Goal: Task Accomplishment & Management: Manage account settings

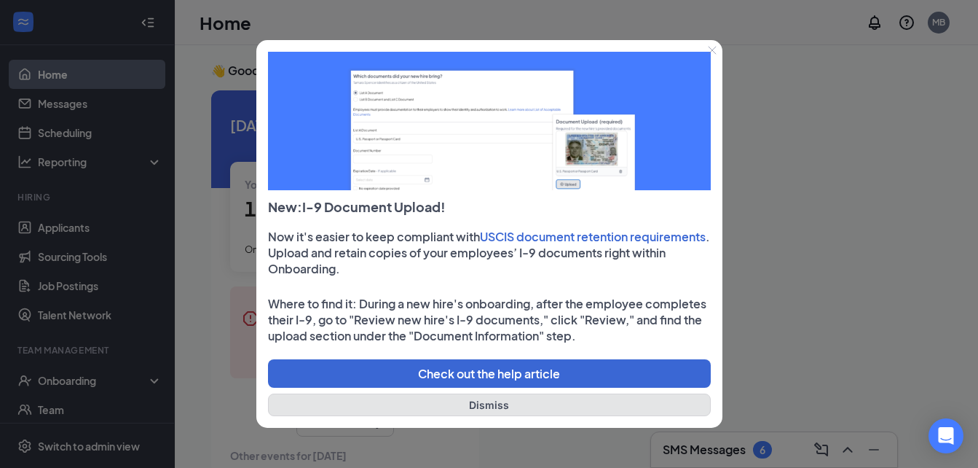
click at [482, 399] on button "Dismiss" at bounding box center [489, 404] width 443 height 23
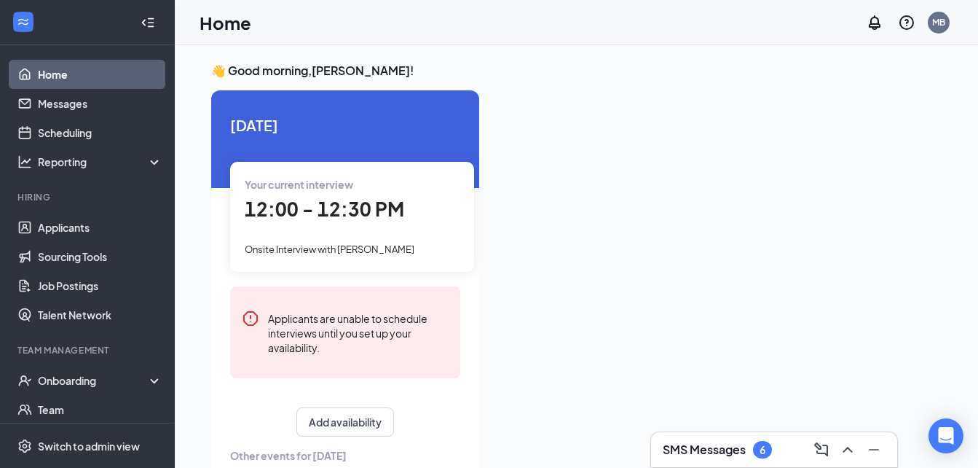
click at [351, 232] on div "Your current interview 12:00 - 12:30 PM Onsite Interview with [PERSON_NAME]" at bounding box center [352, 216] width 244 height 109
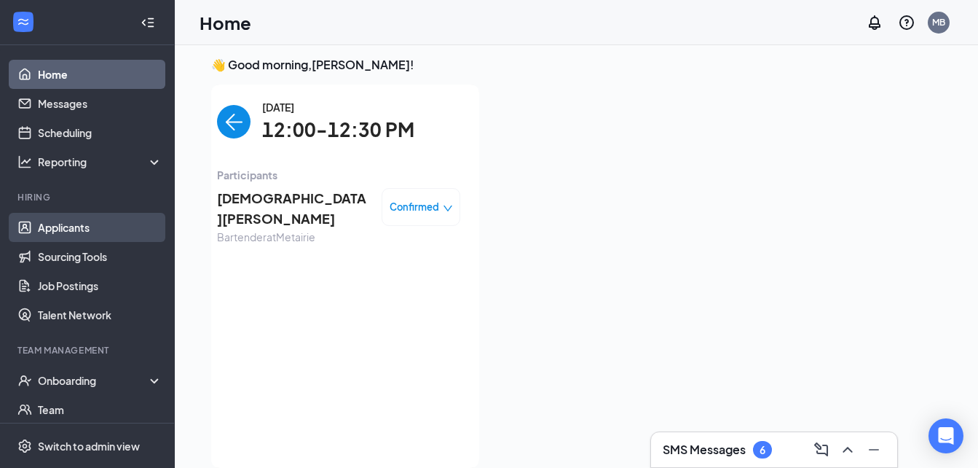
click at [63, 232] on link "Applicants" at bounding box center [100, 227] width 125 height 29
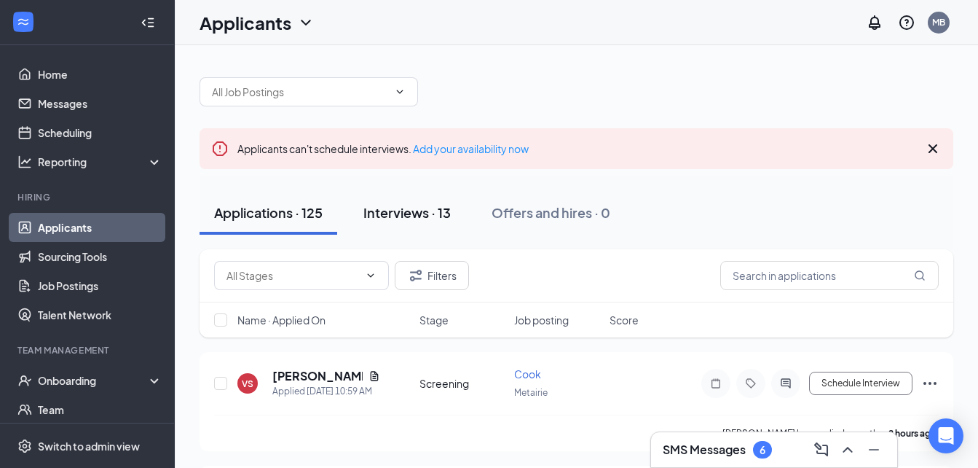
click at [407, 215] on div "Interviews · 13" at bounding box center [407, 212] width 87 height 18
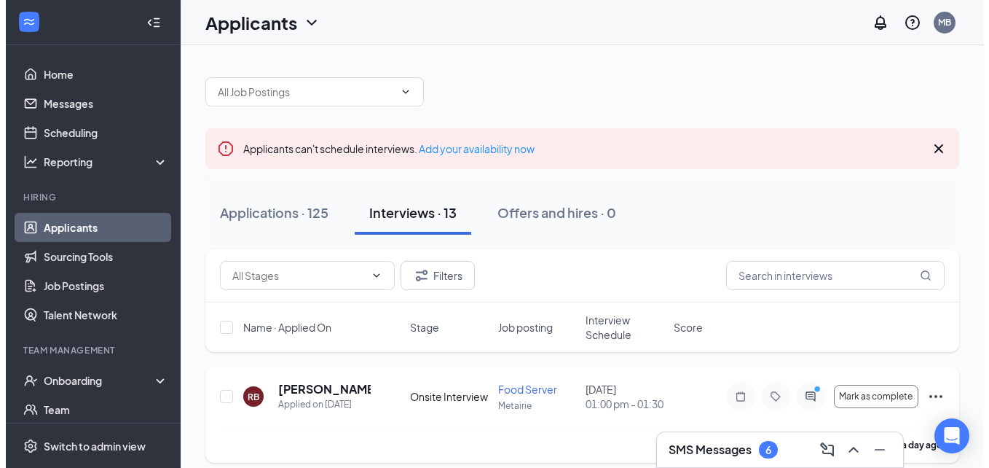
scroll to position [29, 0]
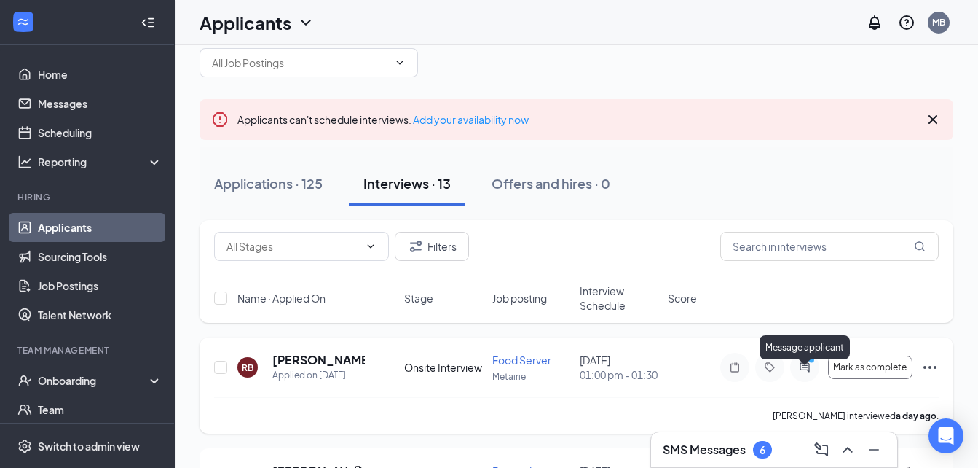
click at [809, 372] on icon "ActiveChat" at bounding box center [804, 366] width 9 height 9
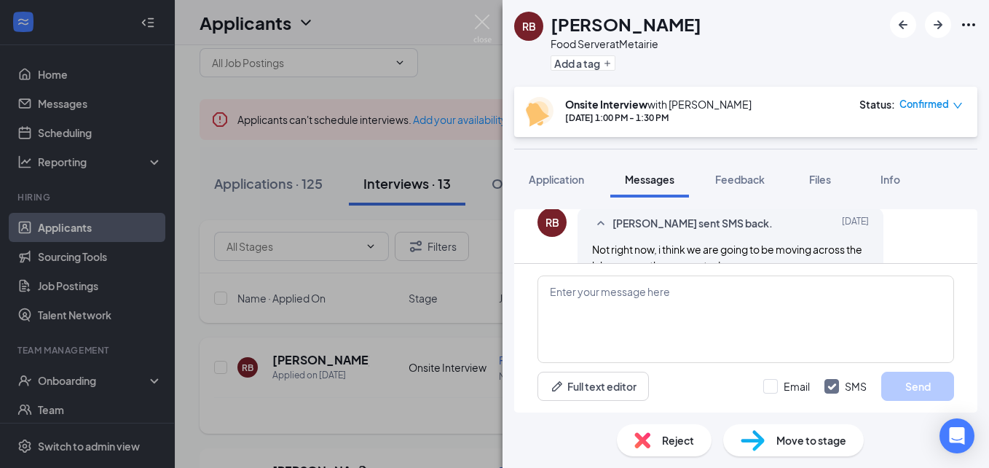
scroll to position [825, 0]
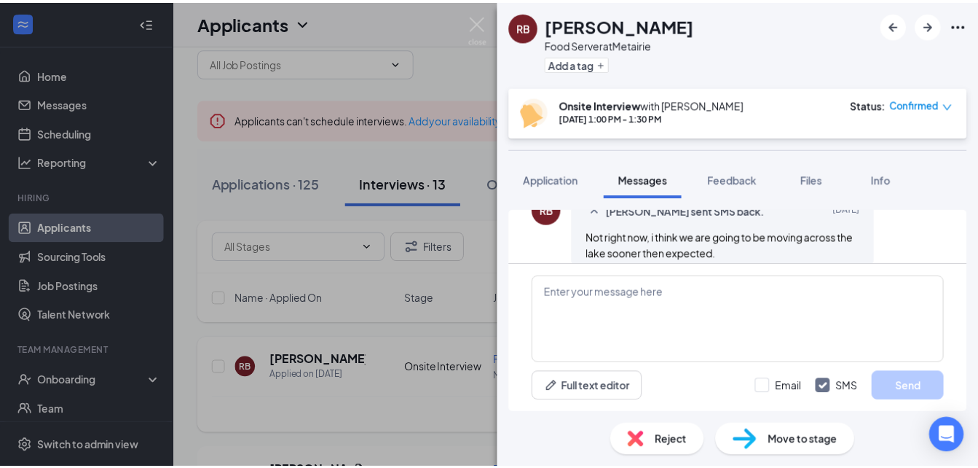
scroll to position [795, 0]
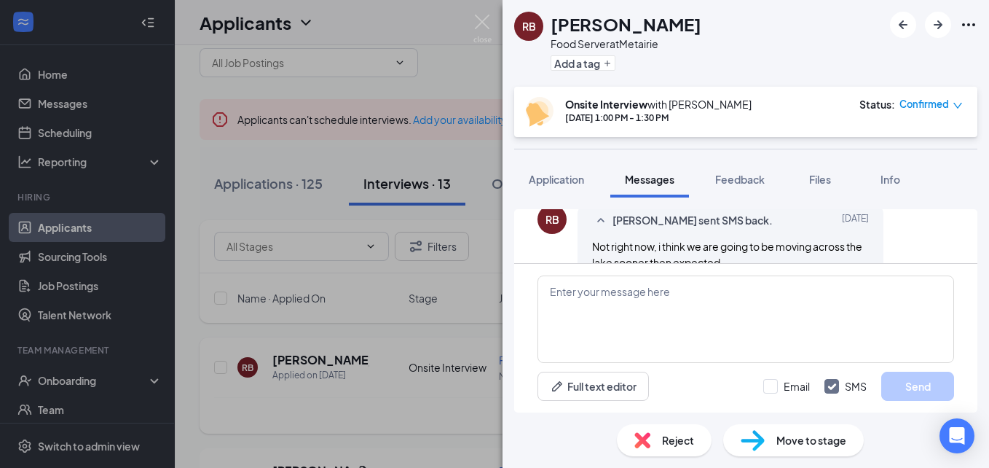
click at [642, 447] on img at bounding box center [643, 440] width 16 height 16
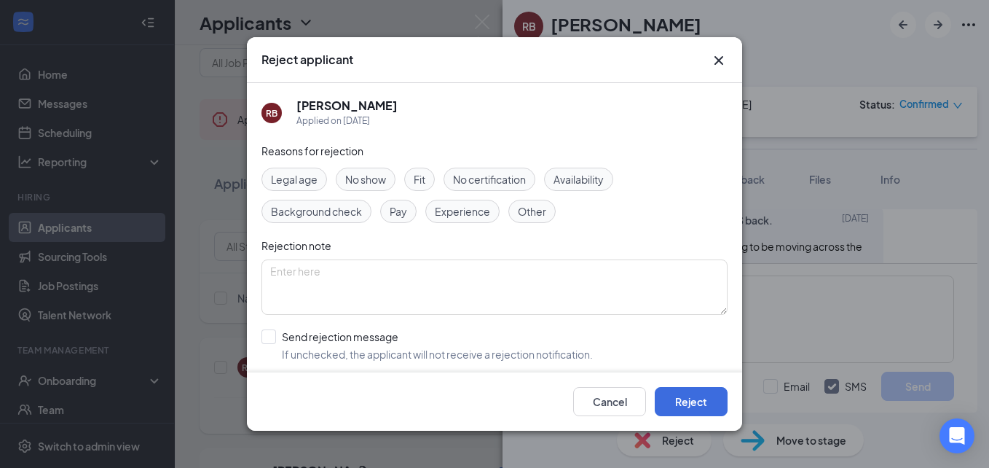
click at [366, 181] on span "No show" at bounding box center [365, 179] width 41 height 16
click at [699, 408] on button "Reject" at bounding box center [691, 401] width 73 height 29
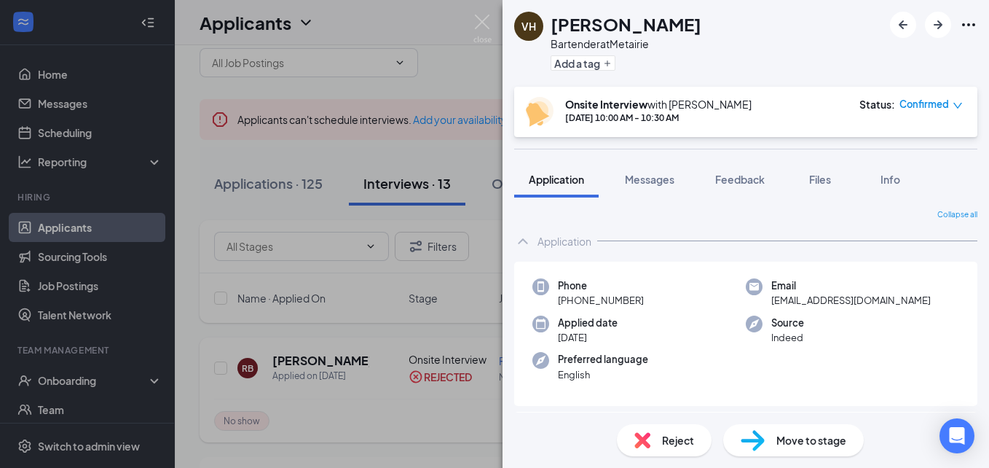
click at [434, 425] on div "VH [PERSON_NAME] Bartender at Metairie Add a tag Onsite Interview with [PERSON_…" at bounding box center [494, 234] width 989 height 468
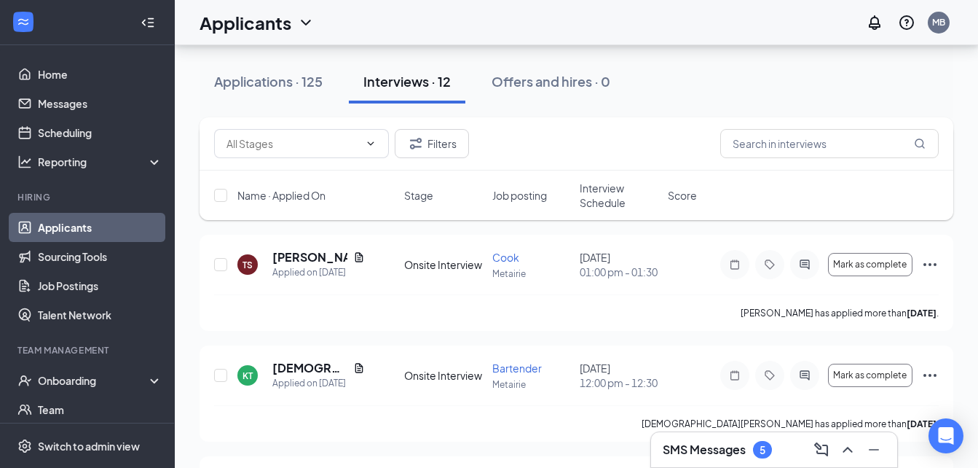
scroll to position [310, 0]
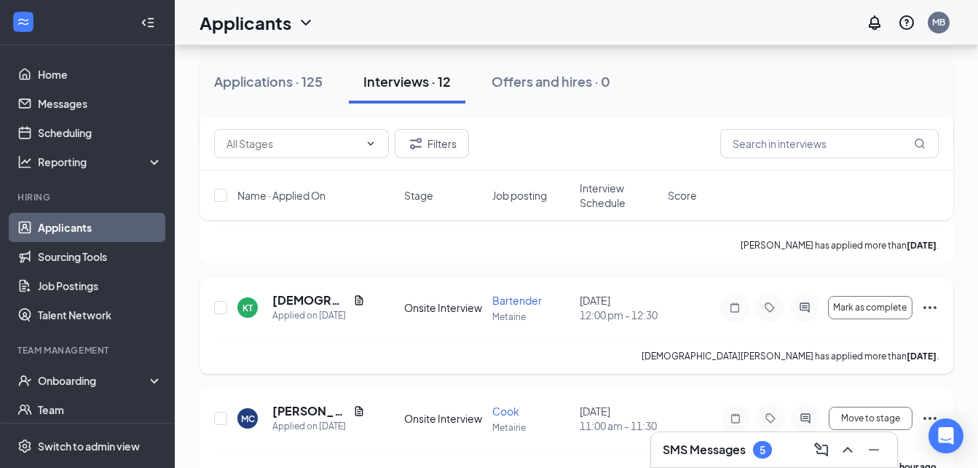
click at [928, 316] on icon "Ellipses" at bounding box center [930, 307] width 17 height 17
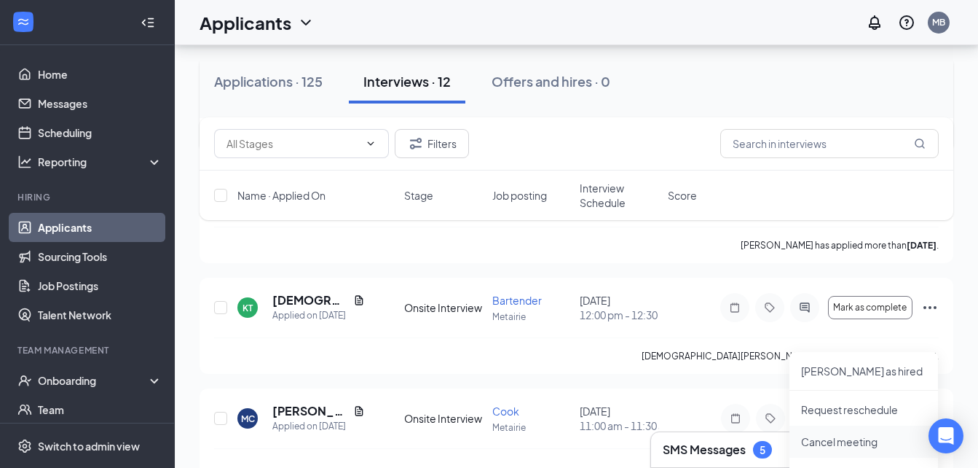
click at [865, 441] on p "Cancel meeting" at bounding box center [863, 441] width 125 height 15
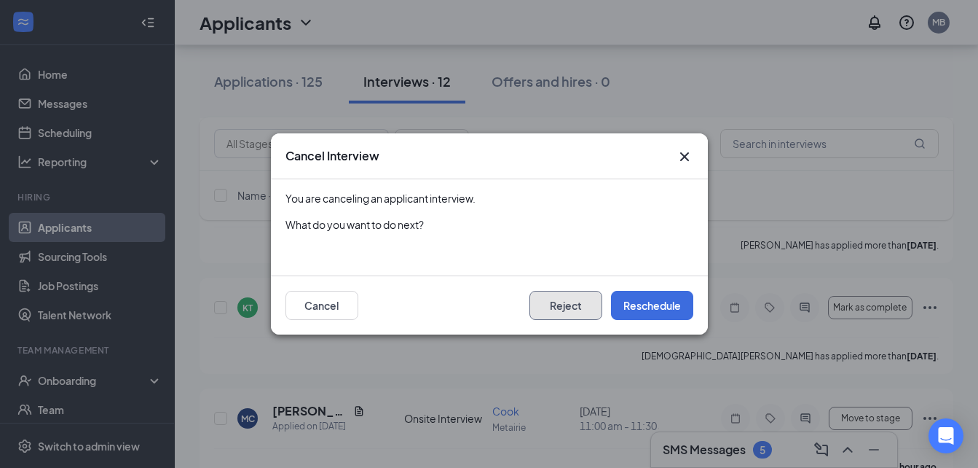
click at [570, 310] on button "Reject" at bounding box center [566, 305] width 73 height 29
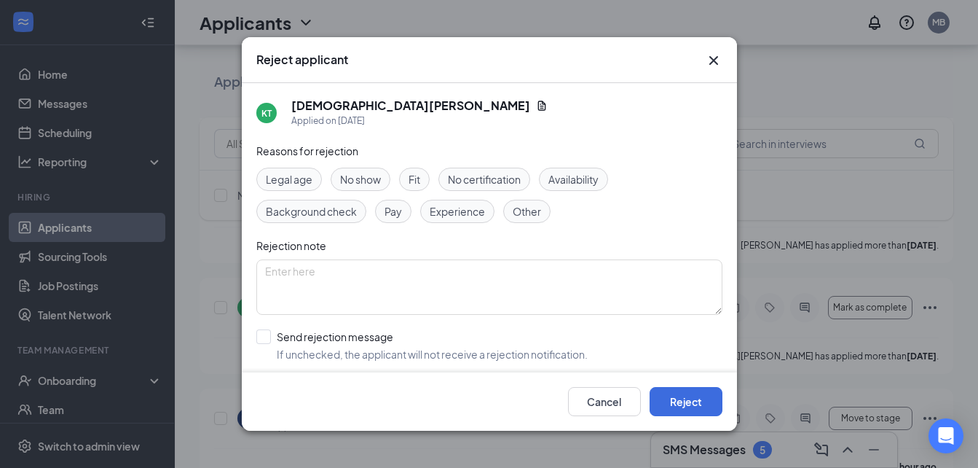
click at [345, 181] on span "No show" at bounding box center [360, 179] width 41 height 16
click at [683, 404] on button "Reject" at bounding box center [686, 401] width 73 height 29
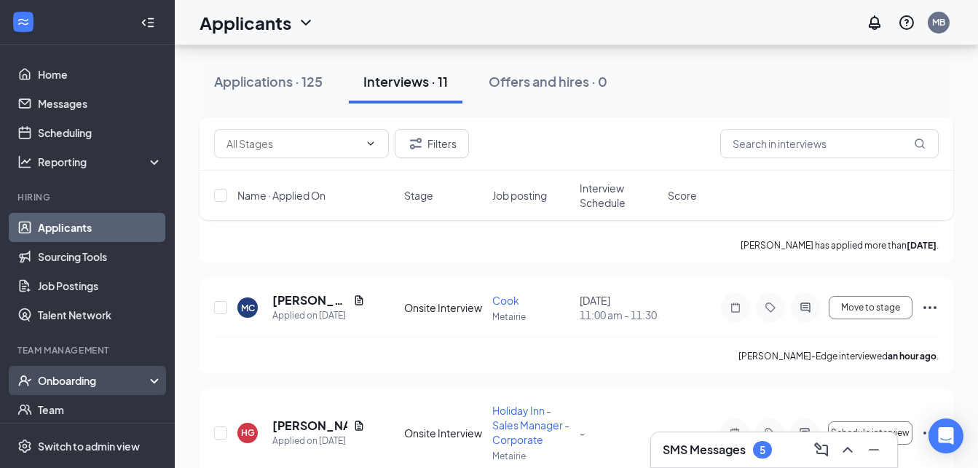
click at [140, 382] on div "Onboarding" at bounding box center [87, 380] width 175 height 29
click at [68, 380] on div "Onboarding" at bounding box center [94, 380] width 112 height 15
click at [77, 232] on link "Applicants" at bounding box center [100, 227] width 125 height 29
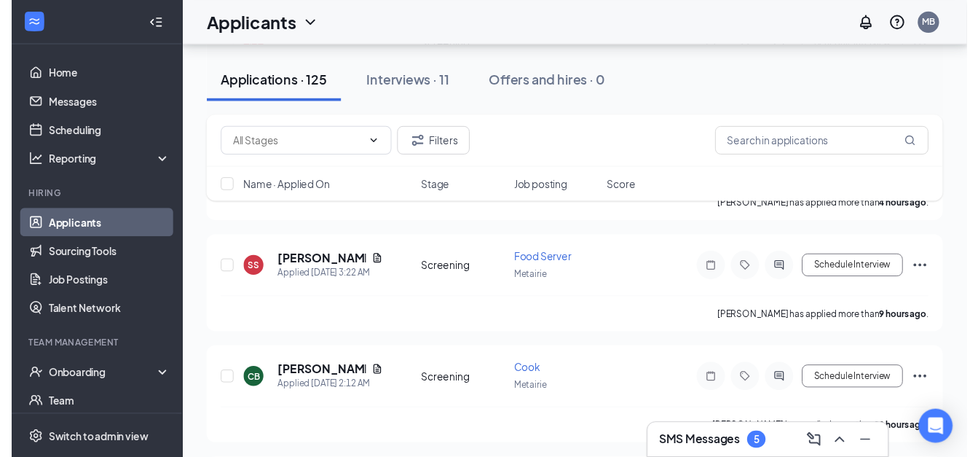
scroll to position [475, 0]
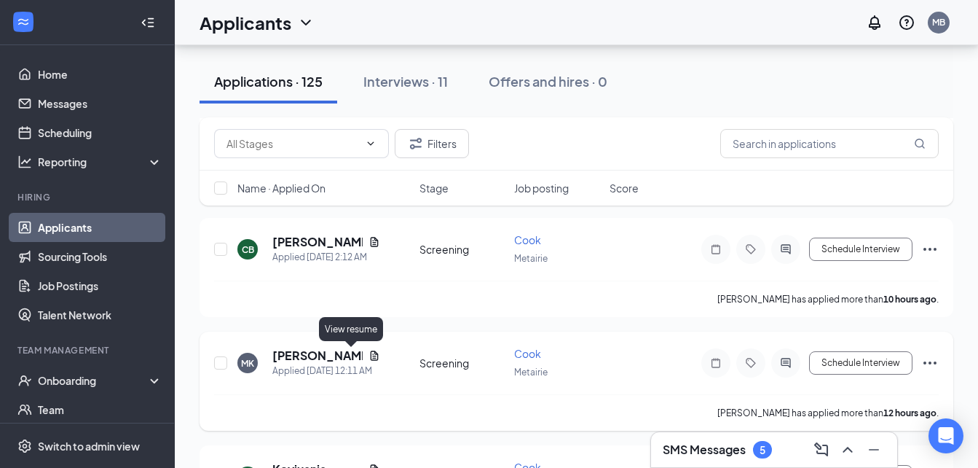
click at [369, 357] on icon "Document" at bounding box center [375, 356] width 12 height 12
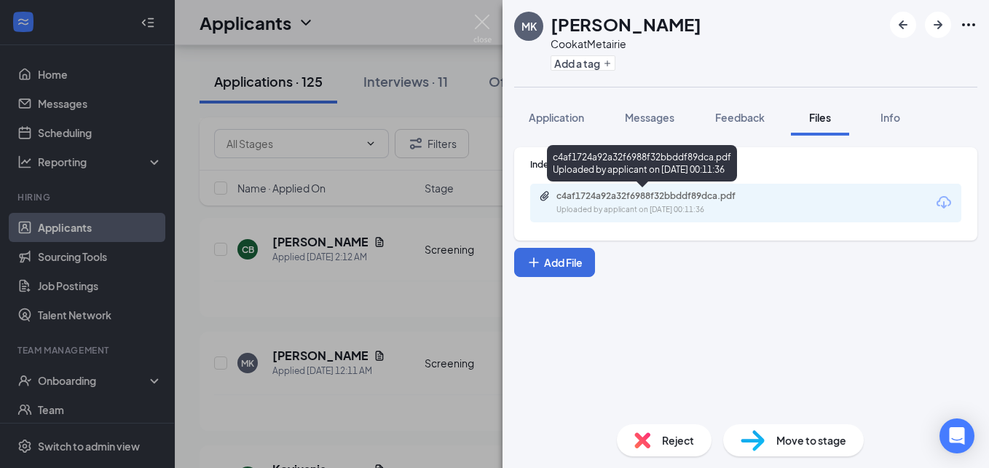
click at [662, 208] on div "Uploaded by applicant on [DATE] 00:11:36" at bounding box center [666, 210] width 219 height 12
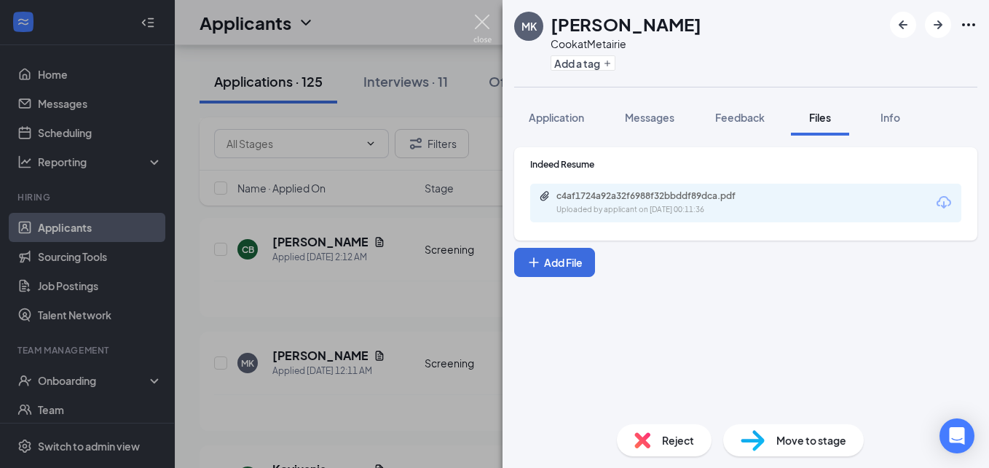
click at [479, 19] on img at bounding box center [483, 29] width 18 height 28
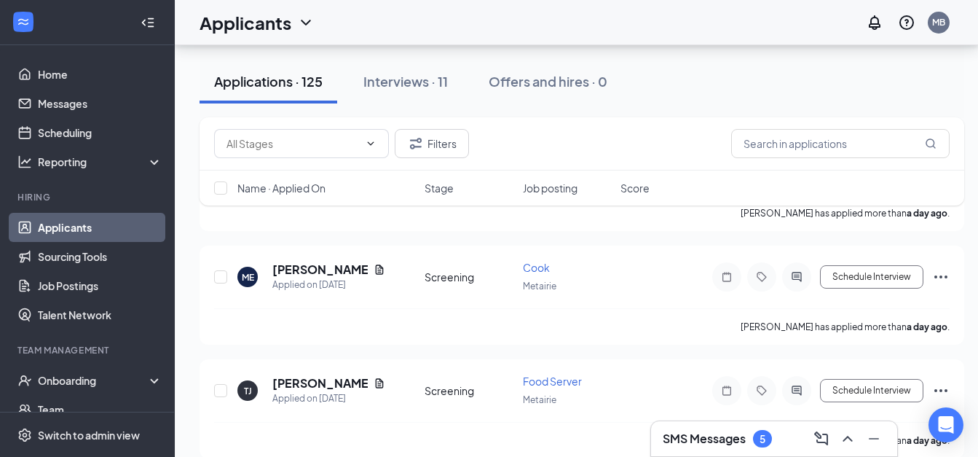
scroll to position [875, 0]
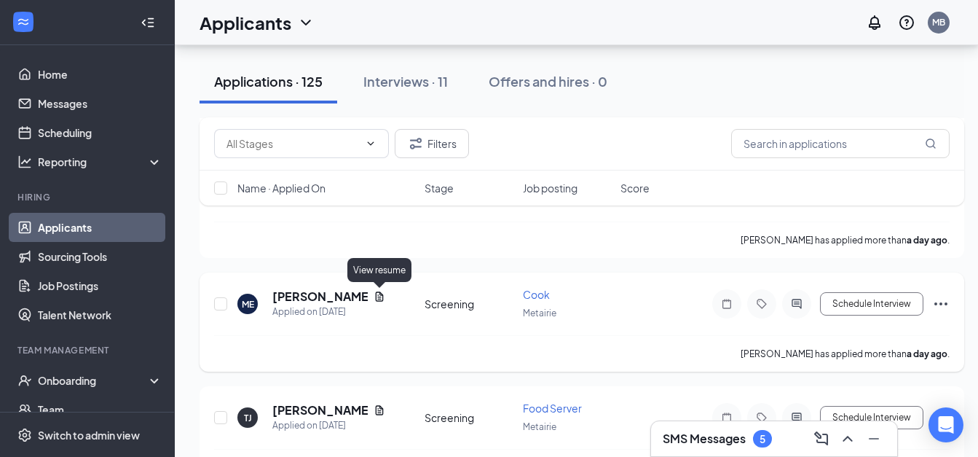
click at [382, 294] on icon "Document" at bounding box center [380, 295] width 8 height 9
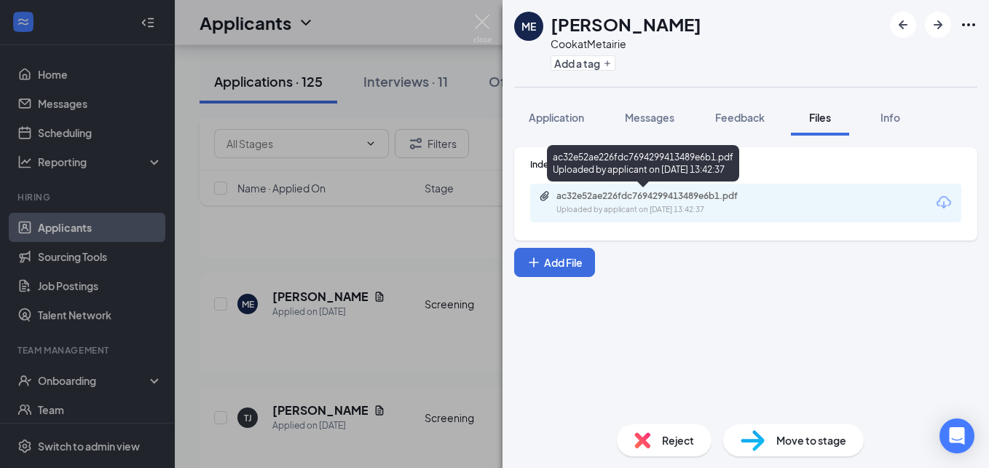
click at [619, 208] on div "Uploaded by applicant on [DATE] 13:42:37" at bounding box center [666, 210] width 219 height 12
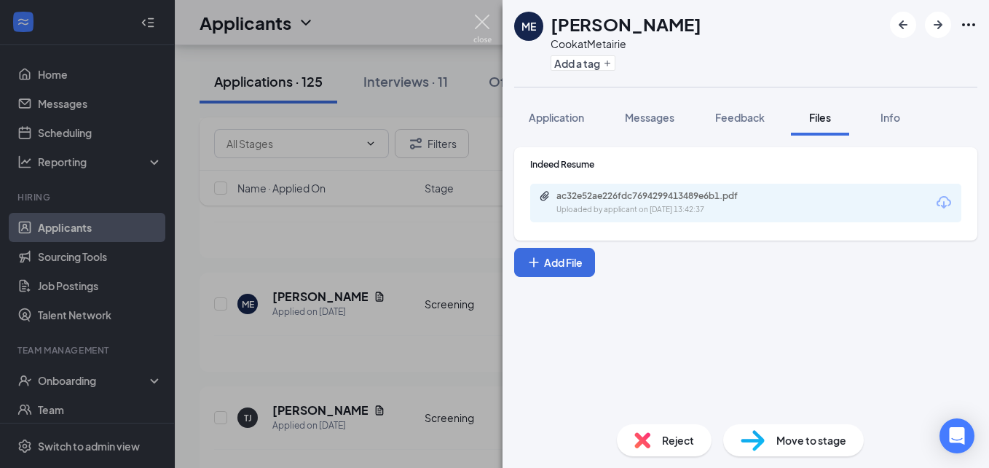
click at [487, 28] on img at bounding box center [483, 29] width 18 height 28
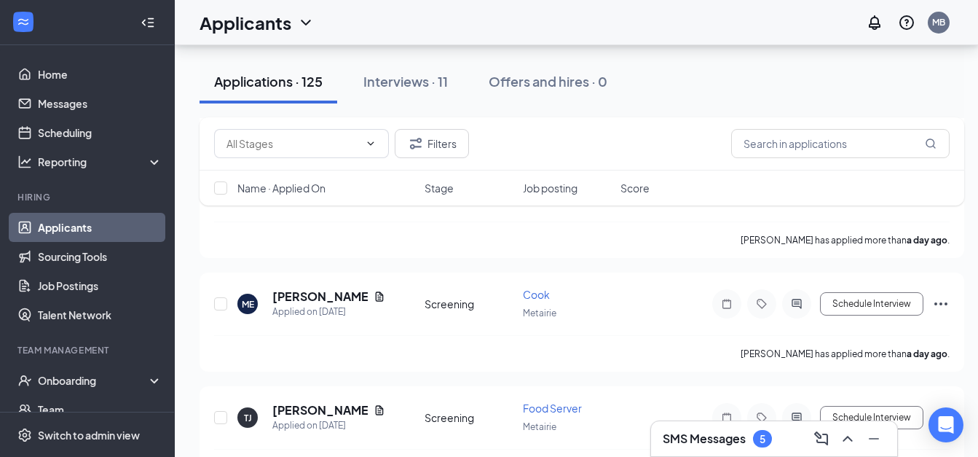
click at [758, 436] on div "5" at bounding box center [762, 438] width 19 height 17
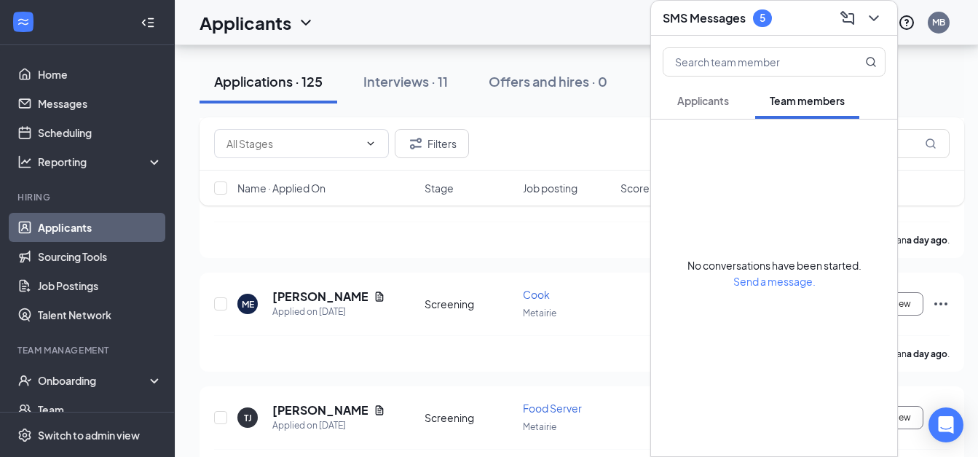
click at [695, 94] on span "Applicants" at bounding box center [703, 100] width 52 height 13
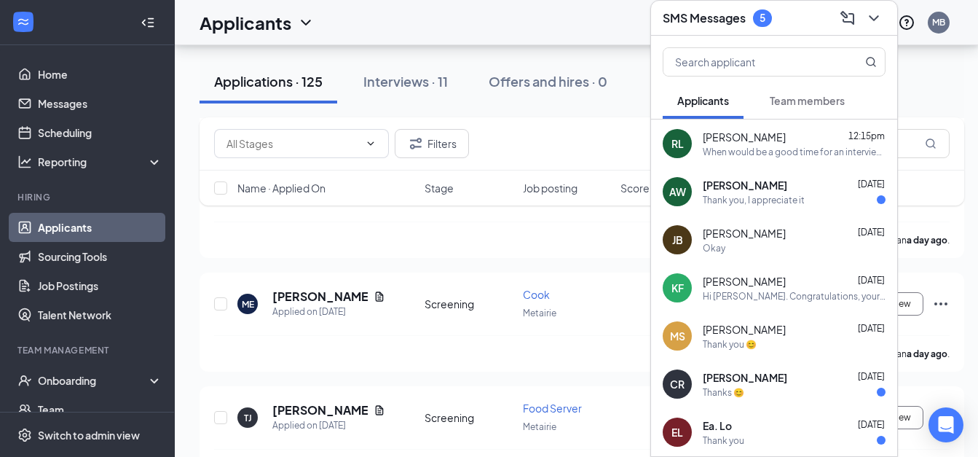
click at [734, 194] on div "Thank you, I appreciate it" at bounding box center [754, 200] width 102 height 12
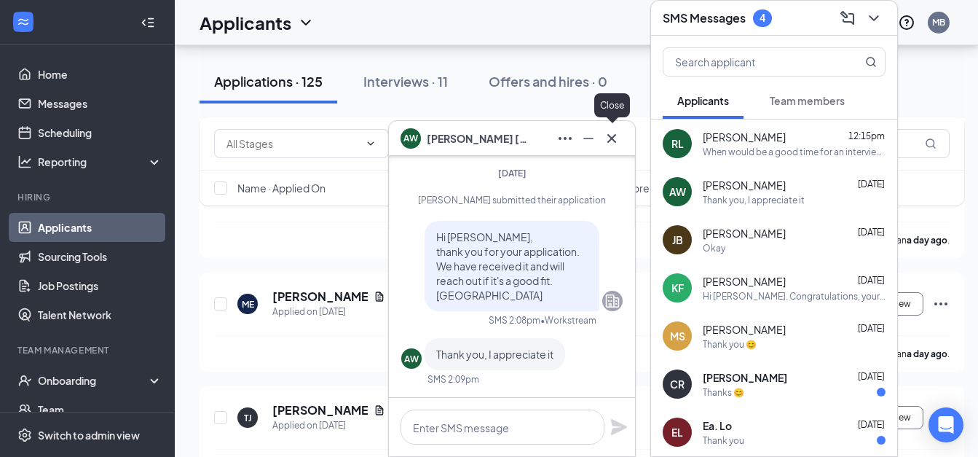
click at [615, 138] on icon "Cross" at bounding box center [611, 138] width 17 height 17
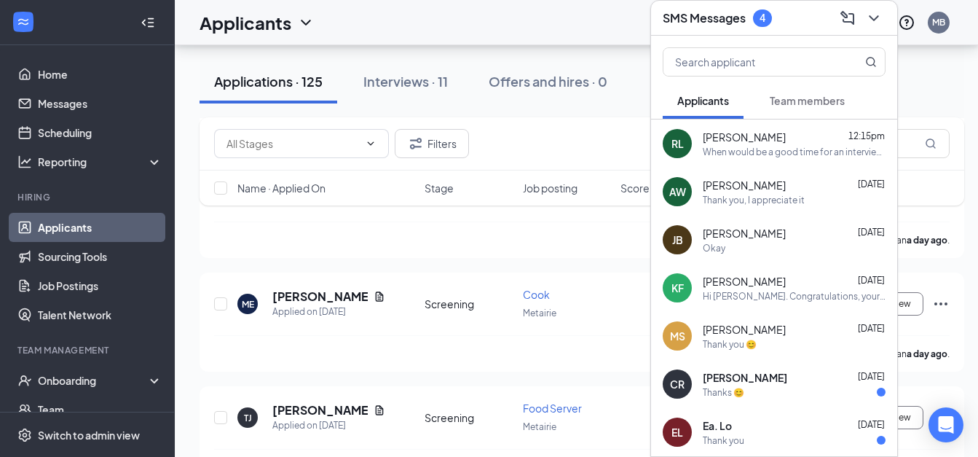
click at [736, 146] on div "When would be a good time for an interview?" at bounding box center [794, 152] width 183 height 12
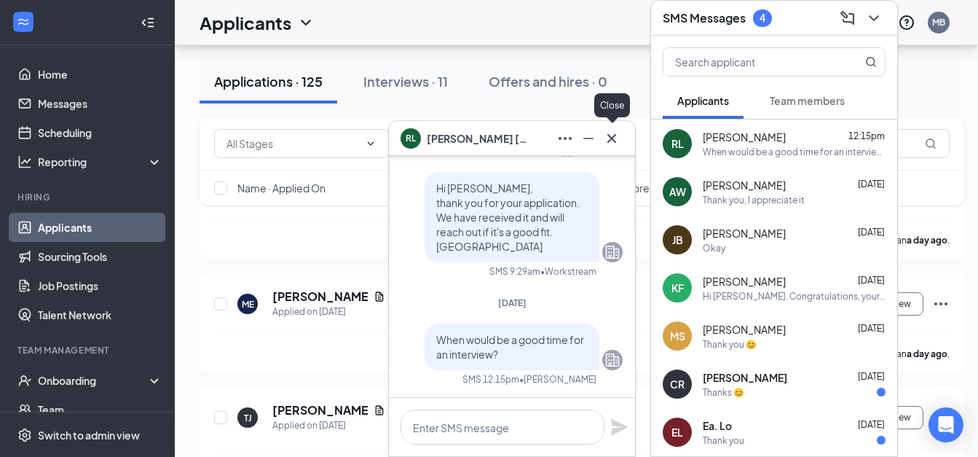
click at [612, 141] on icon "Cross" at bounding box center [611, 138] width 17 height 17
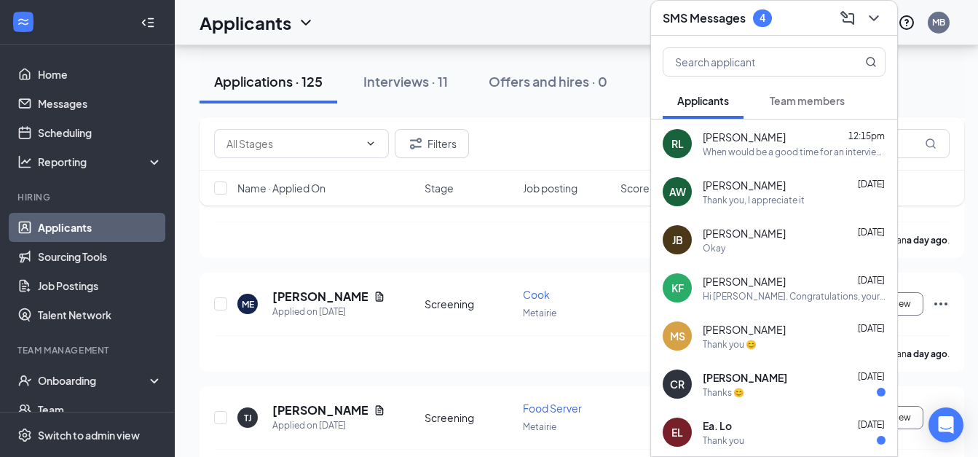
click at [597, 36] on div "Applicants MB" at bounding box center [577, 22] width 804 height 45
click at [877, 9] on icon "ChevronDown" at bounding box center [873, 17] width 17 height 17
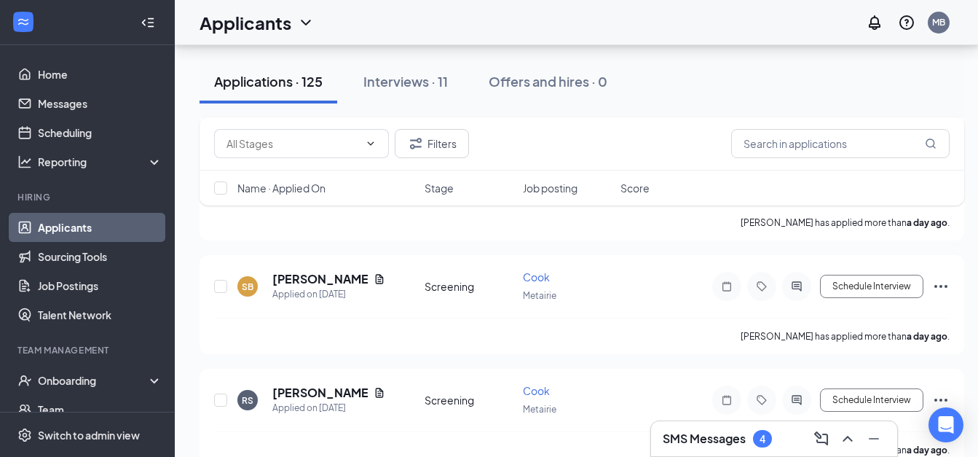
scroll to position [1603, 0]
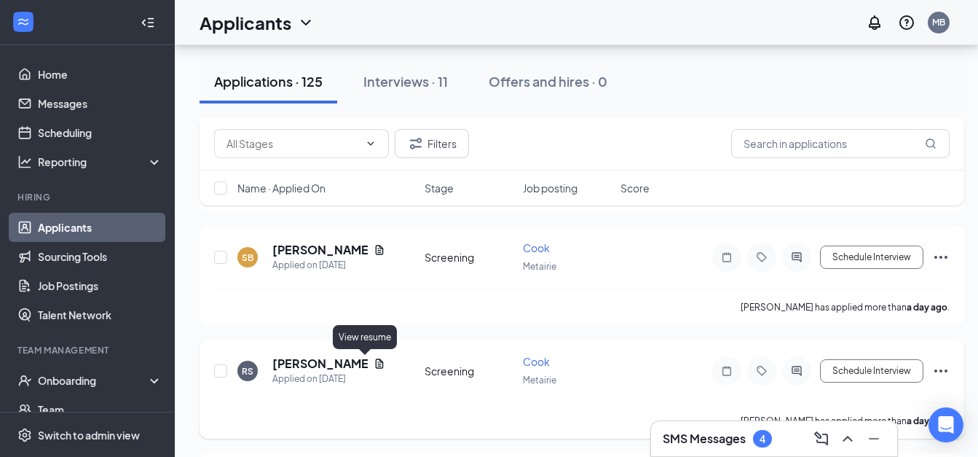
click at [374, 366] on icon "Document" at bounding box center [380, 364] width 12 height 12
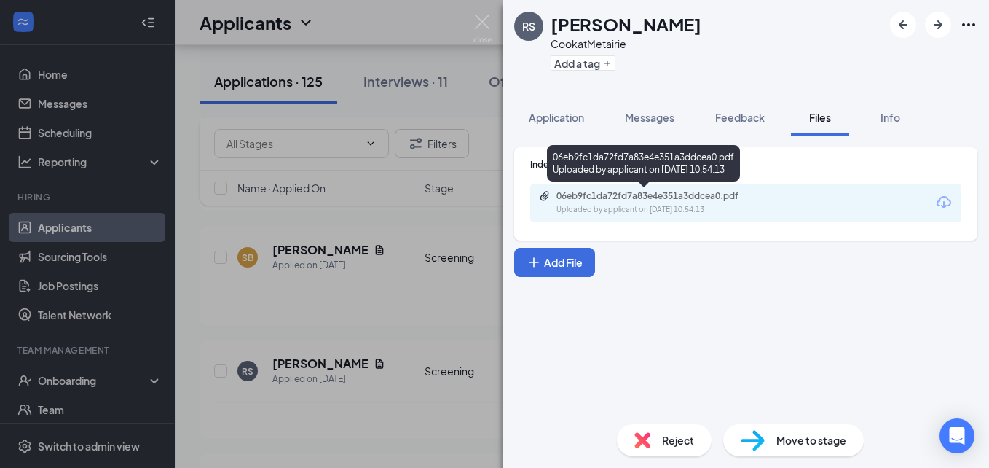
click at [646, 205] on div "Uploaded by applicant on [DATE] 10:54:13" at bounding box center [666, 210] width 219 height 12
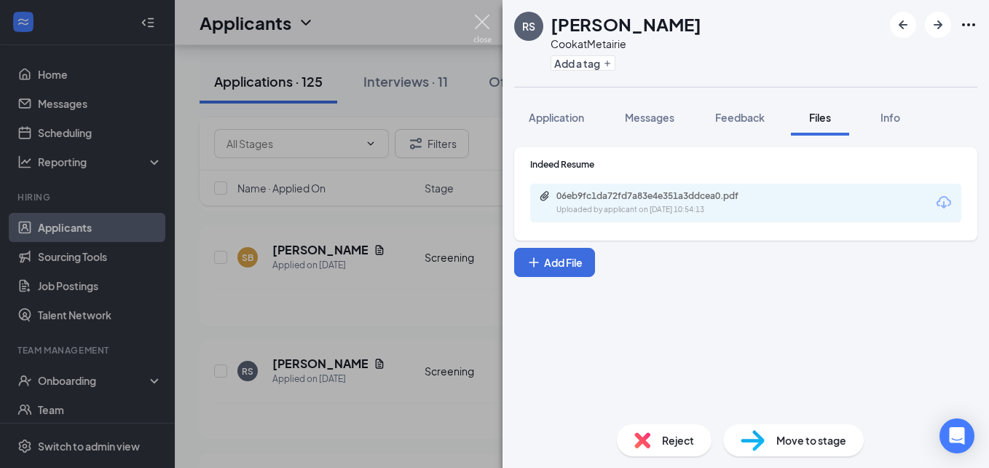
click at [482, 27] on img at bounding box center [483, 29] width 18 height 28
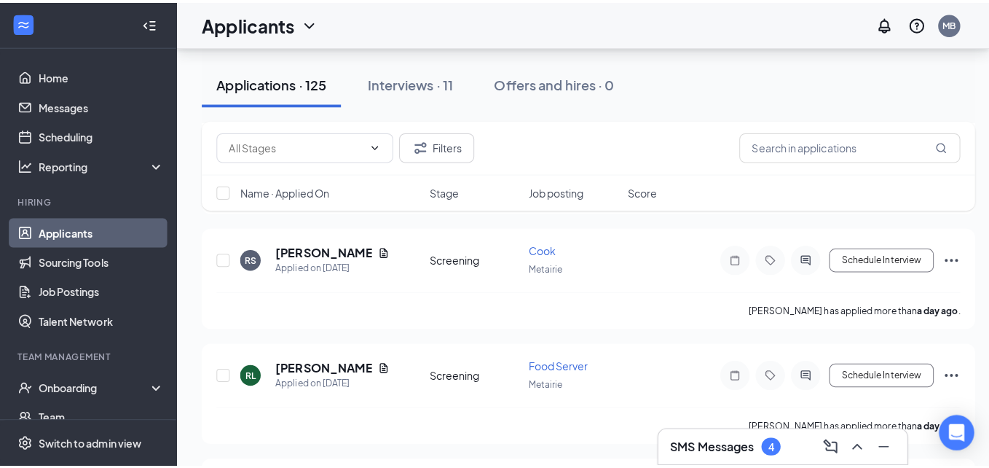
scroll to position [1807, 0]
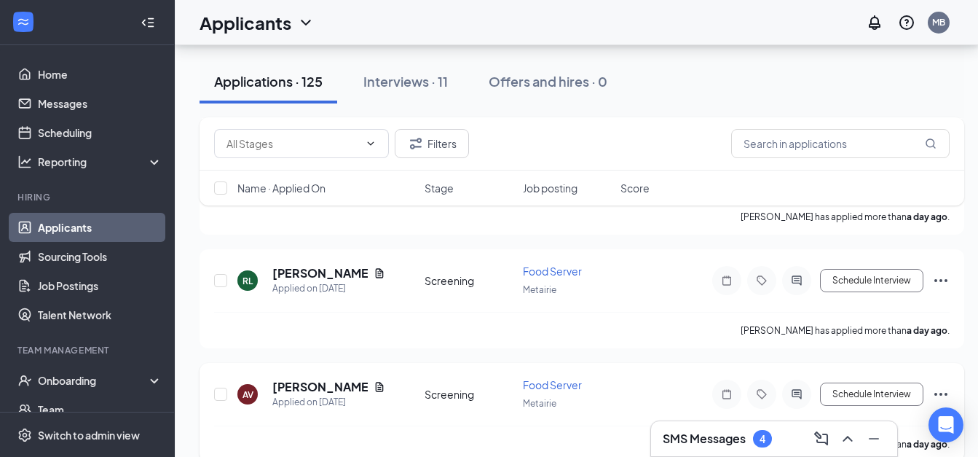
click at [379, 390] on icon "Document" at bounding box center [380, 387] width 12 height 12
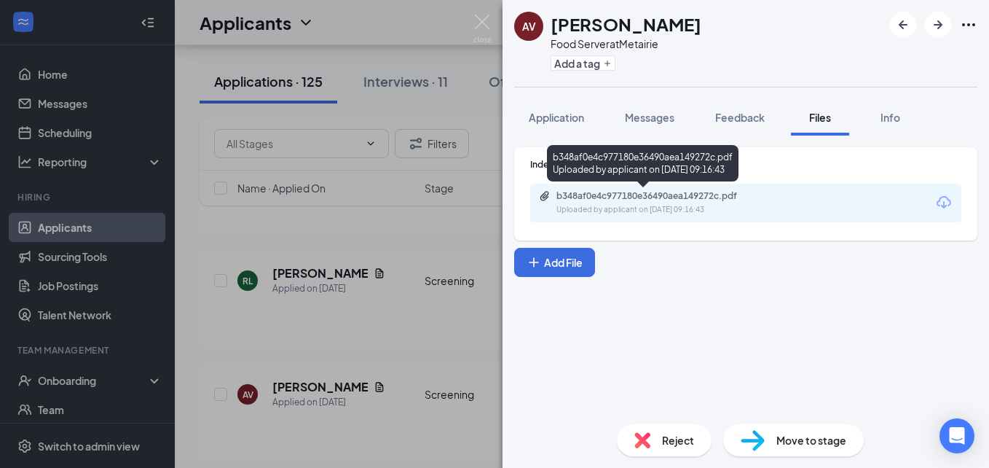
click at [618, 210] on div "Uploaded by applicant on [DATE] 09:16:43" at bounding box center [666, 210] width 219 height 12
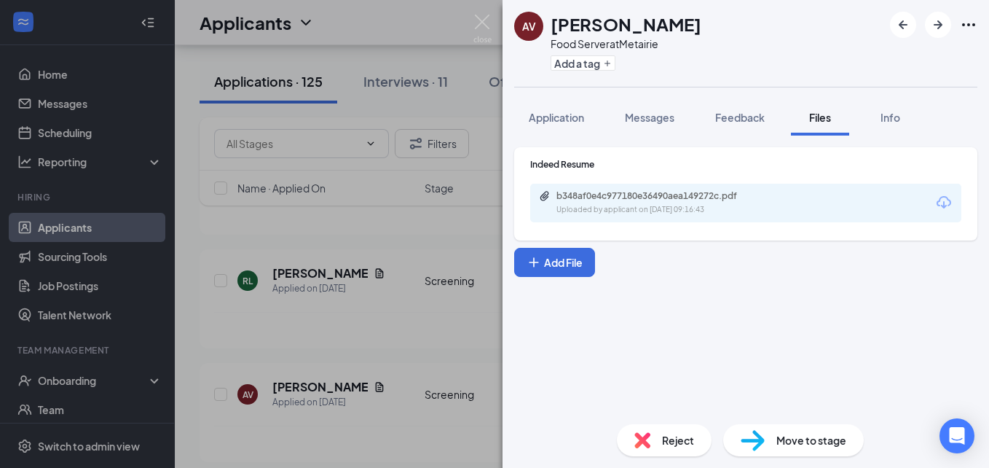
click at [800, 443] on span "Move to stage" at bounding box center [812, 440] width 70 height 16
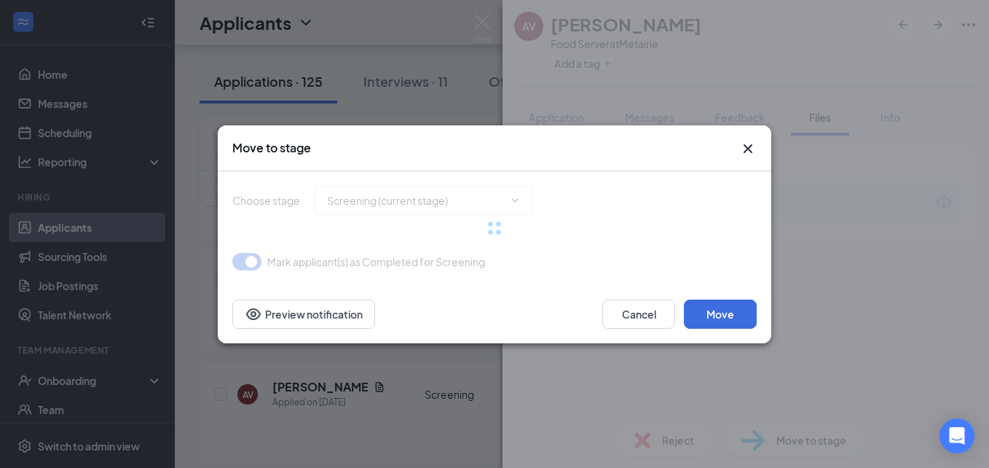
type input "Onsite Interview (next stage)"
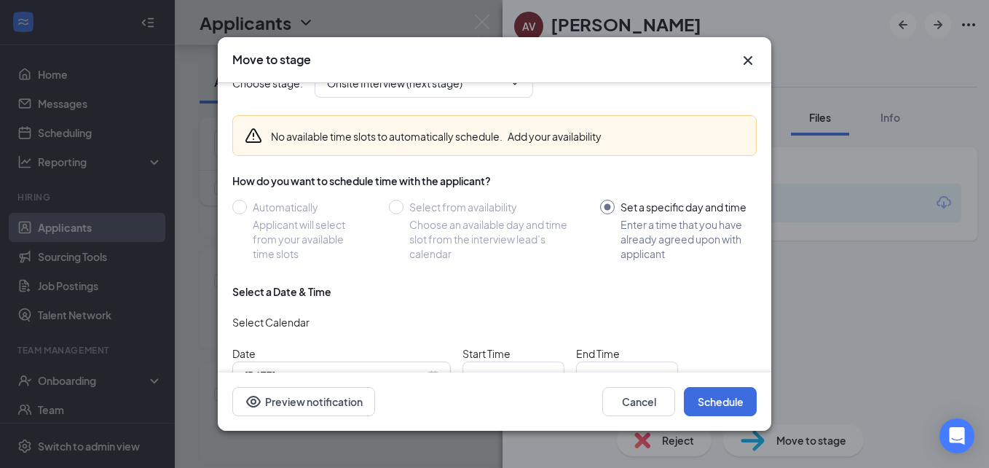
scroll to position [114, 0]
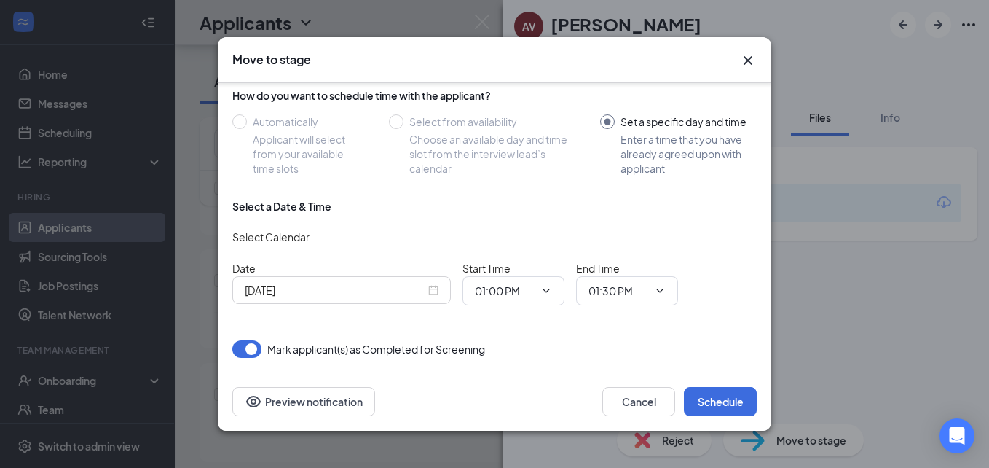
click at [291, 296] on input "[DATE]" at bounding box center [335, 290] width 181 height 16
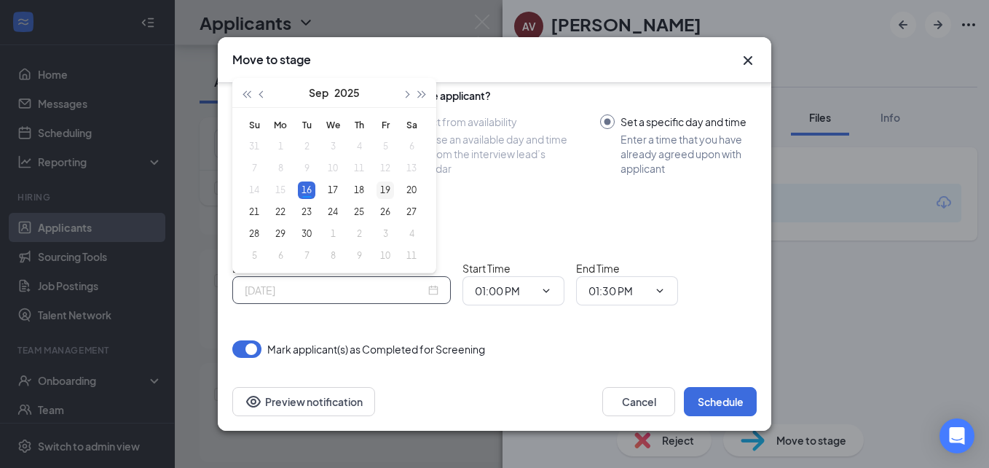
type input "[DATE]"
click at [386, 188] on div "19" at bounding box center [385, 189] width 17 height 17
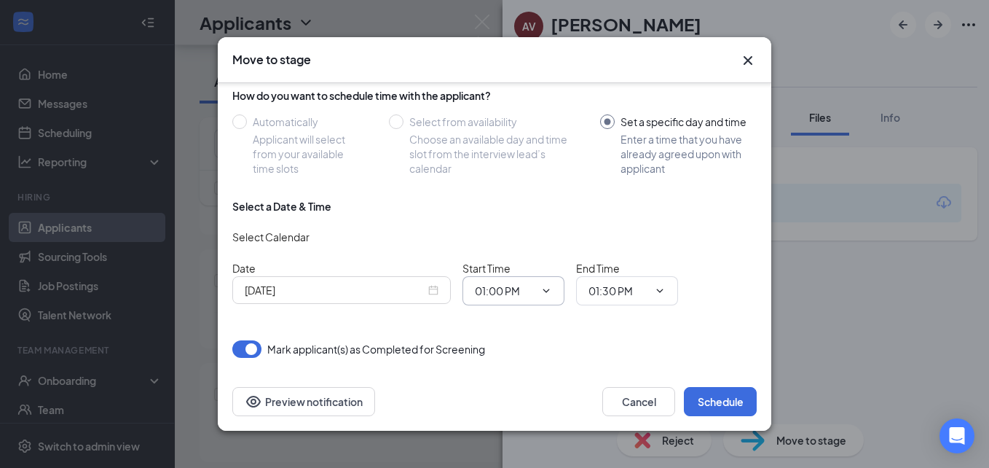
click at [506, 286] on input "01:00 PM" at bounding box center [505, 291] width 60 height 16
click at [513, 172] on div "11:00 AM" at bounding box center [508, 177] width 43 height 16
type input "11:00 AM"
click at [662, 286] on icon "ChevronDown" at bounding box center [660, 291] width 12 height 12
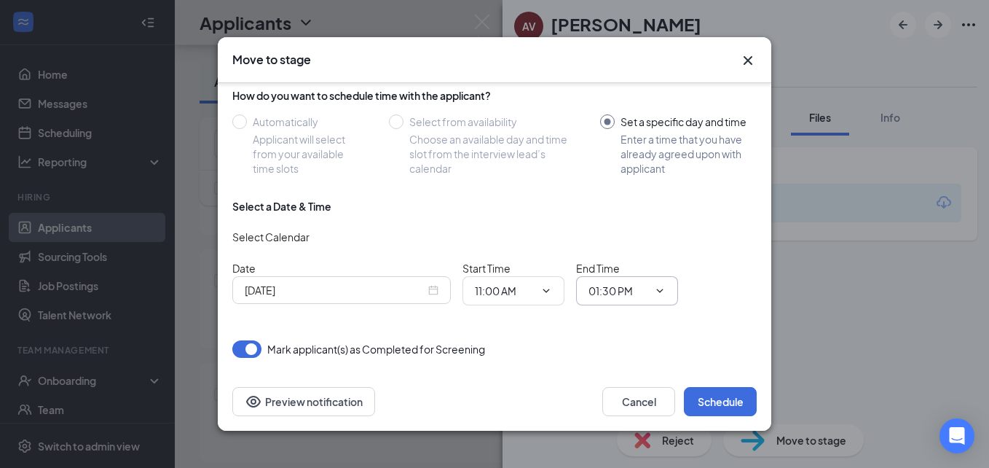
click at [656, 287] on icon "ChevronDown" at bounding box center [660, 291] width 12 height 12
click at [622, 287] on input "01:30 PM" at bounding box center [619, 291] width 60 height 16
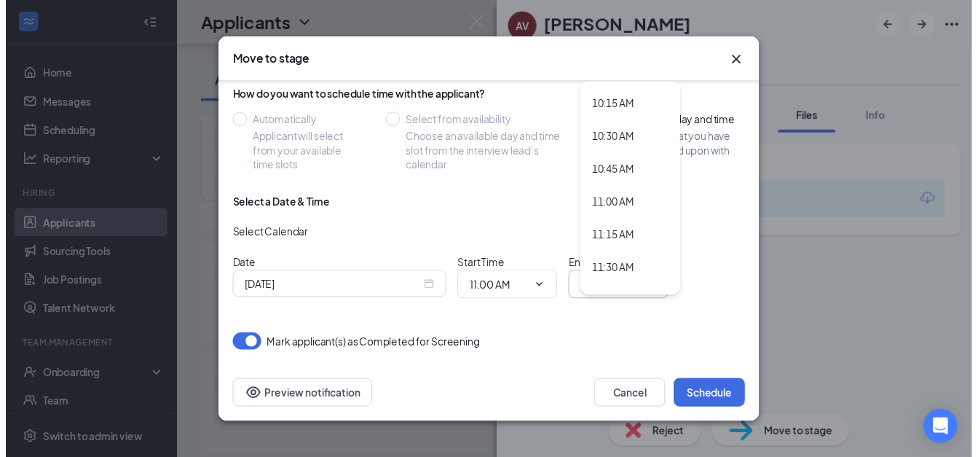
scroll to position [1371, 0]
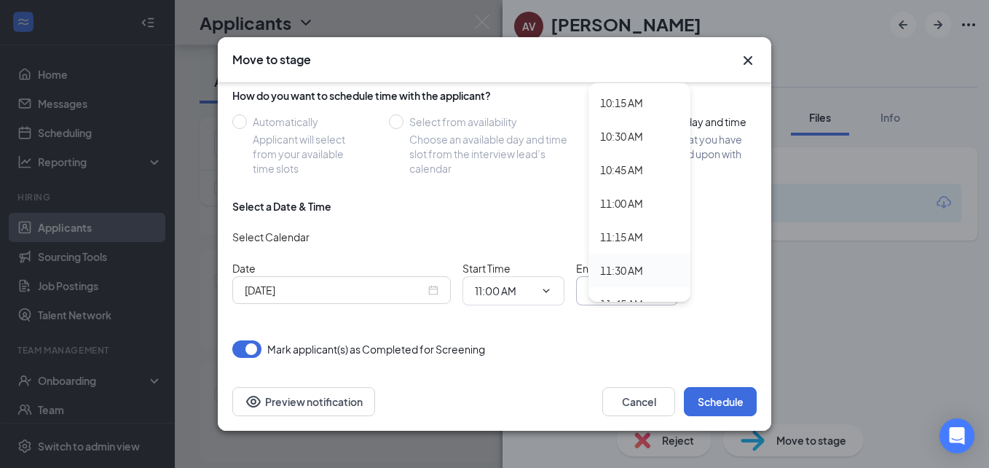
click at [626, 273] on div "11:30 AM" at bounding box center [621, 270] width 43 height 16
type input "11:30 AM"
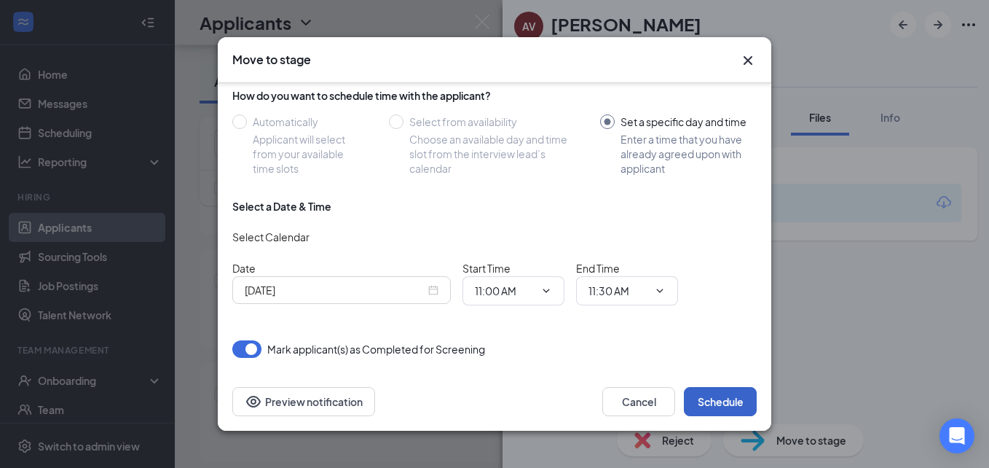
click at [707, 397] on button "Schedule" at bounding box center [720, 401] width 73 height 29
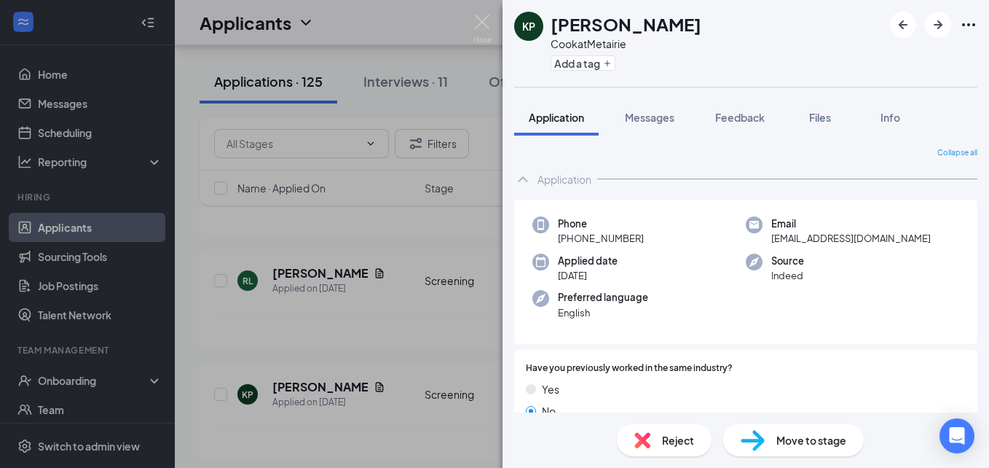
click at [397, 85] on div "KP [PERSON_NAME] at Metairie Add a tag Application Messages Feedback Files Info…" at bounding box center [494, 234] width 989 height 468
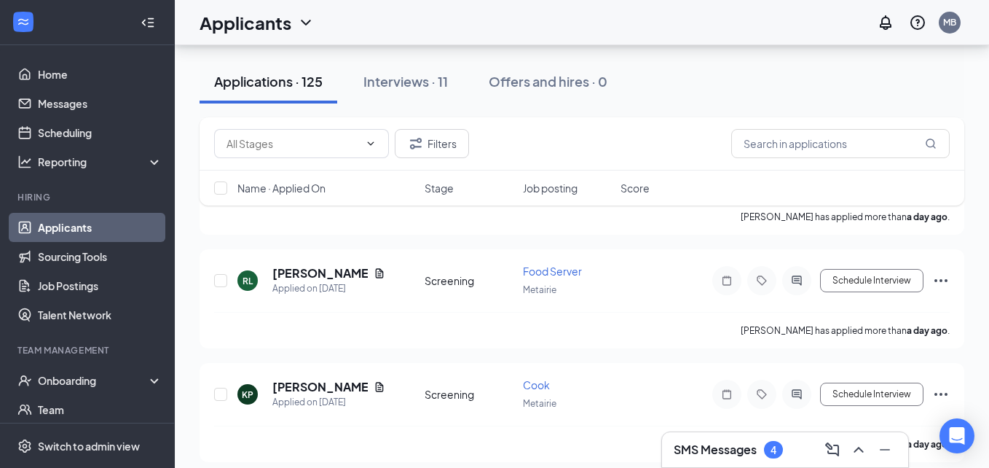
click at [492, 27] on div "Applicants MB" at bounding box center [582, 22] width 814 height 45
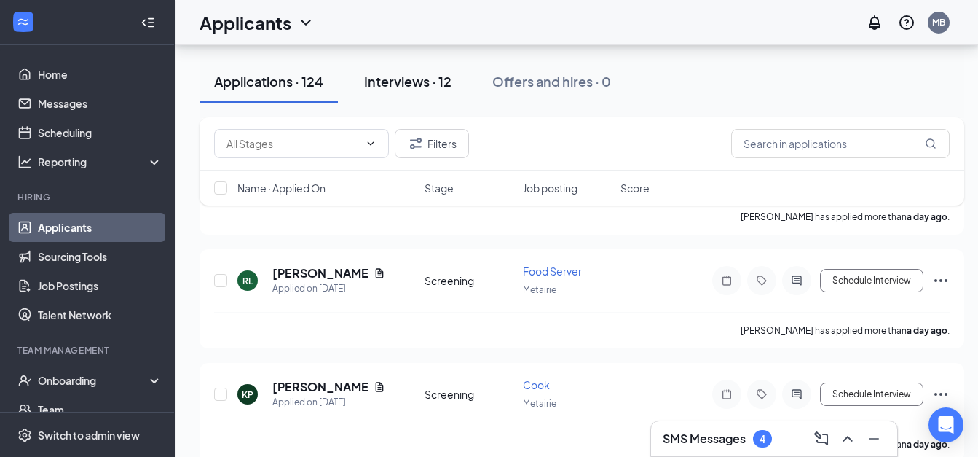
click at [418, 83] on div "Interviews · 12" at bounding box center [407, 81] width 87 height 18
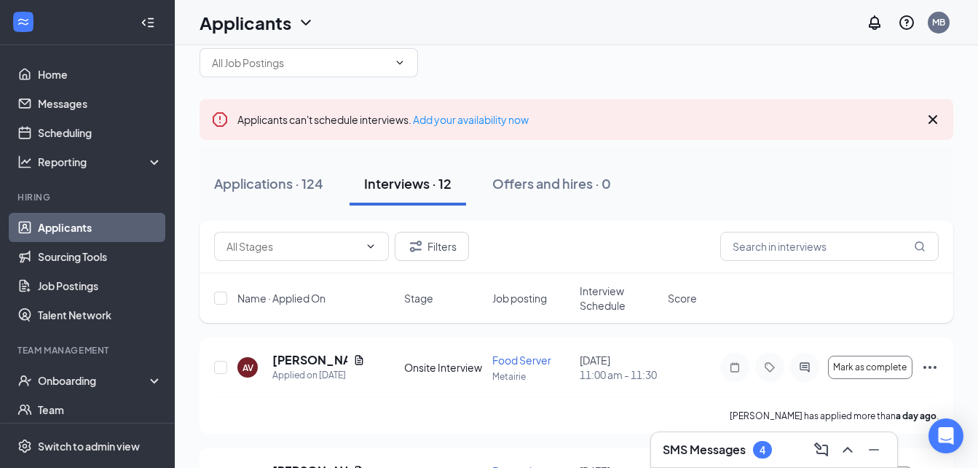
scroll to position [97, 0]
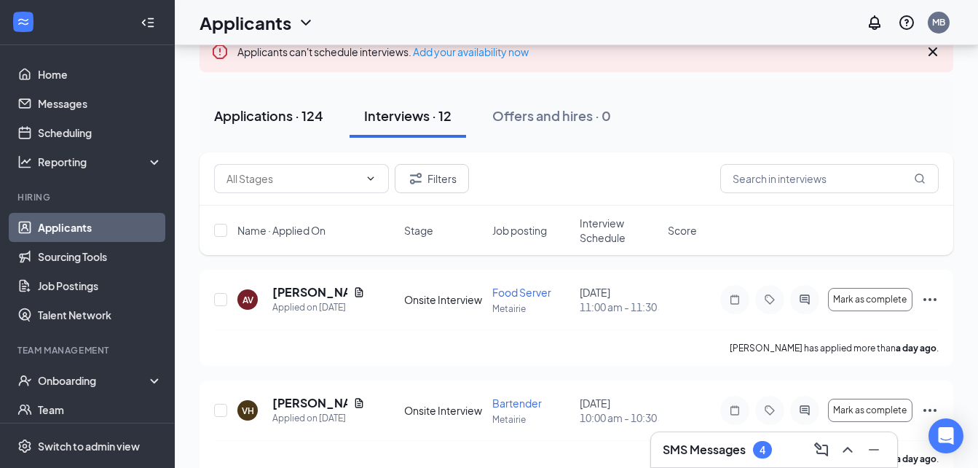
click at [247, 121] on div "Applications · 124" at bounding box center [268, 115] width 109 height 18
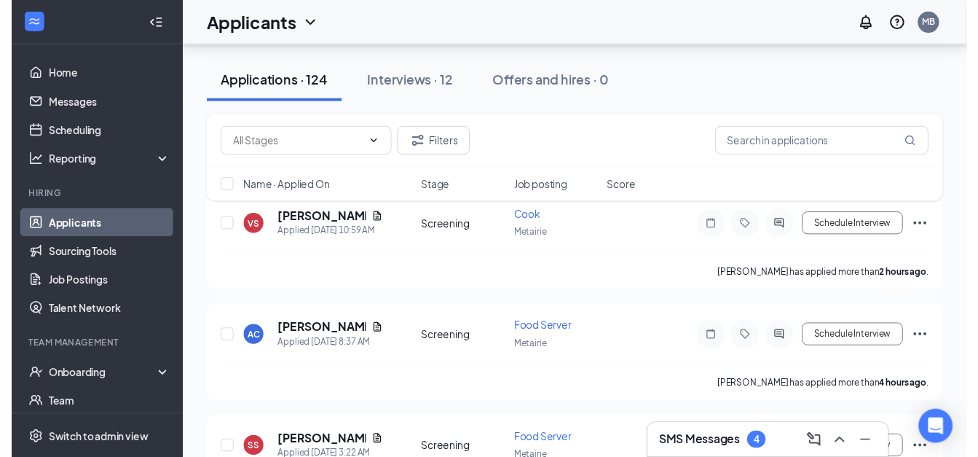
scroll to position [165, 0]
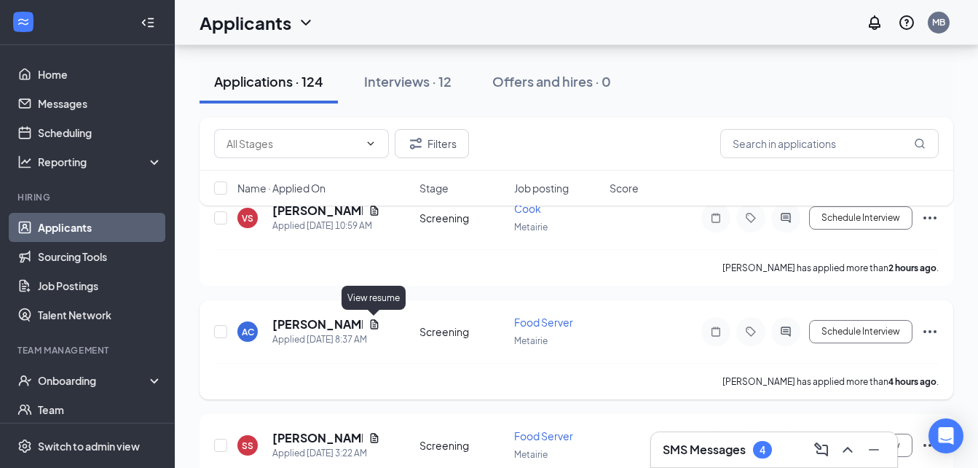
click at [378, 324] on icon "Document" at bounding box center [375, 324] width 12 height 12
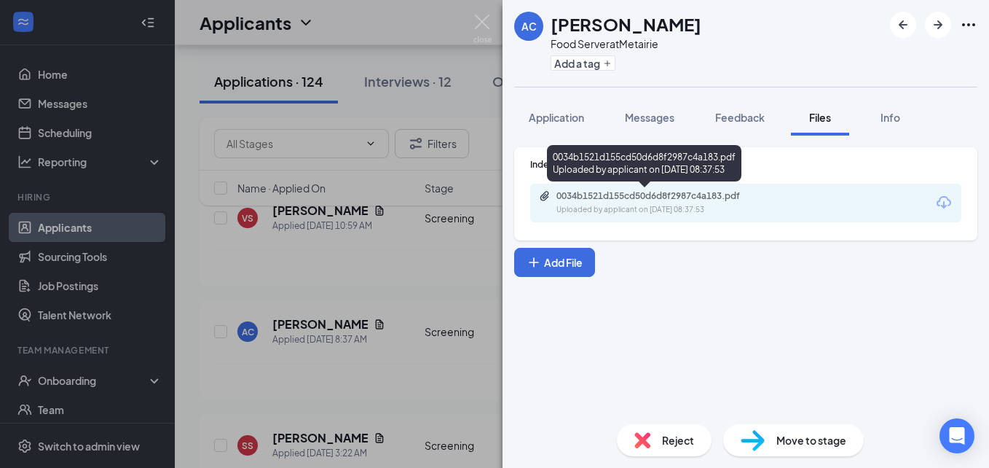
click at [674, 195] on div "0034b1521d155cd50d6d8f2987c4a183.pdf" at bounding box center [659, 196] width 204 height 12
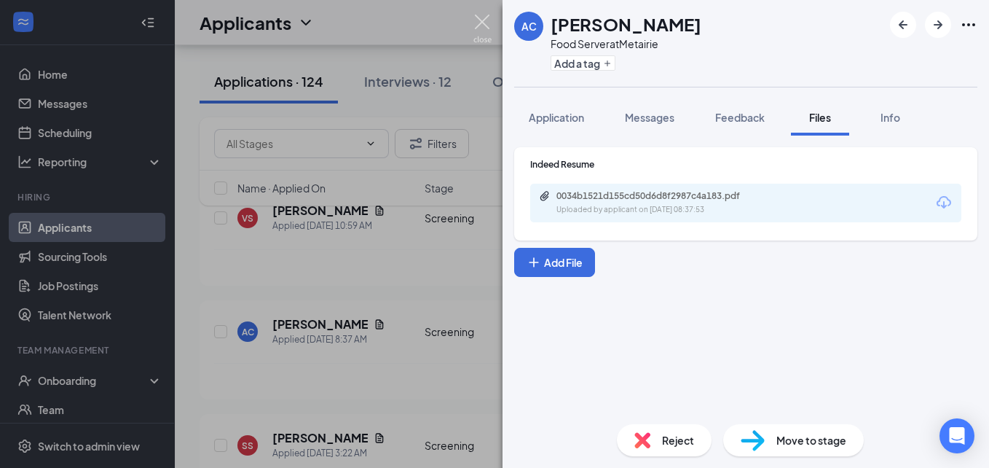
click at [480, 19] on img at bounding box center [483, 29] width 18 height 28
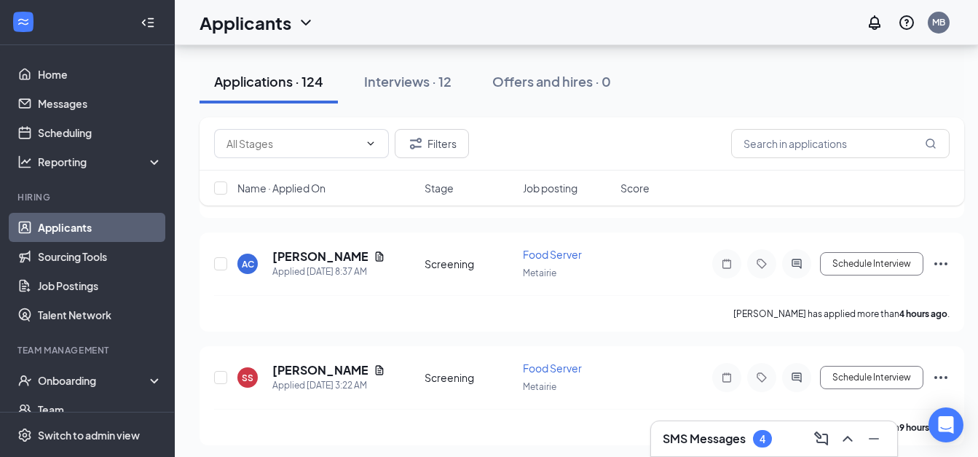
scroll to position [262, 0]
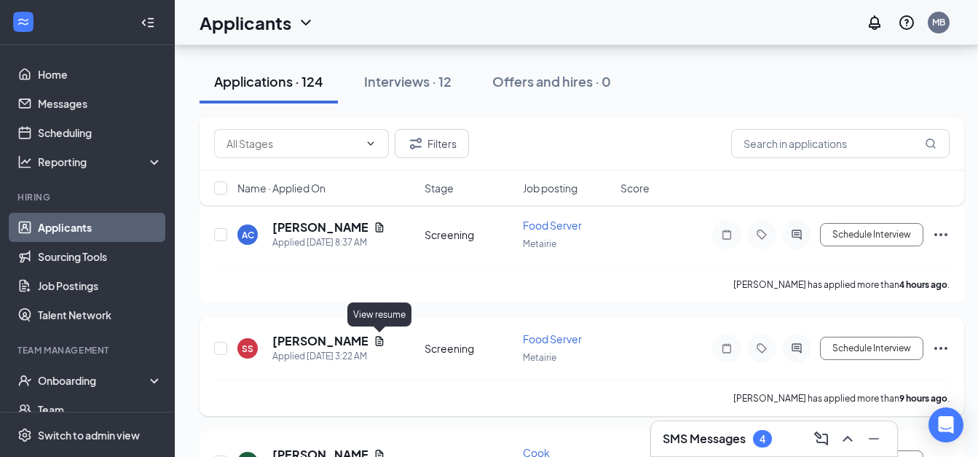
click at [377, 342] on icon "Document" at bounding box center [380, 341] width 12 height 12
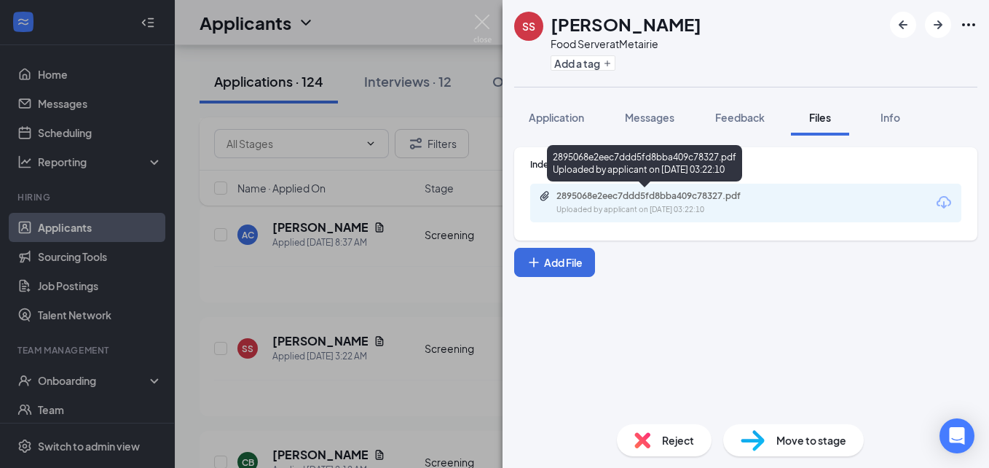
click at [667, 208] on div "Uploaded by applicant on [DATE] 03:22:10" at bounding box center [666, 210] width 219 height 12
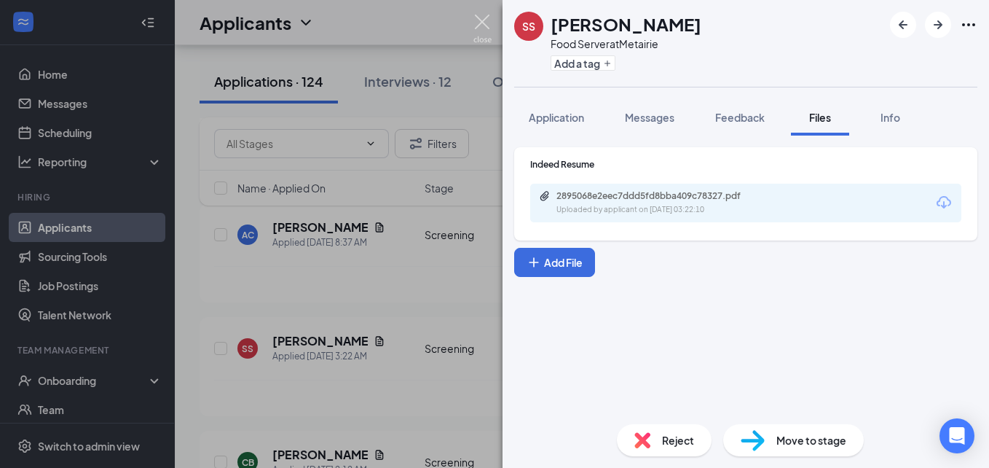
click at [484, 20] on img at bounding box center [483, 29] width 18 height 28
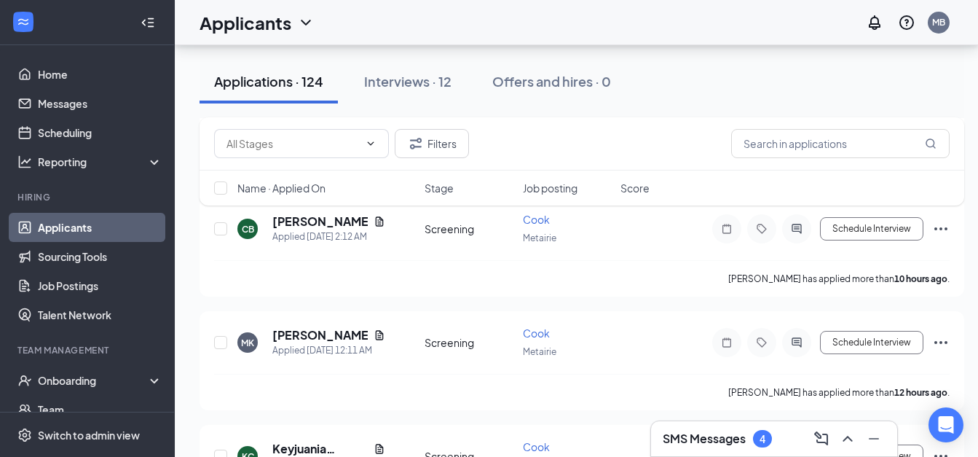
scroll to position [573, 0]
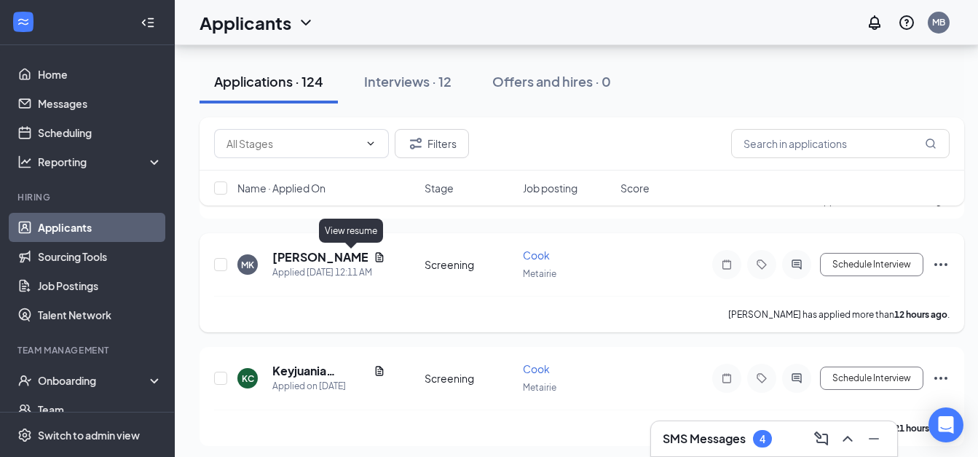
click at [374, 259] on icon "Document" at bounding box center [380, 257] width 12 height 12
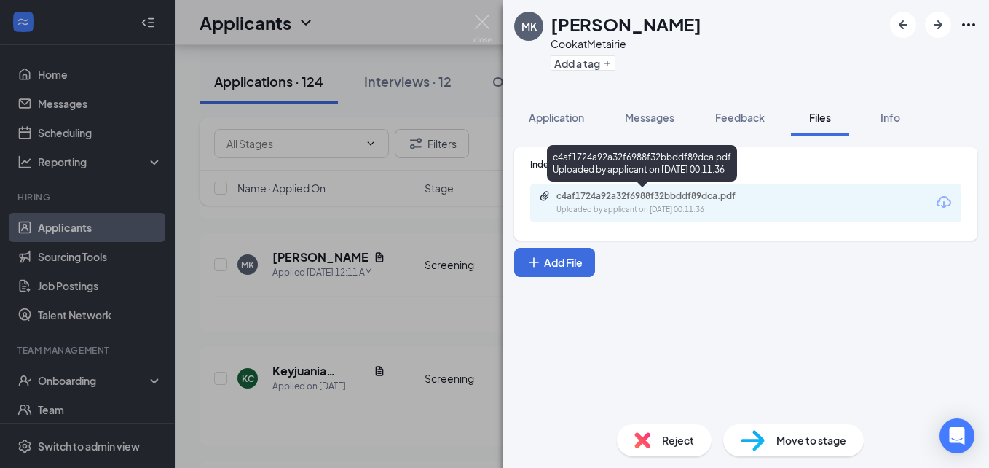
click at [622, 207] on div "Uploaded by applicant on [DATE] 00:11:36" at bounding box center [666, 210] width 219 height 12
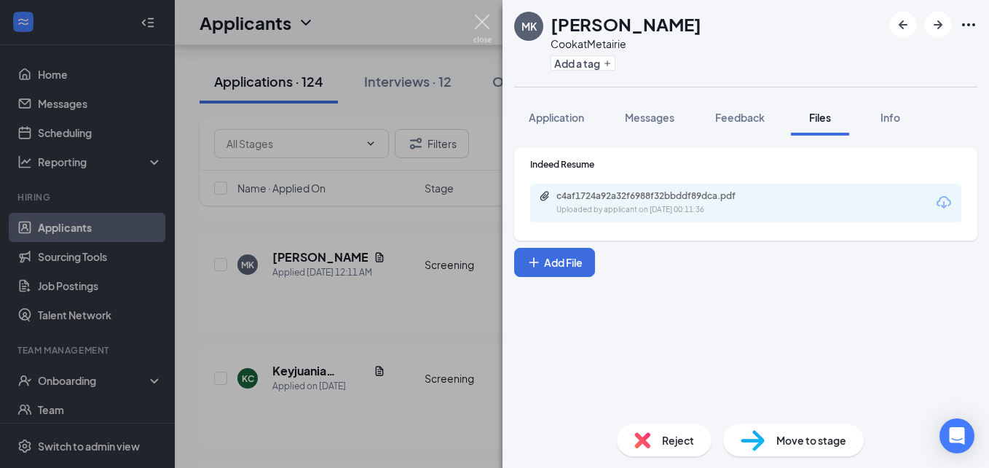
click at [478, 23] on img at bounding box center [483, 29] width 18 height 28
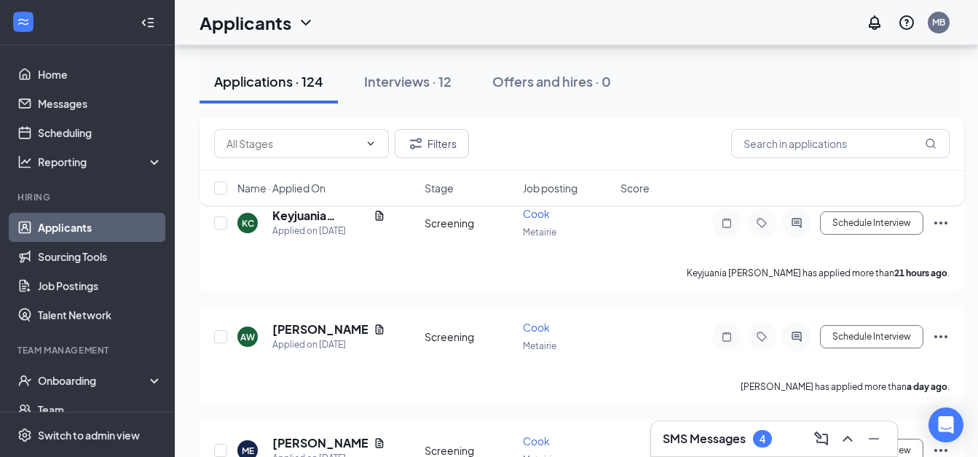
scroll to position [816, 0]
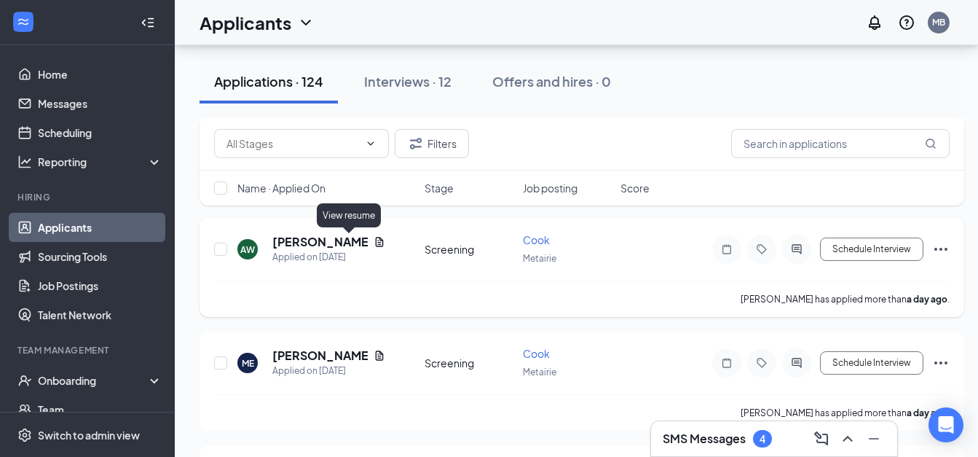
click at [376, 239] on icon "Document" at bounding box center [380, 241] width 8 height 9
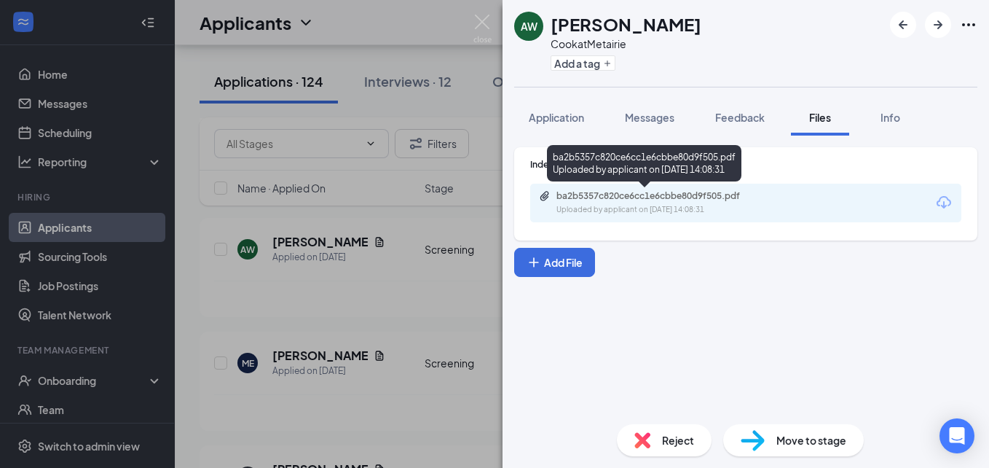
click at [648, 198] on div "ba2b5357c820ce6cc1e6cbbe80d9f505.pdf" at bounding box center [659, 196] width 204 height 12
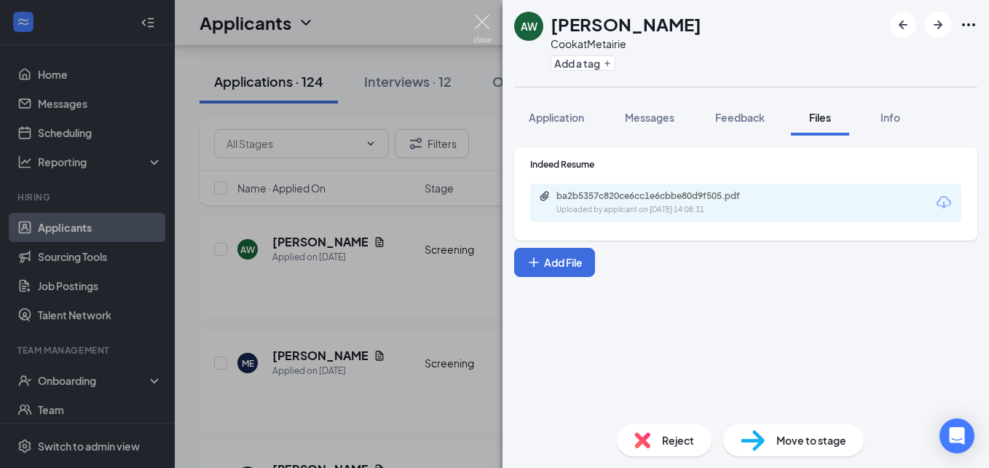
click at [485, 18] on img at bounding box center [483, 29] width 18 height 28
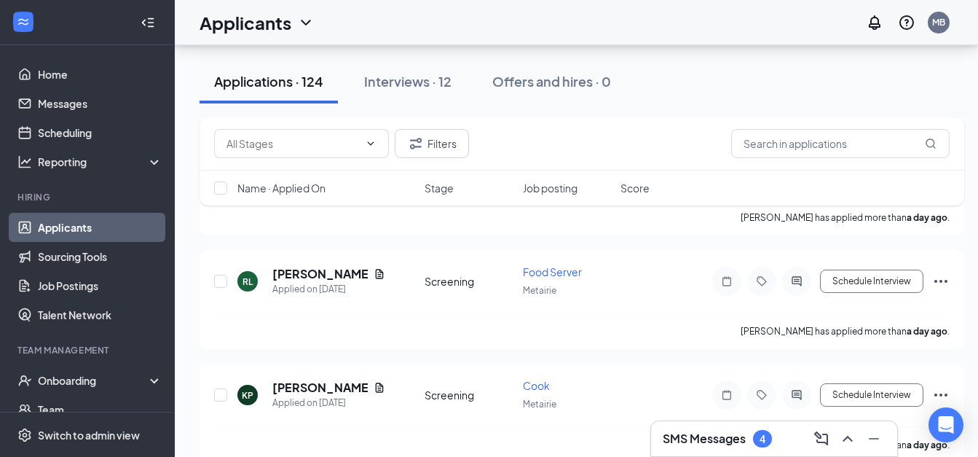
scroll to position [1885, 0]
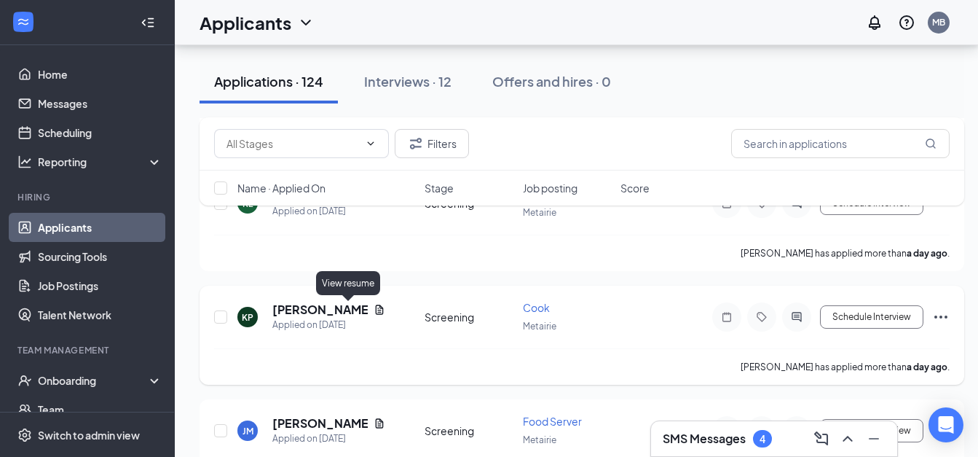
click at [376, 306] on icon "Document" at bounding box center [380, 309] width 8 height 9
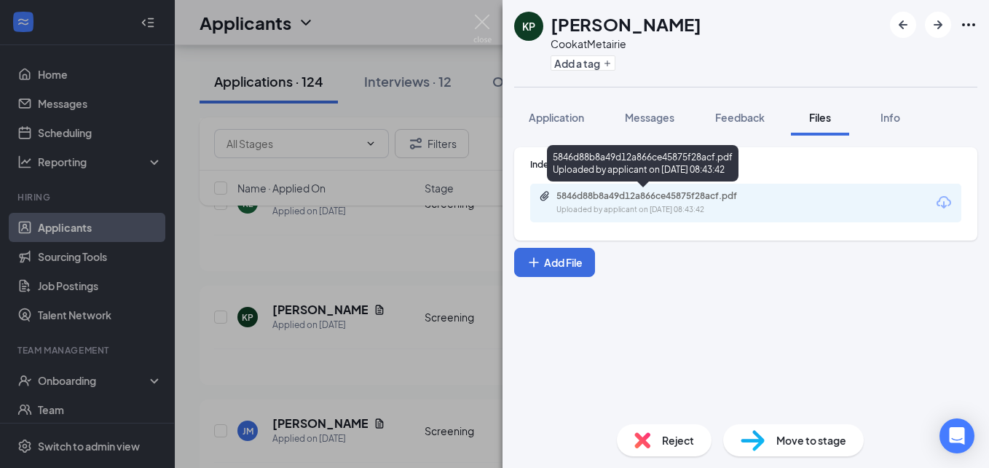
click at [574, 204] on div "Uploaded by applicant on [DATE] 08:43:42" at bounding box center [666, 210] width 219 height 12
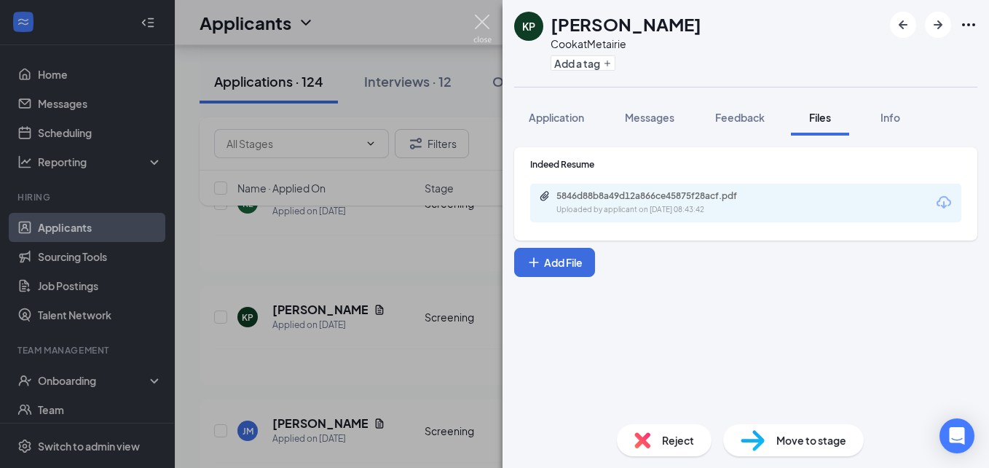
click at [479, 34] on img at bounding box center [483, 29] width 18 height 28
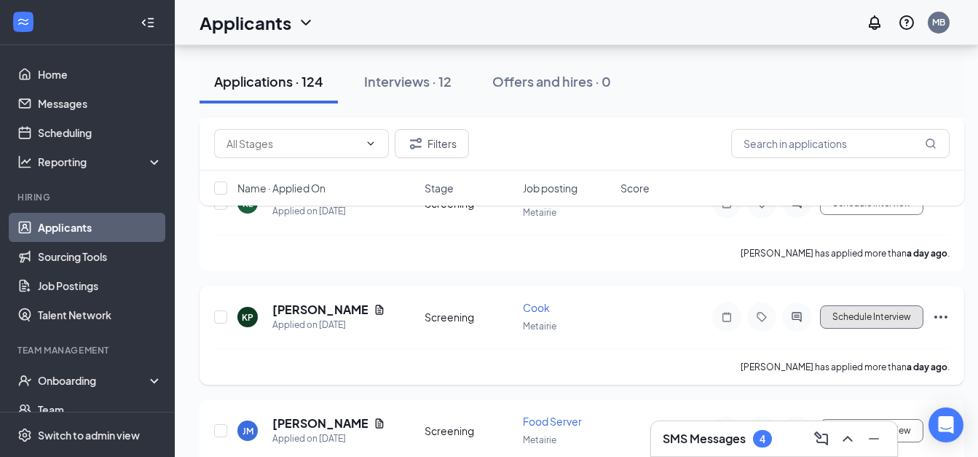
click at [851, 320] on button "Schedule Interview" at bounding box center [871, 316] width 103 height 23
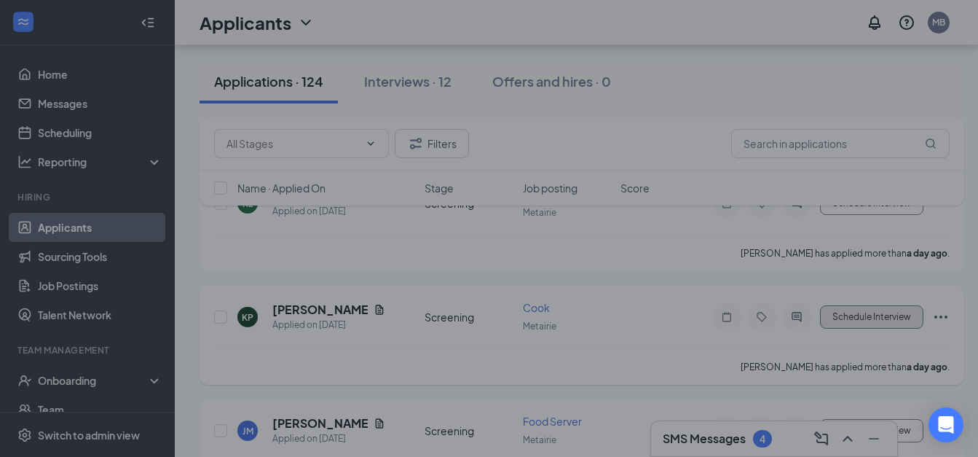
type input "Onsite Interview (next stage)"
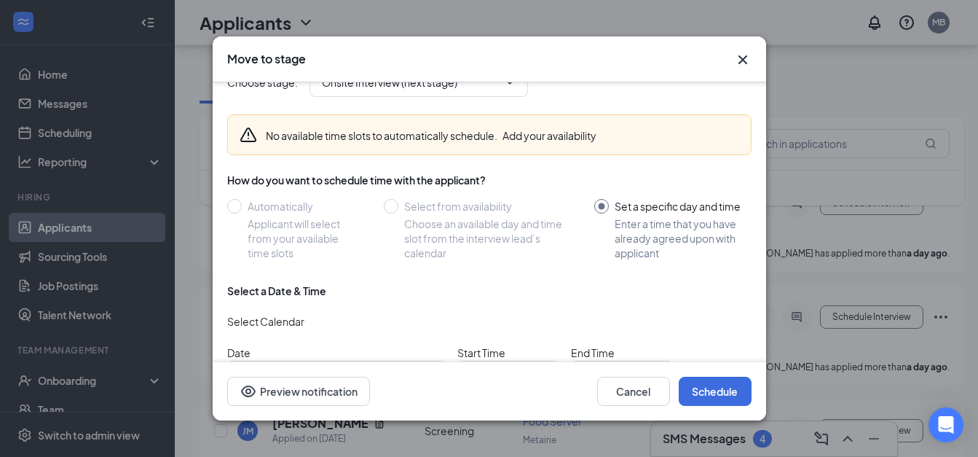
scroll to position [115, 0]
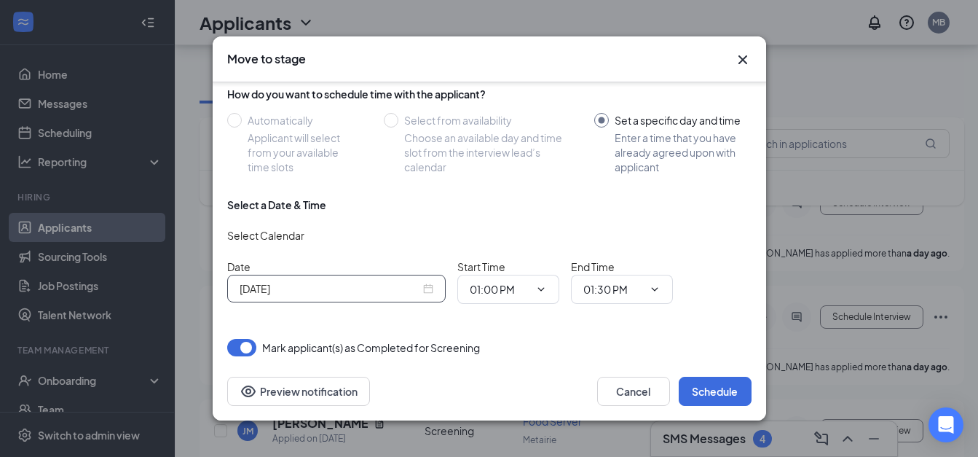
click at [390, 282] on input "[DATE]" at bounding box center [330, 288] width 181 height 16
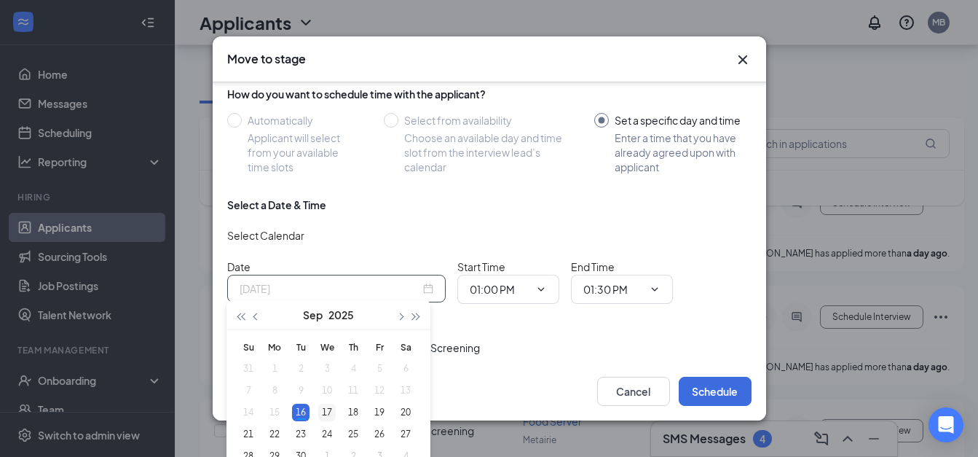
type input "[DATE]"
click at [328, 415] on div "17" at bounding box center [326, 412] width 17 height 17
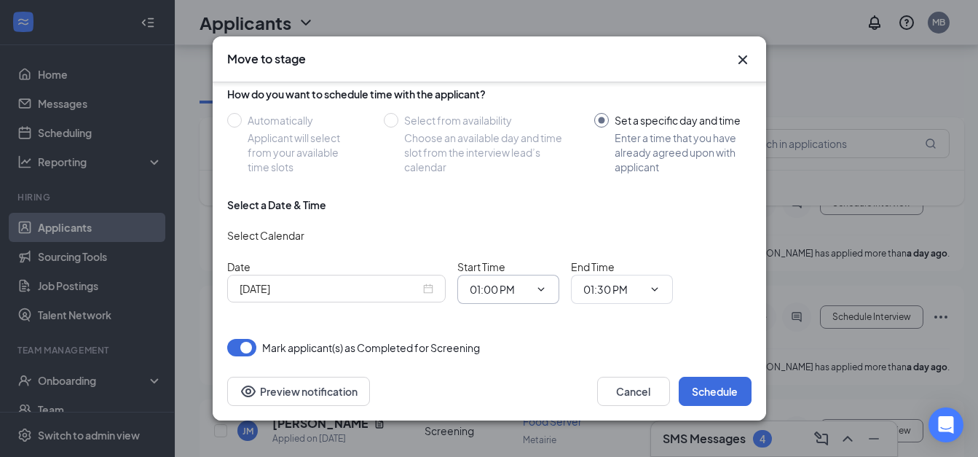
click at [510, 281] on input "01:00 PM" at bounding box center [500, 289] width 60 height 16
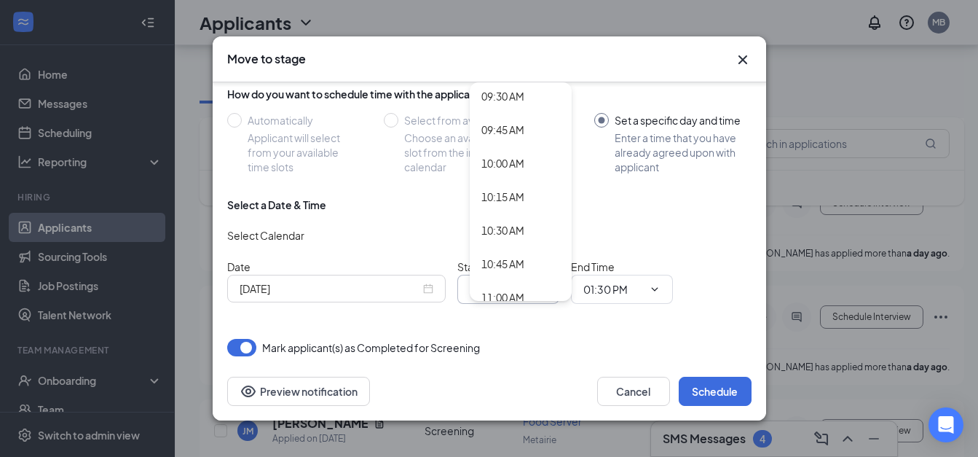
scroll to position [1281, 0]
click at [502, 286] on div "11:00 AM" at bounding box center [503, 292] width 43 height 16
type input "11:00 AM"
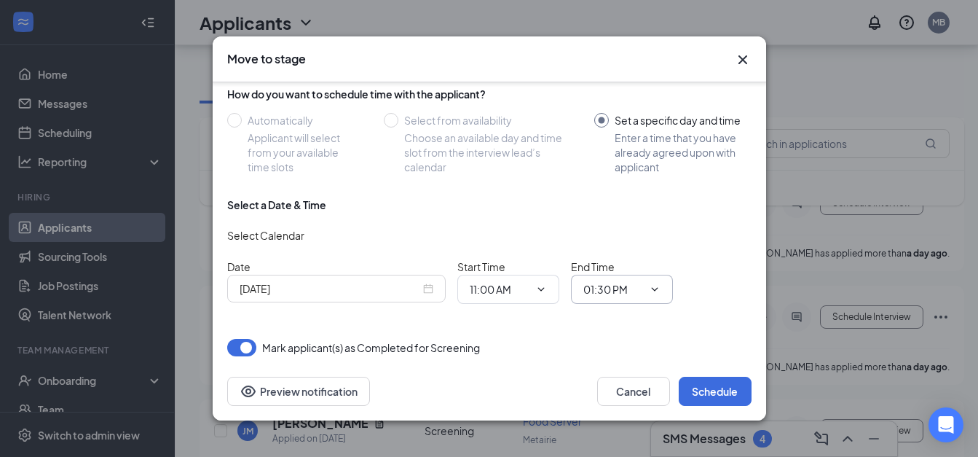
click at [610, 286] on input "01:30 PM" at bounding box center [614, 289] width 60 height 16
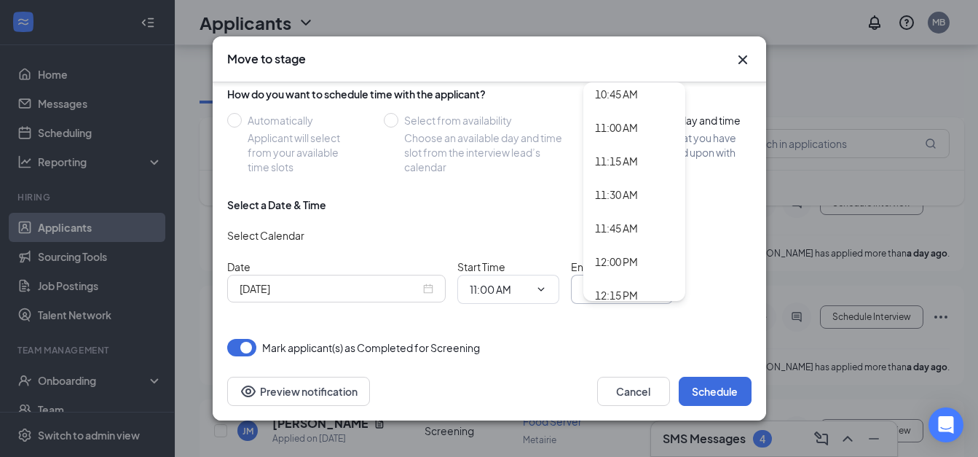
scroll to position [1514, 0]
click at [611, 126] on div "11:30 AM" at bounding box center [616, 127] width 43 height 16
type input "11:30 AM"
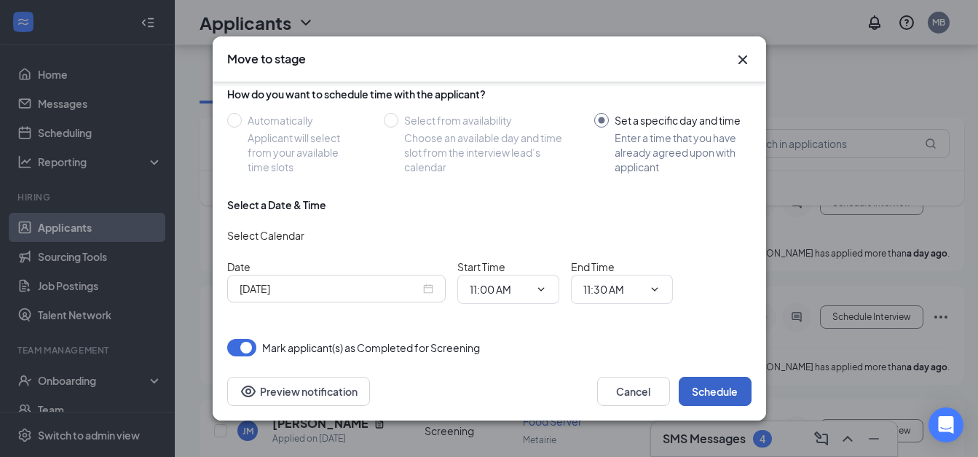
click at [717, 399] on button "Schedule" at bounding box center [715, 391] width 73 height 29
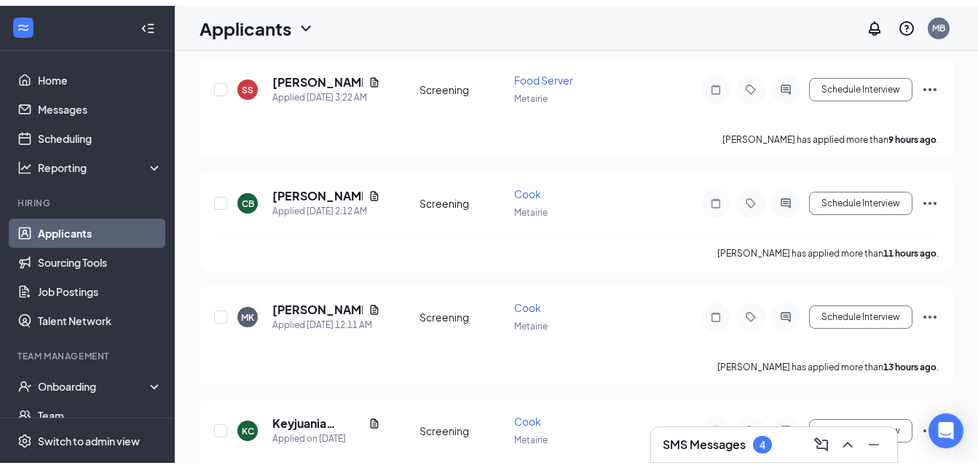
scroll to position [0, 0]
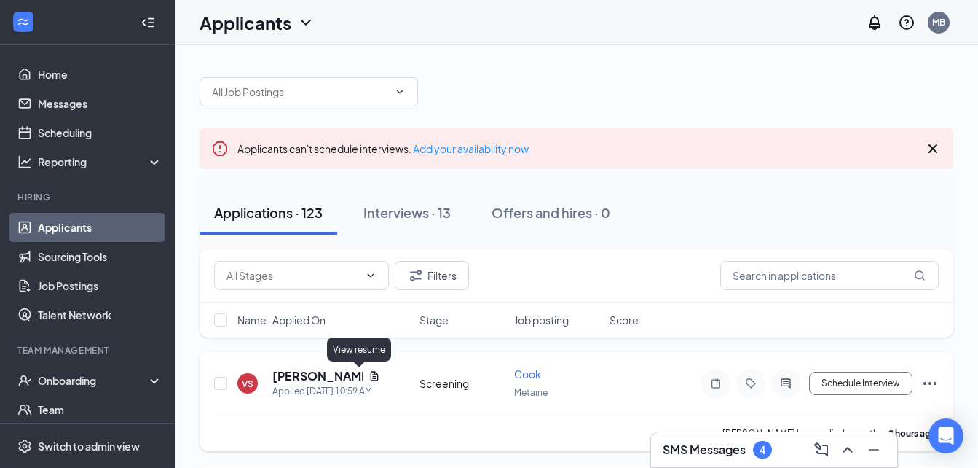
click at [370, 378] on icon "Document" at bounding box center [374, 375] width 8 height 9
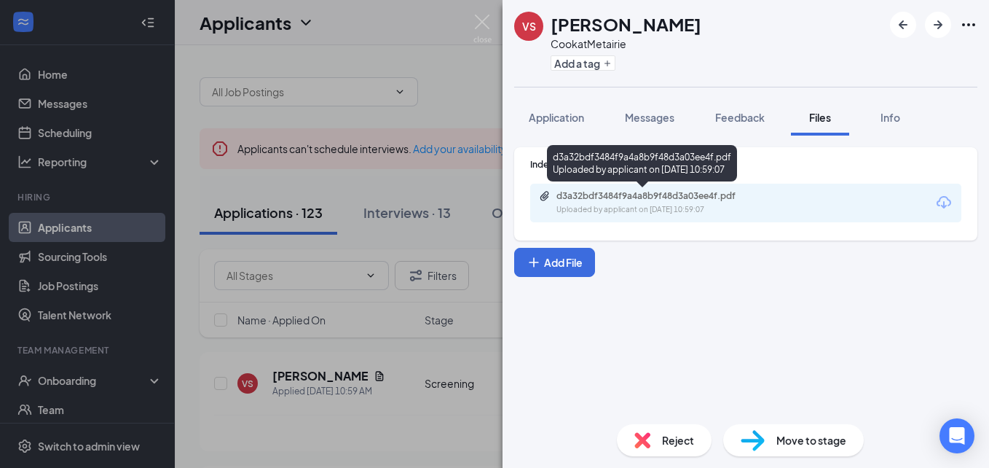
click at [674, 197] on div "d3a32bdf3484f9a4a8b9f48d3a03ee4f.pdf" at bounding box center [659, 196] width 204 height 12
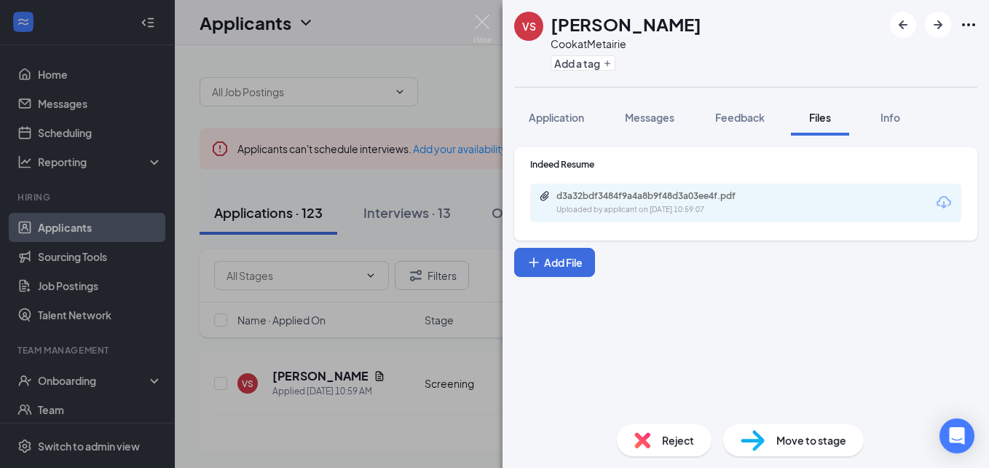
click at [479, 18] on img at bounding box center [483, 29] width 18 height 28
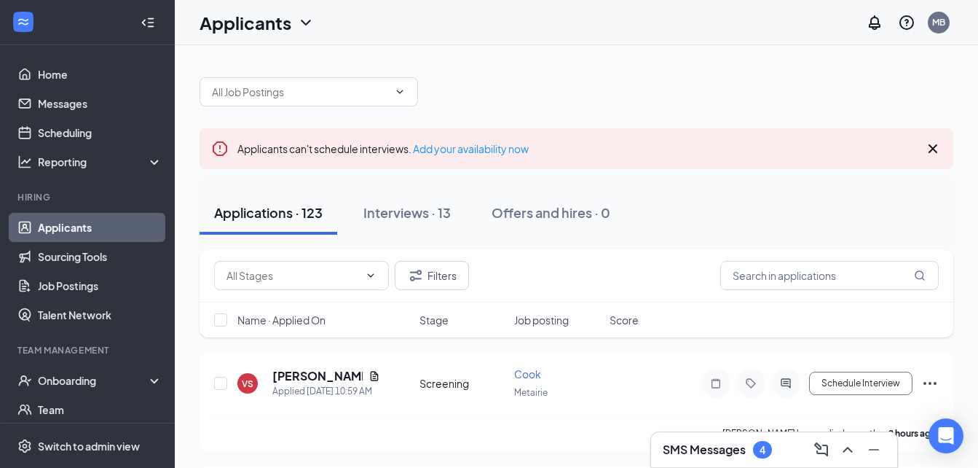
click at [726, 452] on h3 "SMS Messages" at bounding box center [704, 449] width 83 height 16
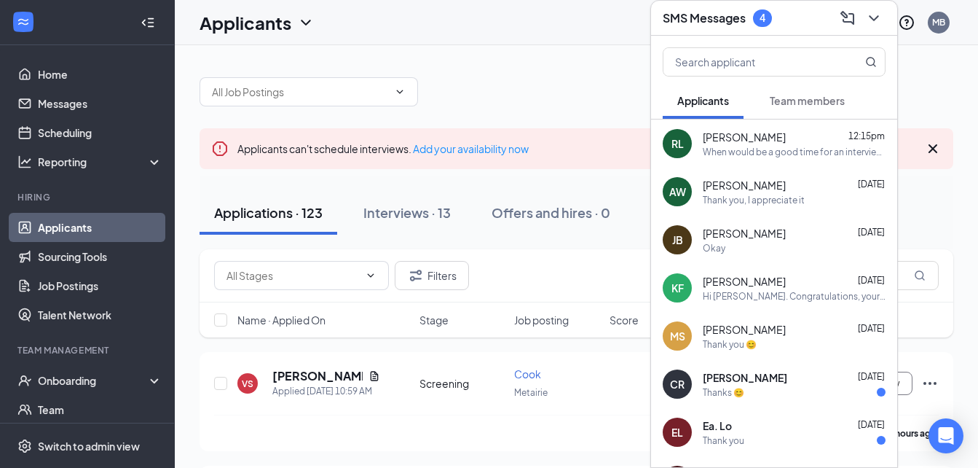
click at [54, 227] on link "Applicants" at bounding box center [100, 227] width 125 height 29
click at [873, 14] on icon "ChevronDown" at bounding box center [873, 17] width 17 height 17
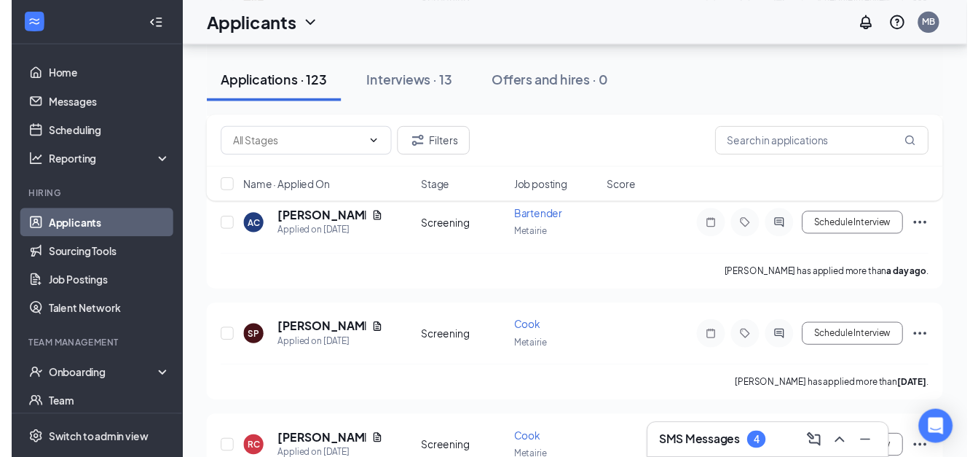
scroll to position [2458, 0]
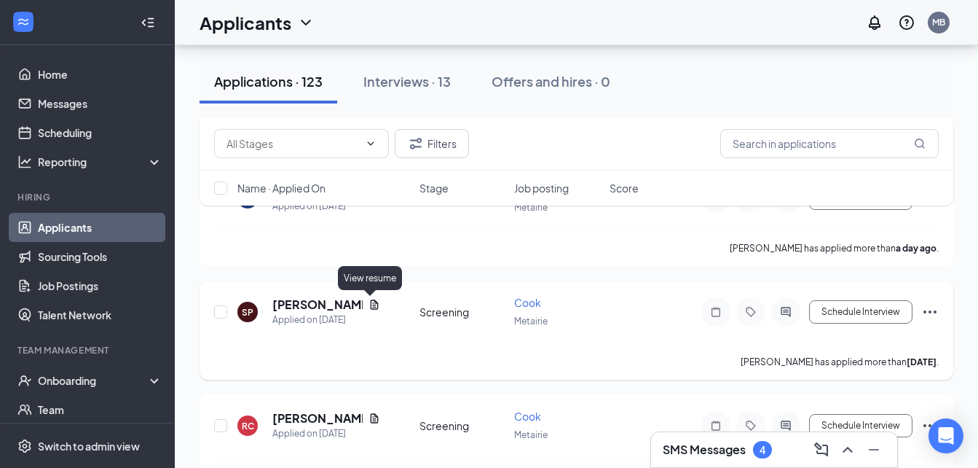
click at [371, 303] on icon "Document" at bounding box center [375, 305] width 12 height 12
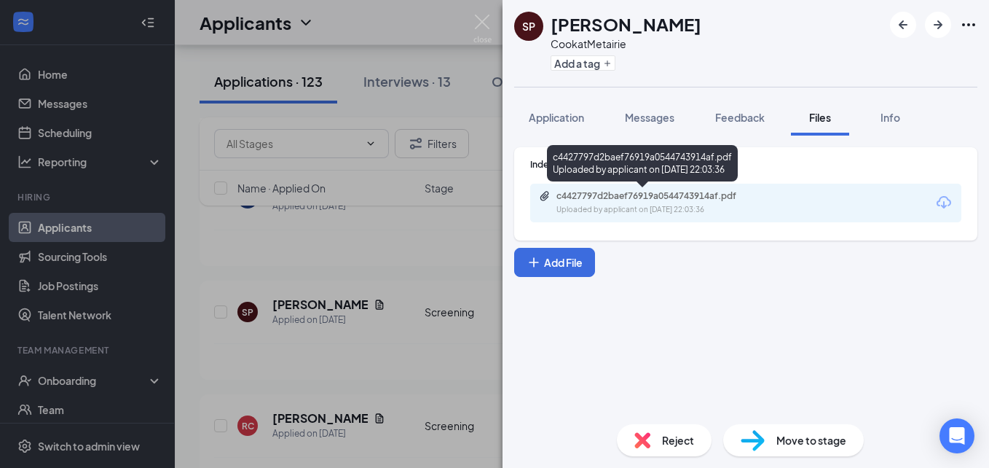
click at [608, 201] on div "c4427797d2baef76919a0544743914af.pdf" at bounding box center [659, 196] width 204 height 12
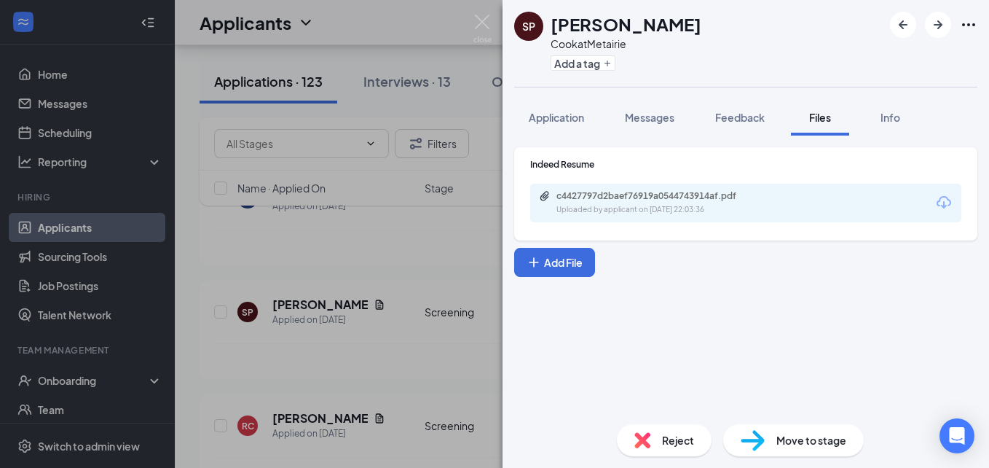
click at [486, 22] on img at bounding box center [483, 29] width 18 height 28
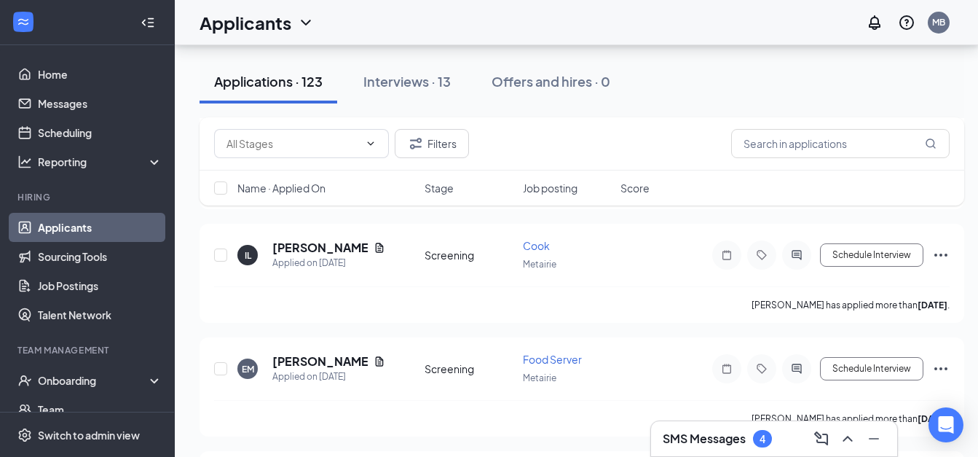
scroll to position [2894, 0]
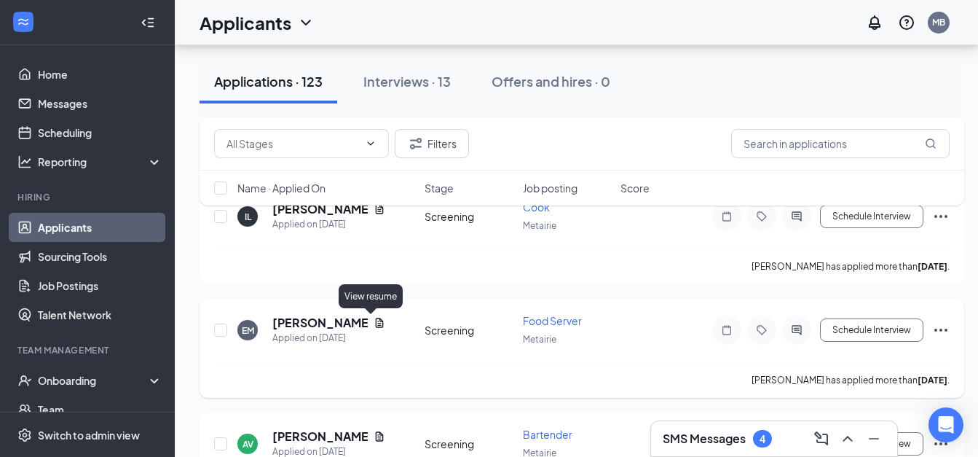
click at [374, 326] on icon "Document" at bounding box center [380, 323] width 12 height 12
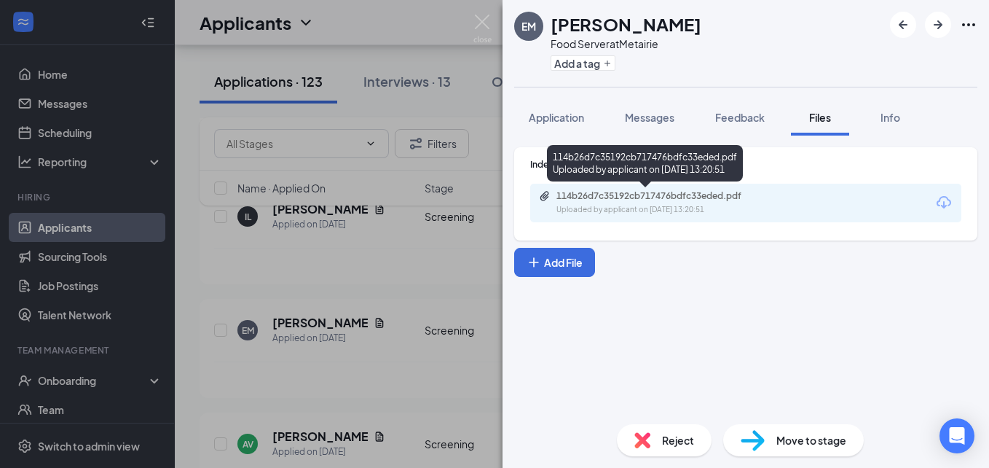
click at [633, 208] on div "Uploaded by applicant on [DATE] 13:20:51" at bounding box center [666, 210] width 219 height 12
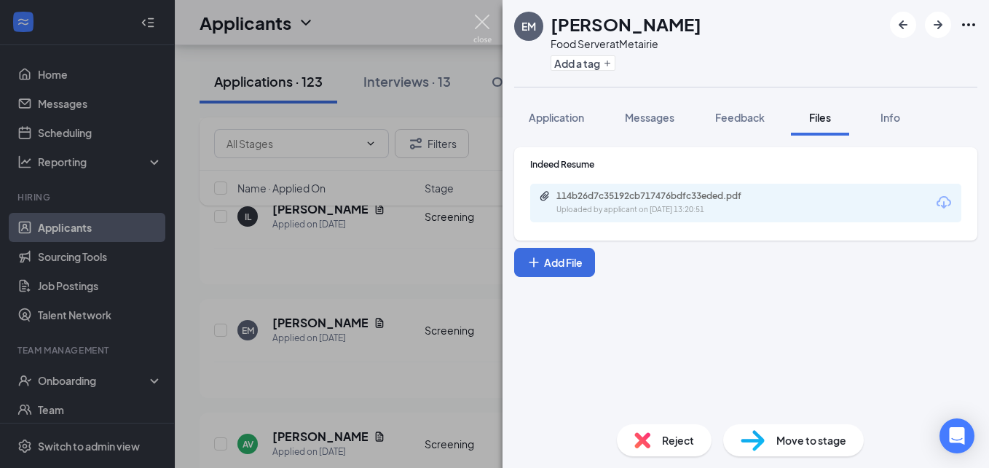
click at [480, 25] on img at bounding box center [483, 29] width 18 height 28
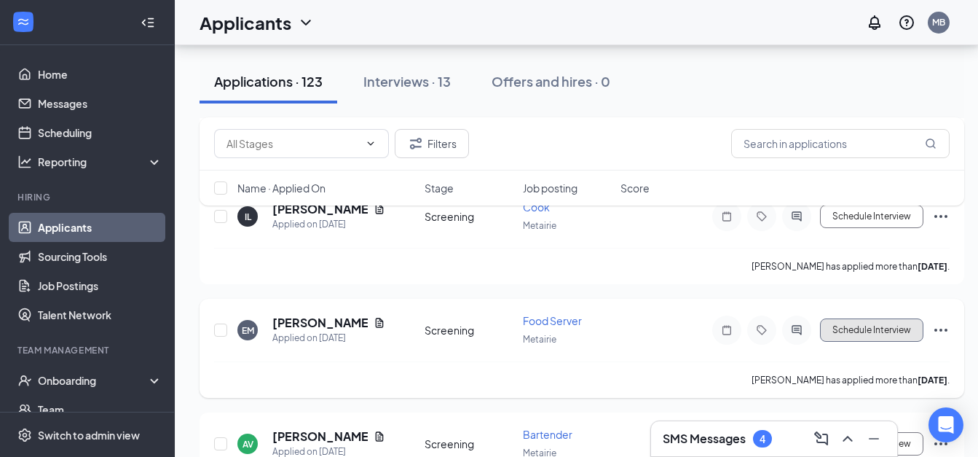
click at [864, 331] on button "Schedule Interview" at bounding box center [871, 329] width 103 height 23
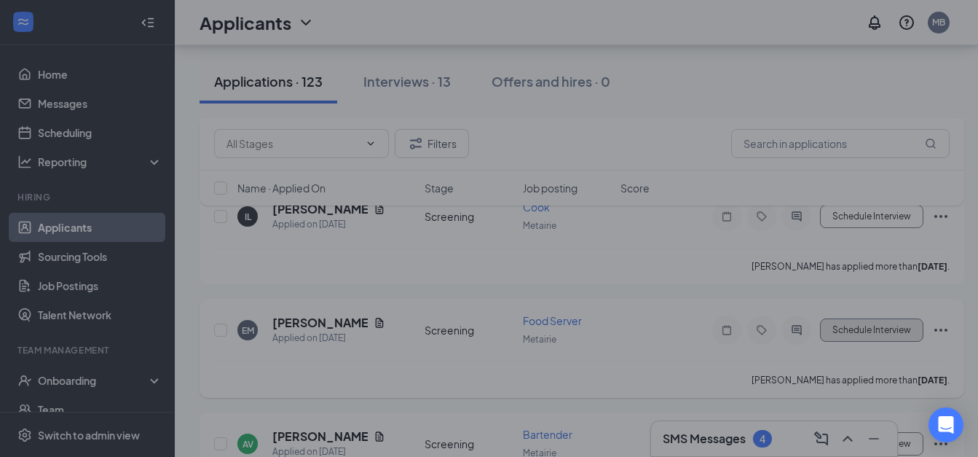
type input "Onsite Interview (next stage)"
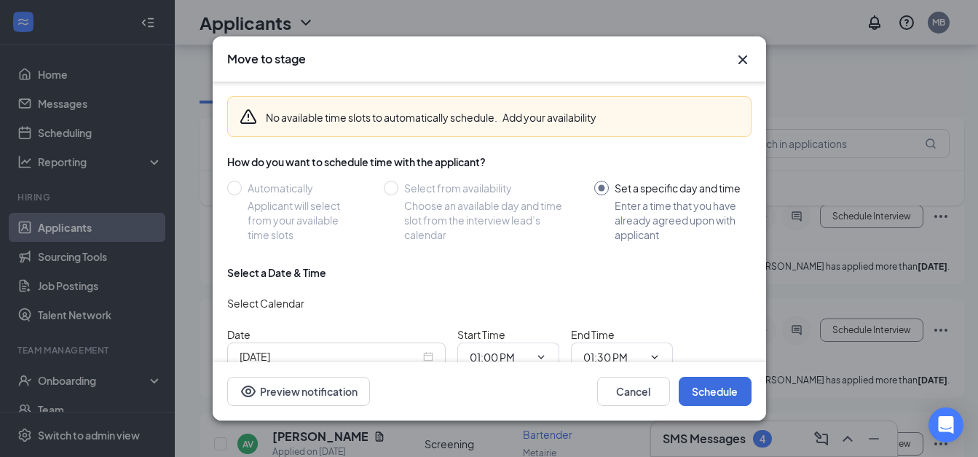
scroll to position [48, 0]
click at [374, 352] on input "[DATE]" at bounding box center [330, 355] width 181 height 16
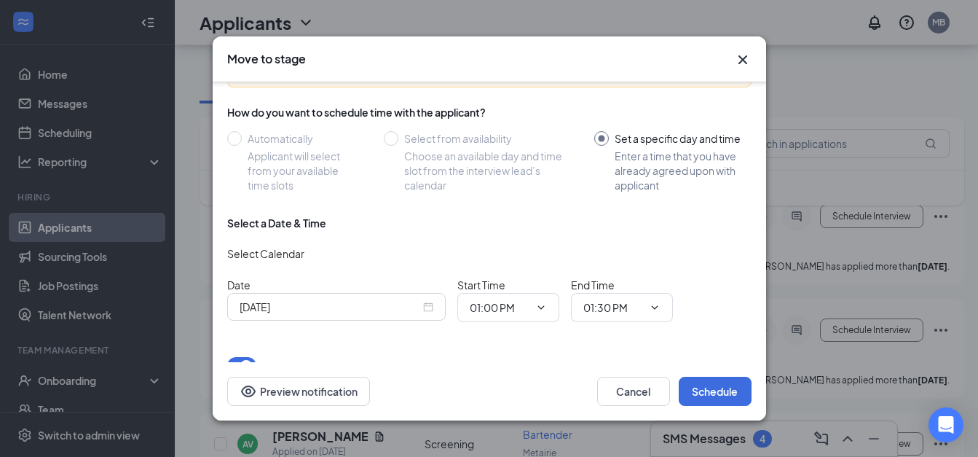
scroll to position [115, 0]
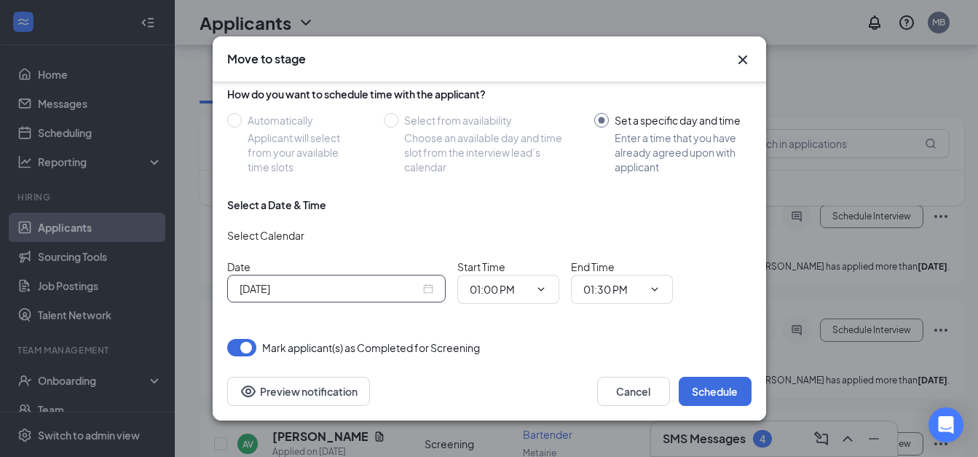
click at [358, 283] on input "[DATE]" at bounding box center [330, 288] width 181 height 16
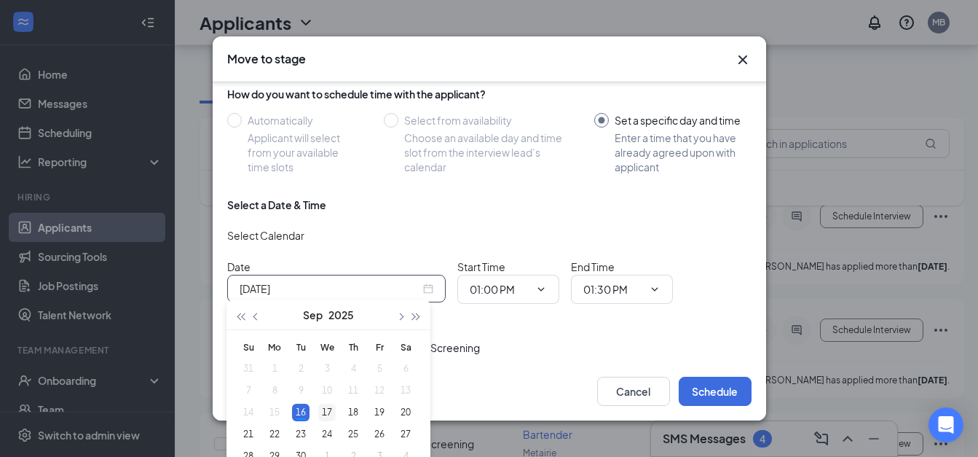
type input "[DATE]"
click at [329, 415] on div "17" at bounding box center [326, 412] width 17 height 17
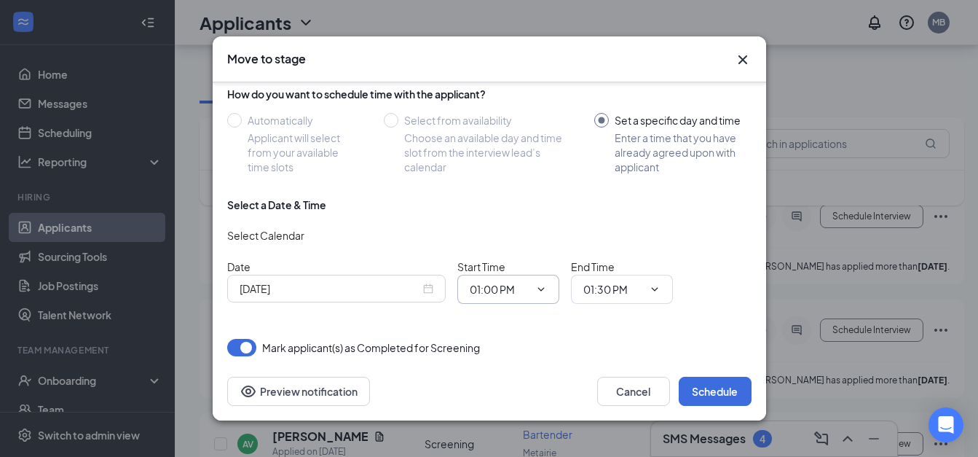
click at [539, 283] on icon "ChevronDown" at bounding box center [541, 289] width 12 height 12
click at [512, 288] on input "01:00 PM" at bounding box center [500, 289] width 60 height 16
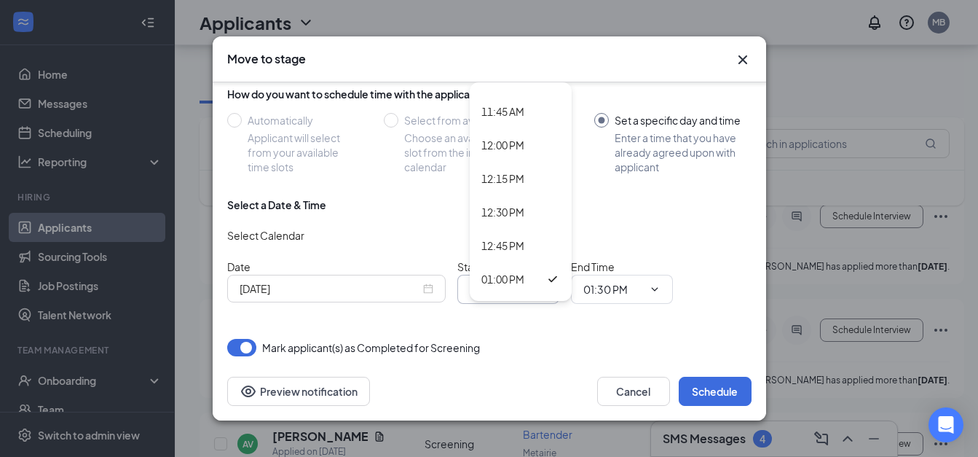
scroll to position [1533, 0]
click at [506, 104] on div "11:30 AM" at bounding box center [503, 107] width 43 height 16
type input "11:30 AM"
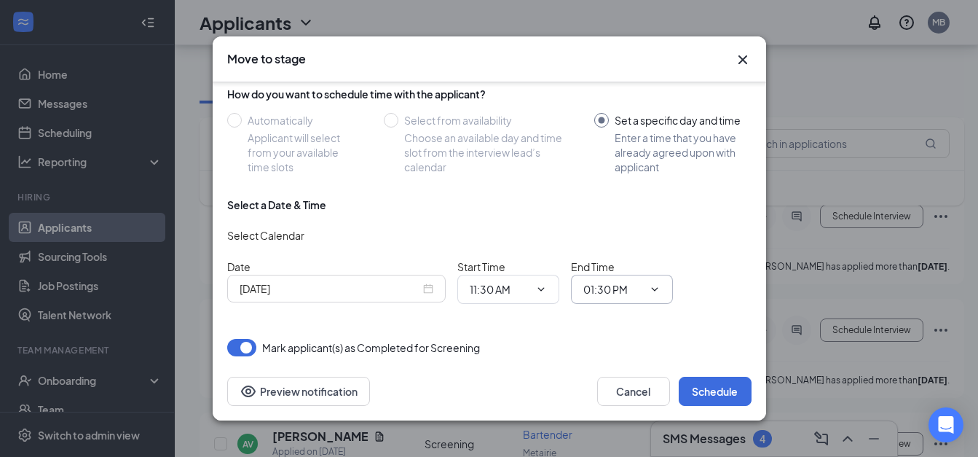
click at [616, 289] on input "01:30 PM" at bounding box center [614, 289] width 60 height 16
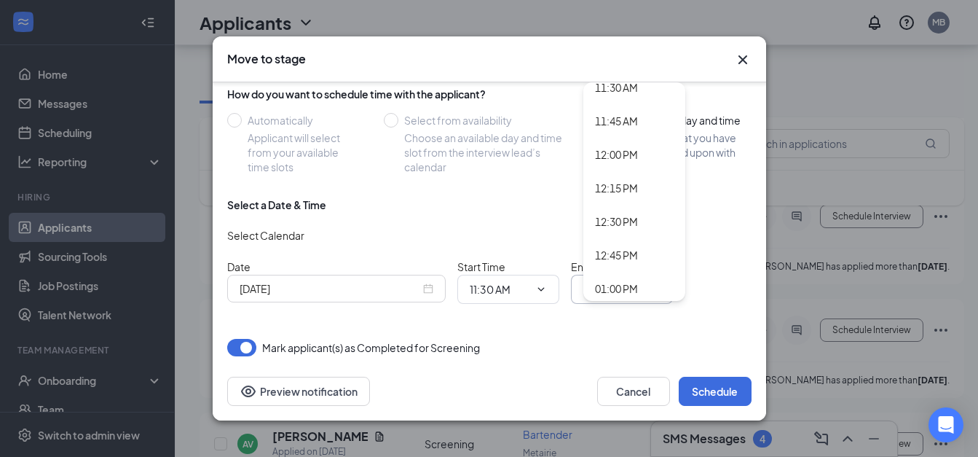
scroll to position [1563, 0]
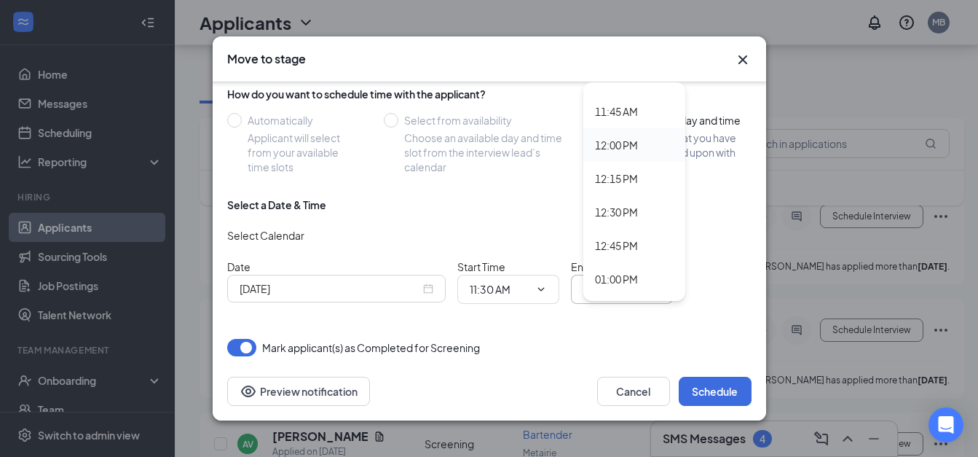
click at [621, 141] on div "12:00 PM" at bounding box center [616, 145] width 43 height 16
type input "12:00 PM"
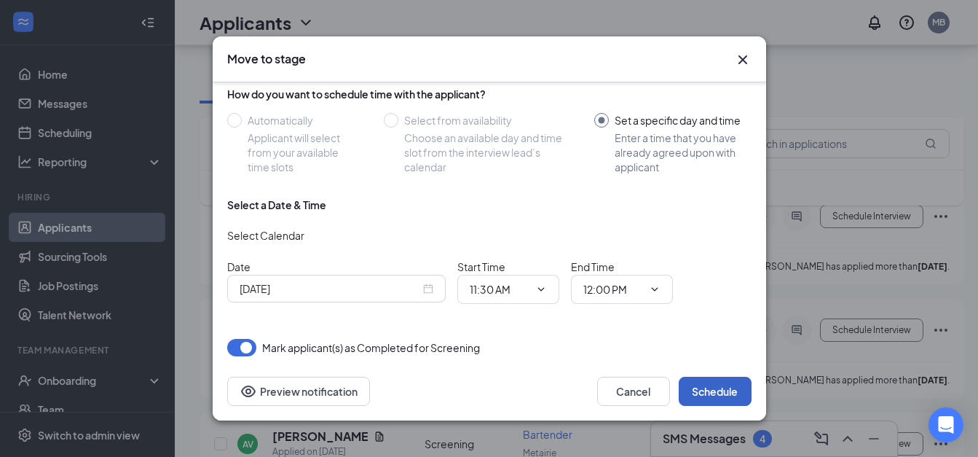
click at [709, 398] on button "Schedule" at bounding box center [715, 391] width 73 height 29
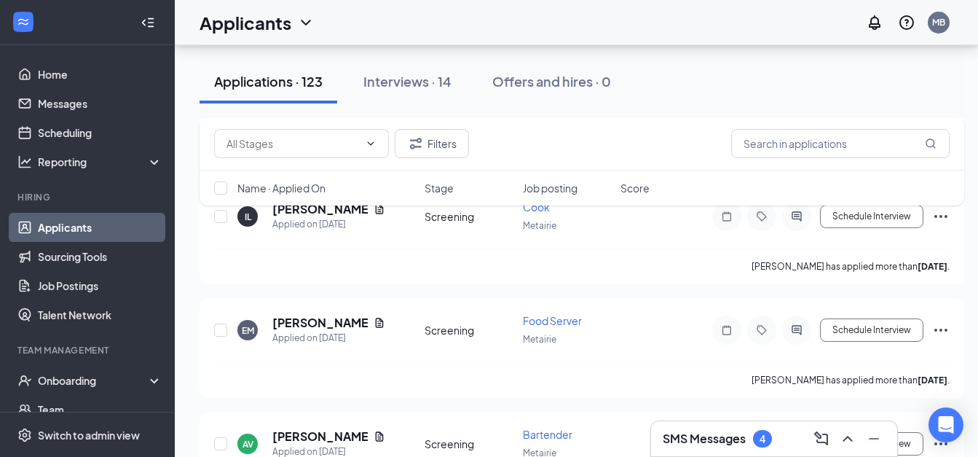
click at [732, 442] on h3 "SMS Messages" at bounding box center [704, 439] width 83 height 16
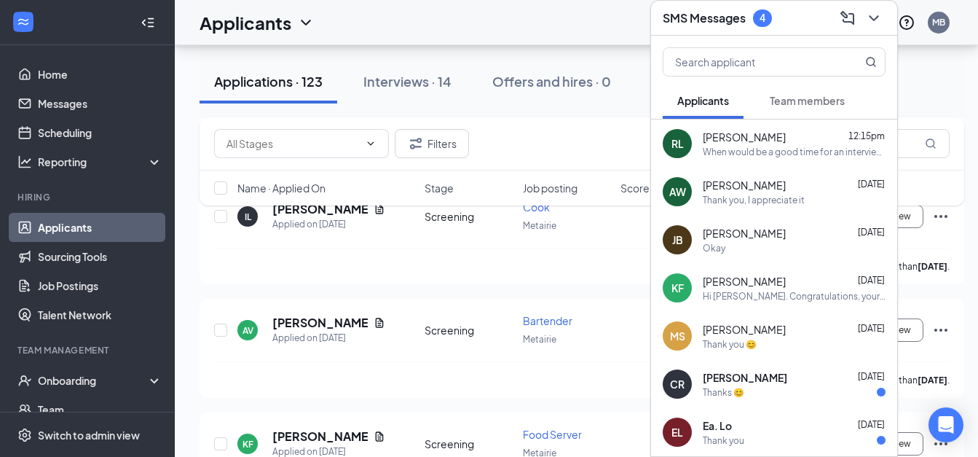
click at [755, 386] on div "Thanks 😊" at bounding box center [794, 392] width 183 height 12
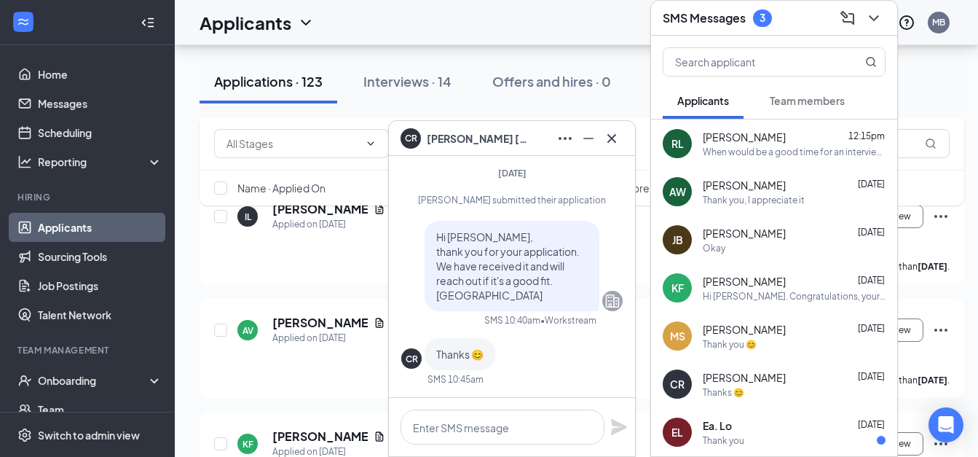
click at [817, 434] on div "Thank you" at bounding box center [794, 440] width 183 height 12
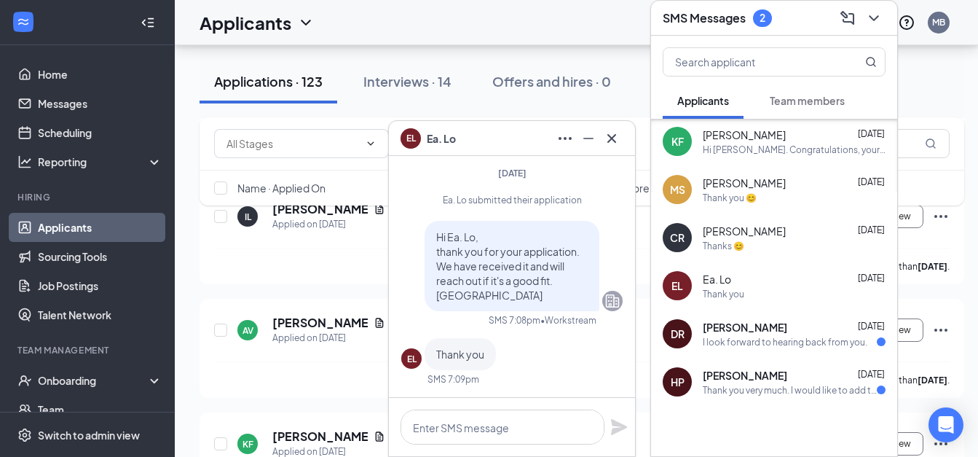
scroll to position [158, 0]
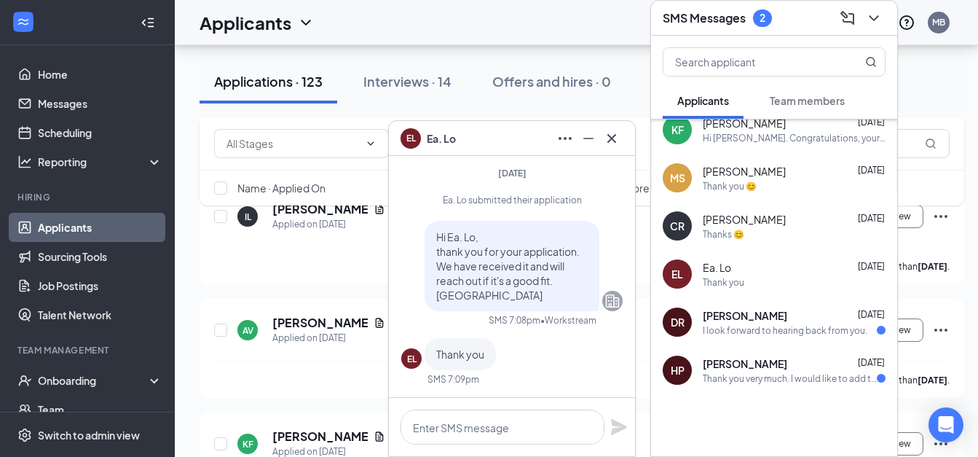
click at [812, 324] on div "I look forward to hearing back from you." at bounding box center [785, 330] width 165 height 12
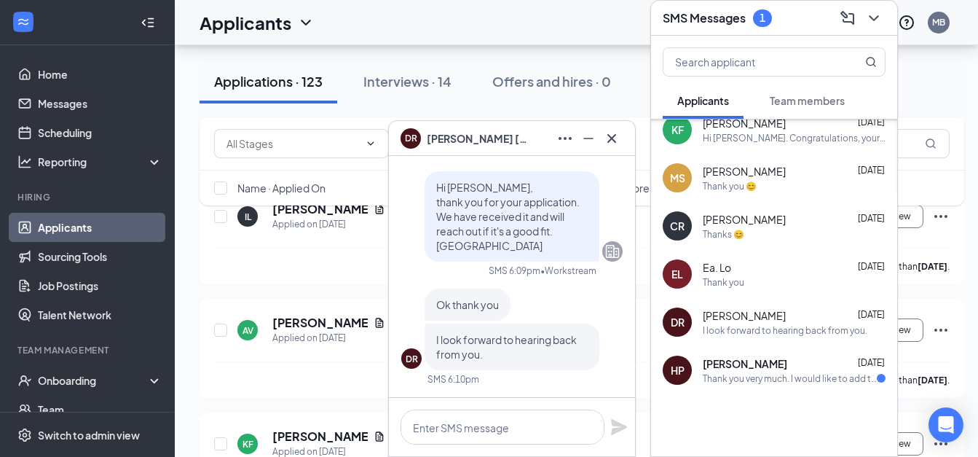
click at [794, 358] on div "[PERSON_NAME] [DATE]" at bounding box center [794, 363] width 183 height 15
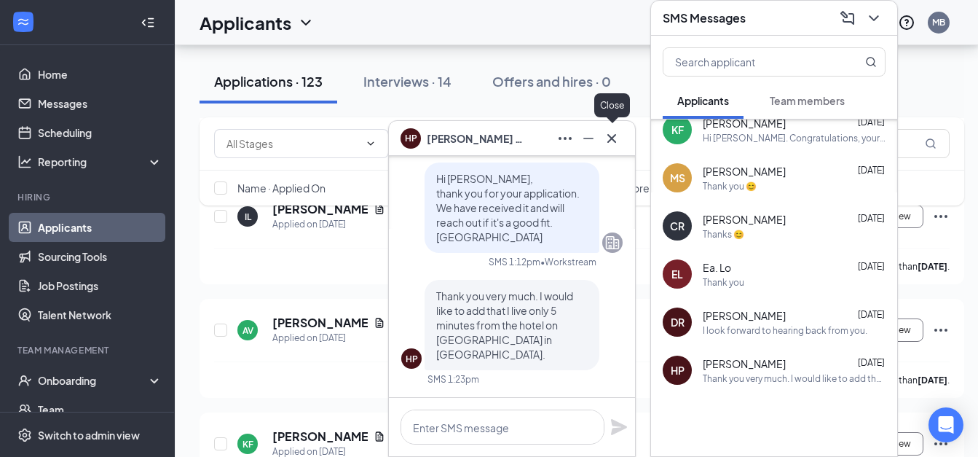
click at [607, 139] on icon "Cross" at bounding box center [611, 138] width 17 height 17
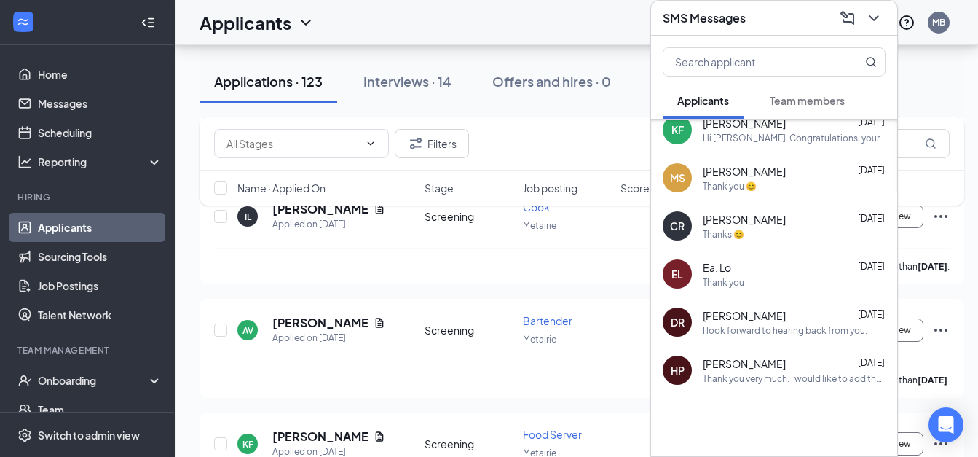
click at [872, 9] on icon "ChevronDown" at bounding box center [873, 17] width 17 height 17
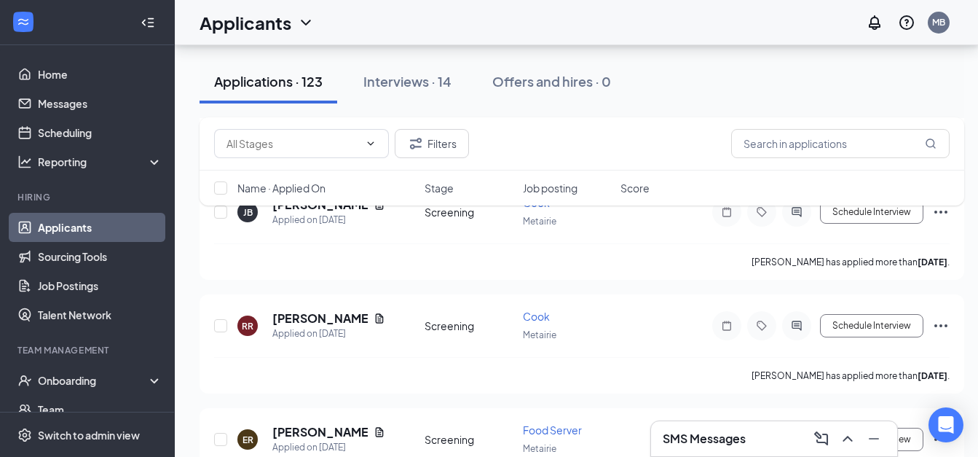
scroll to position [4690, 0]
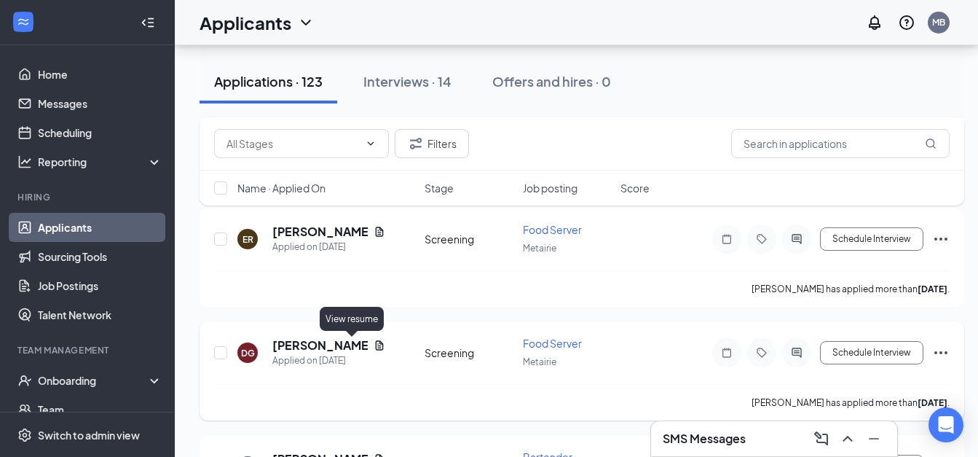
click at [374, 349] on icon "Document" at bounding box center [380, 345] width 12 height 12
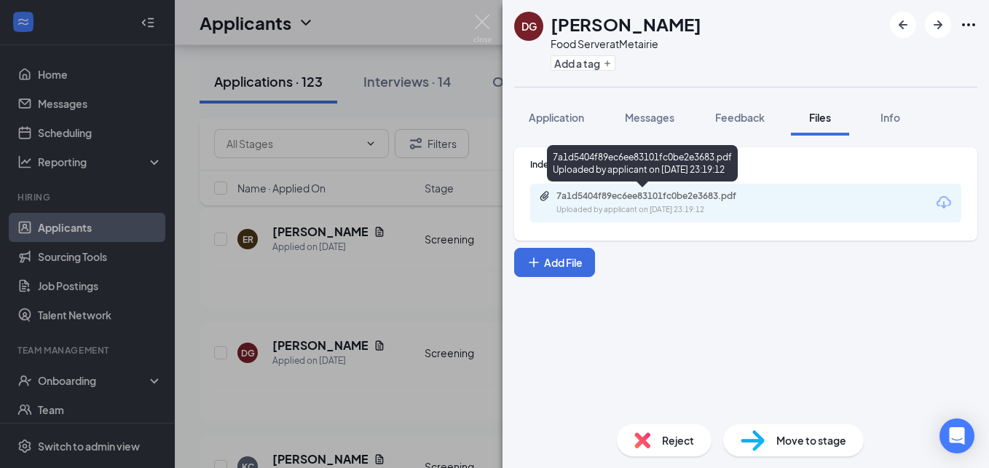
click at [610, 210] on div "Uploaded by applicant on [DATE] 23:19:12" at bounding box center [666, 210] width 219 height 12
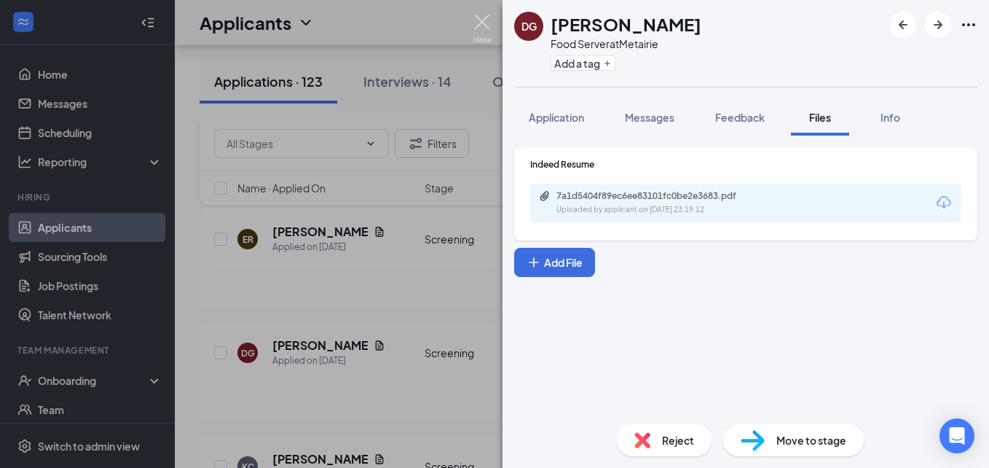
click at [480, 19] on img at bounding box center [483, 29] width 18 height 28
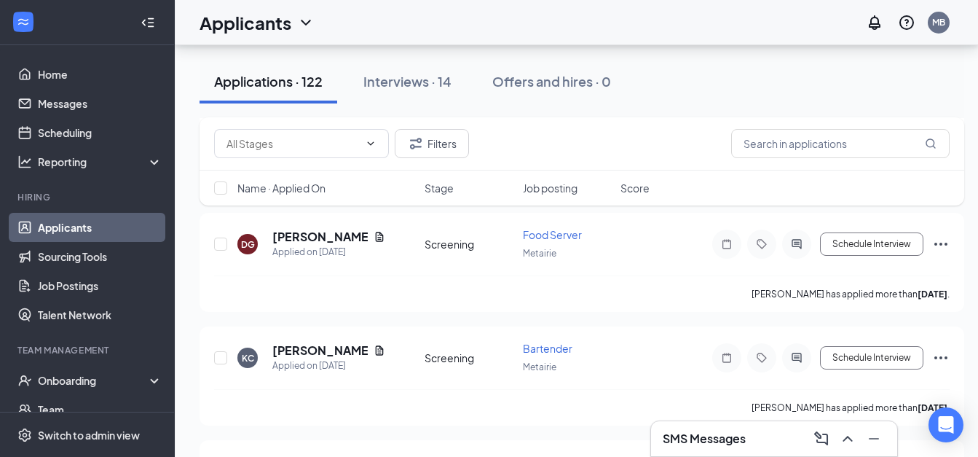
scroll to position [4838, 0]
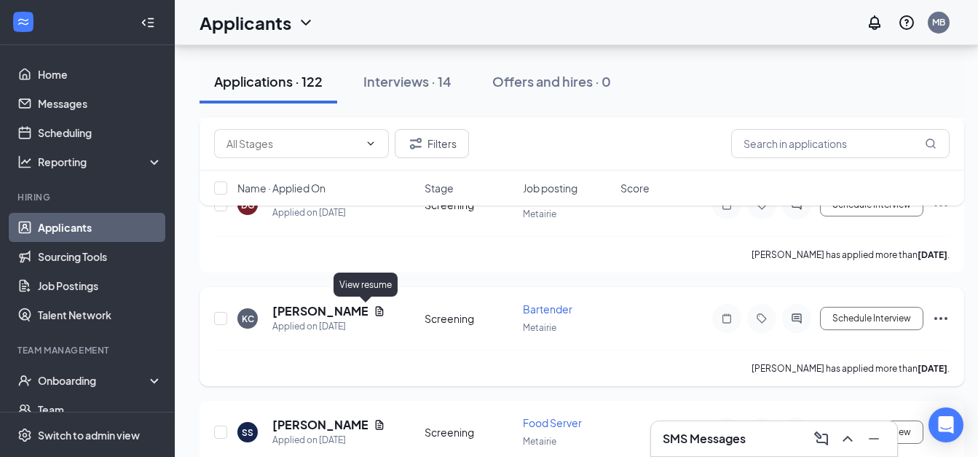
click at [374, 313] on icon "Document" at bounding box center [380, 311] width 12 height 12
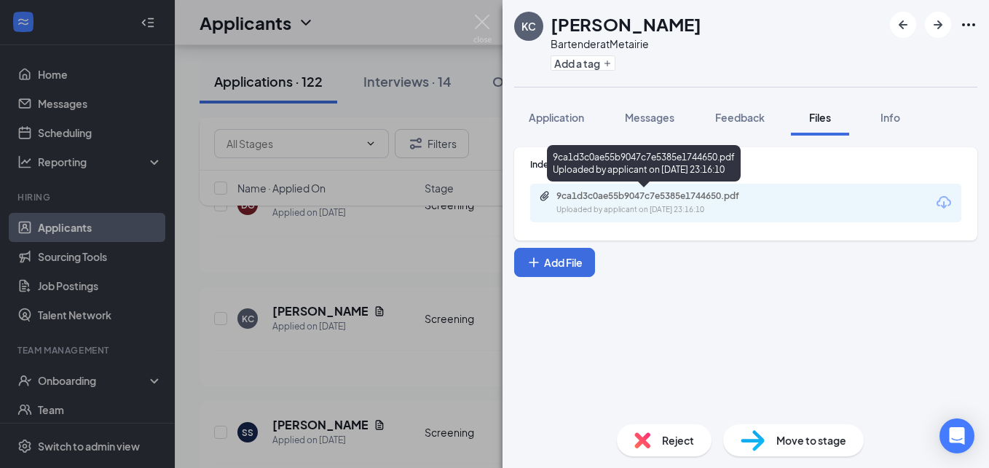
click at [627, 201] on div "9ca1d3c0ae55b9047c7e5385e1744650.pdf" at bounding box center [659, 196] width 204 height 12
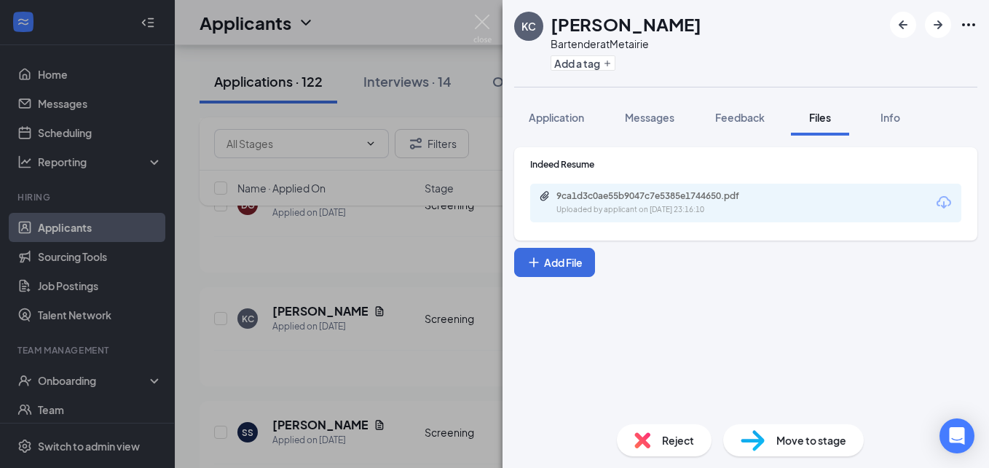
click at [482, 25] on img at bounding box center [483, 29] width 18 height 28
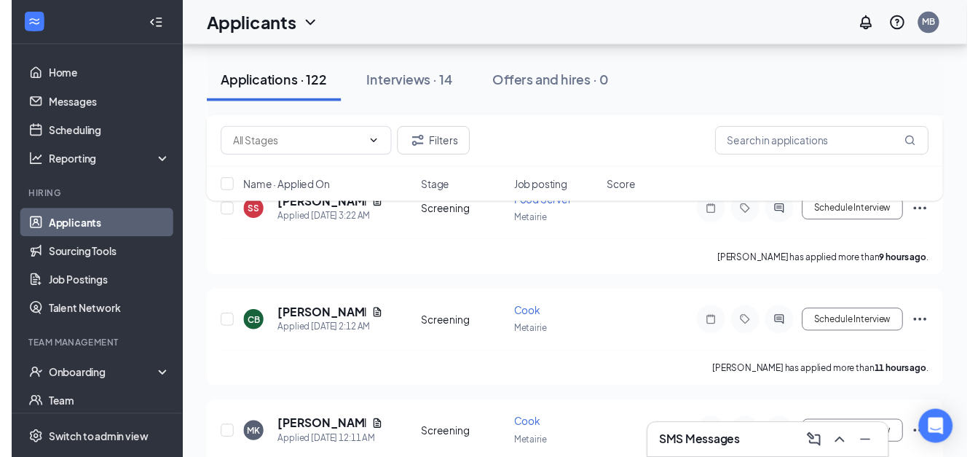
scroll to position [427, 0]
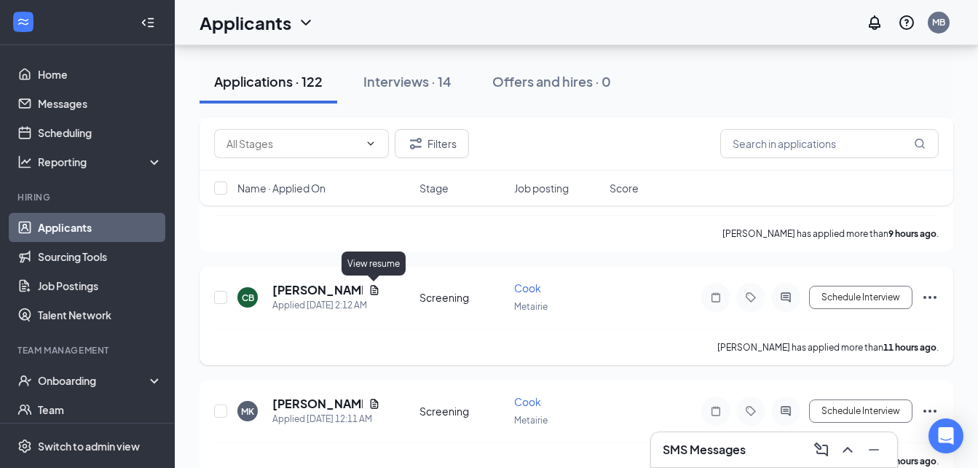
click at [372, 290] on icon "Document" at bounding box center [375, 290] width 12 height 12
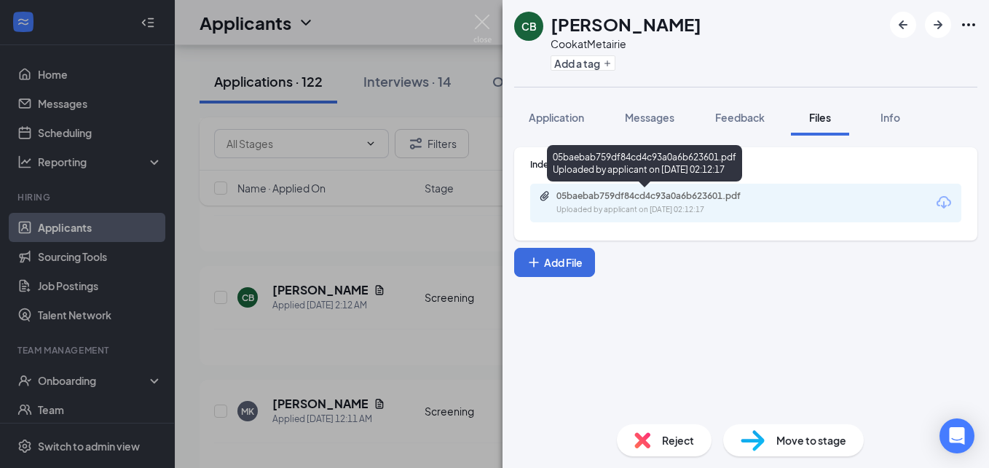
click at [667, 208] on div "Uploaded by applicant on [DATE] 02:12:17" at bounding box center [666, 210] width 219 height 12
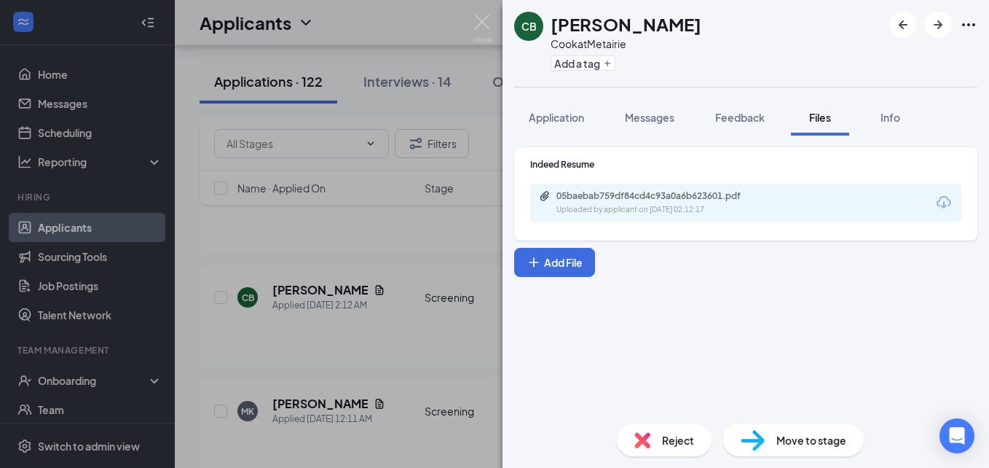
click at [482, 23] on img at bounding box center [483, 29] width 18 height 28
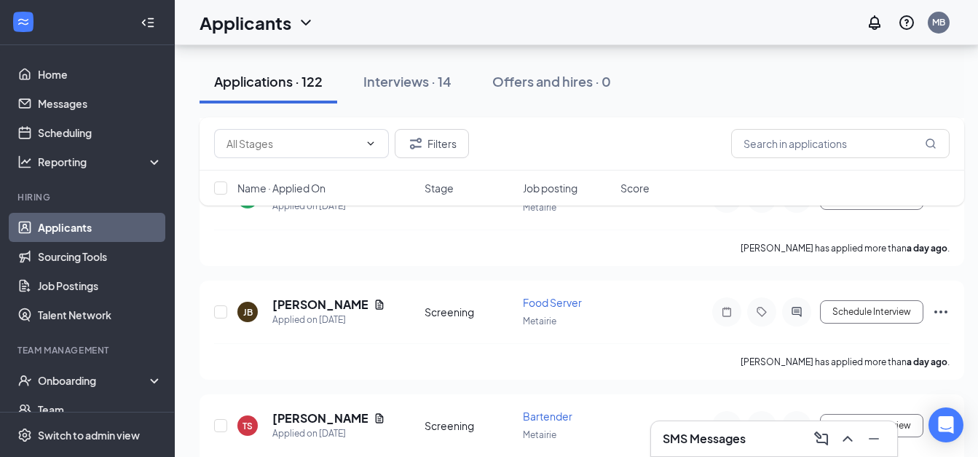
scroll to position [2137, 0]
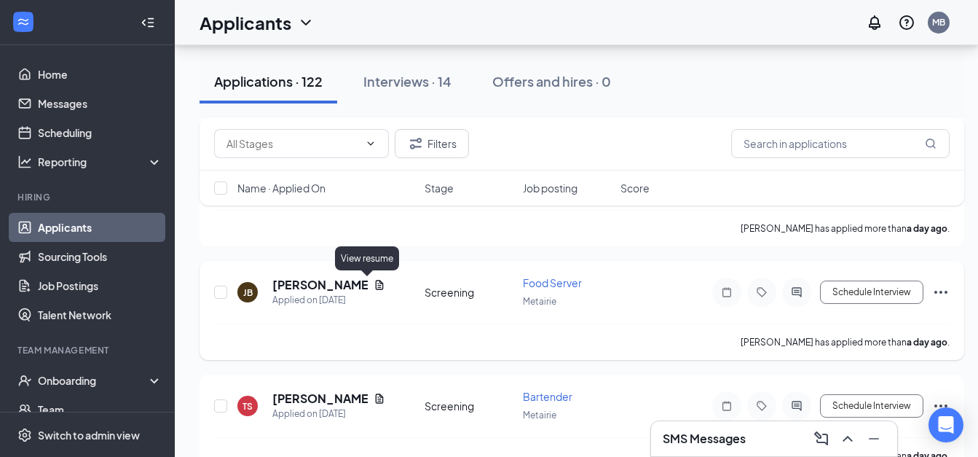
click at [374, 287] on icon "Document" at bounding box center [380, 285] width 12 height 12
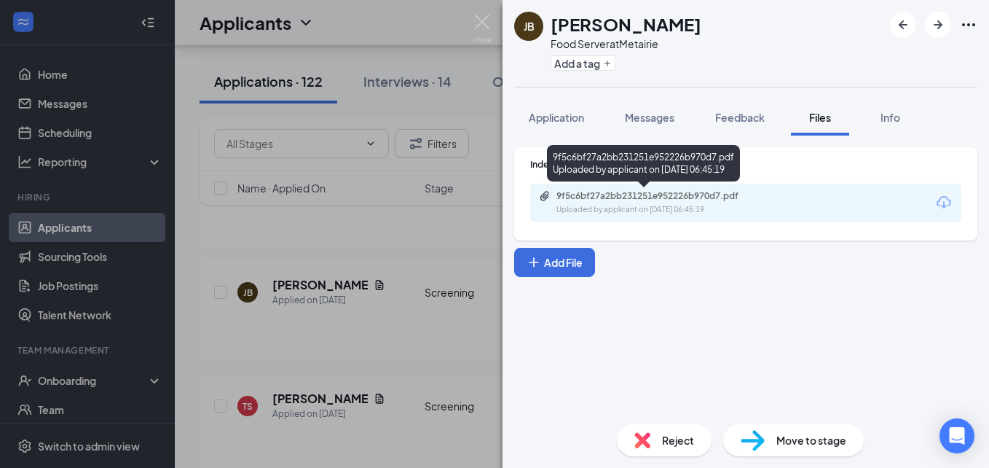
click at [632, 208] on div "Uploaded by applicant on [DATE] 06:45:19" at bounding box center [666, 210] width 219 height 12
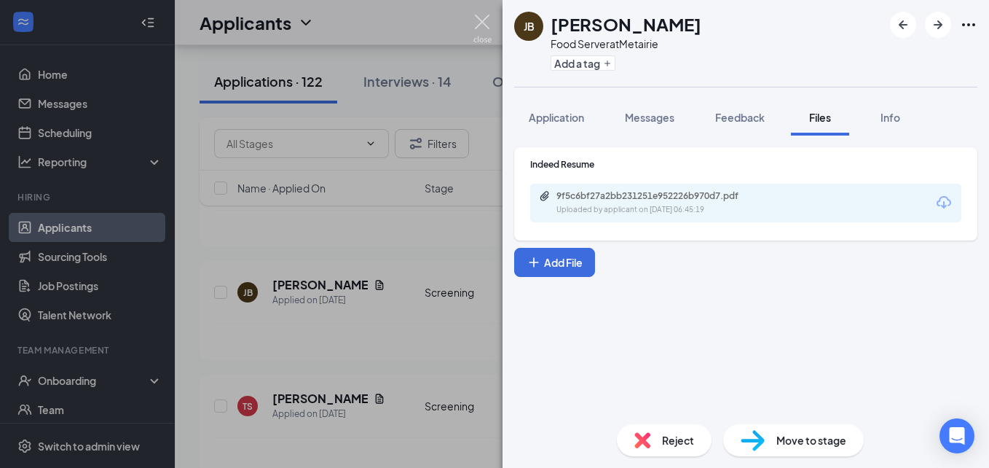
click at [477, 20] on img at bounding box center [483, 29] width 18 height 28
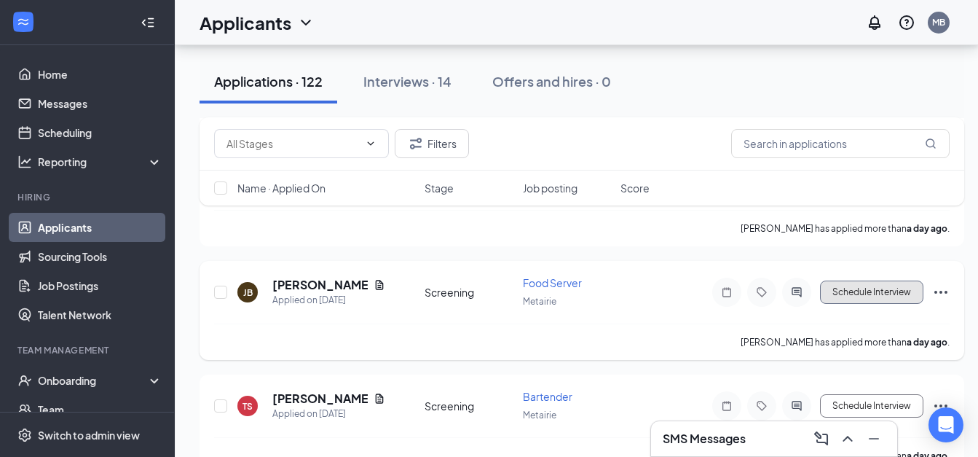
click at [868, 290] on button "Schedule Interview" at bounding box center [871, 291] width 103 height 23
type input "Onsite Interview (next stage)"
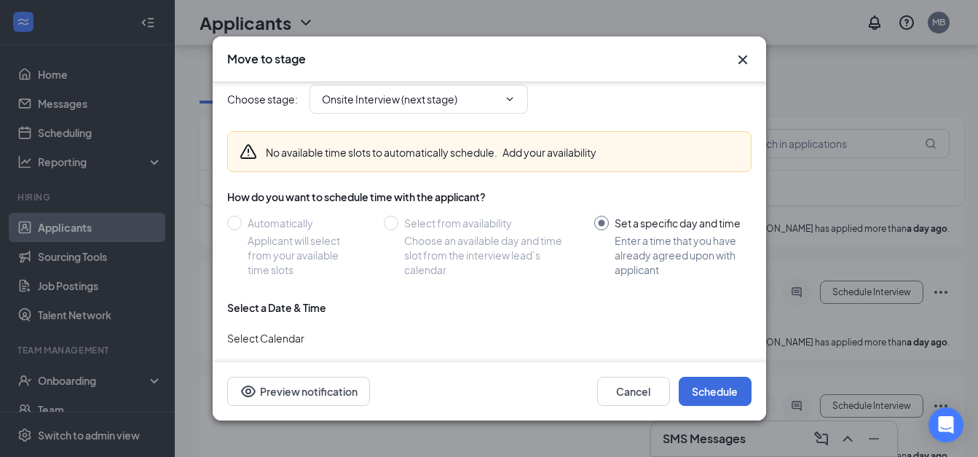
scroll to position [115, 0]
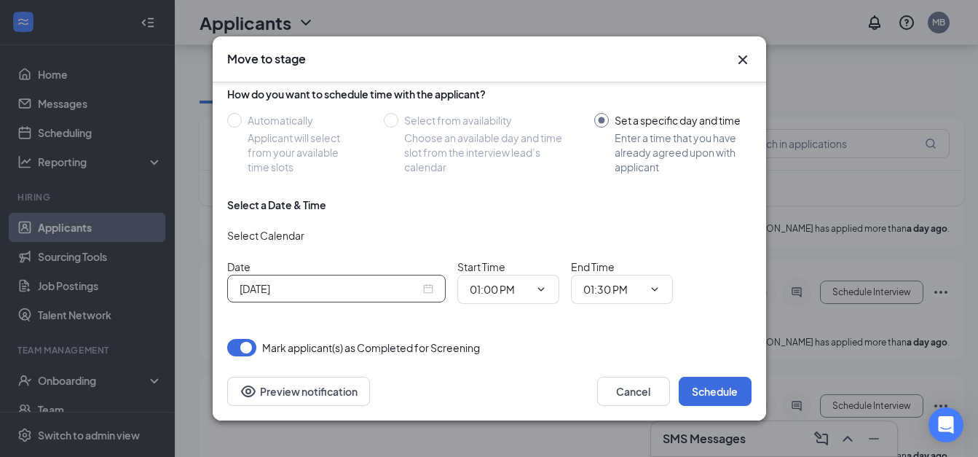
click at [334, 281] on input "[DATE]" at bounding box center [330, 288] width 181 height 16
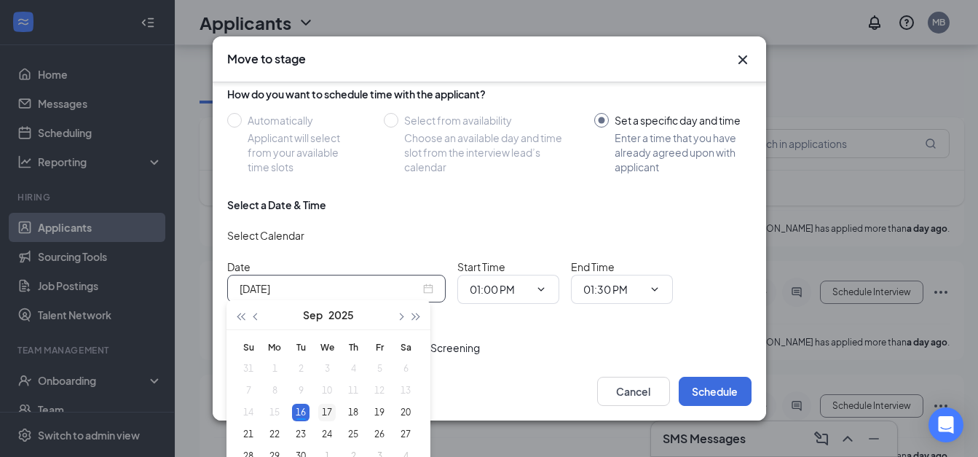
type input "[DATE]"
click at [329, 409] on div "17" at bounding box center [326, 412] width 17 height 17
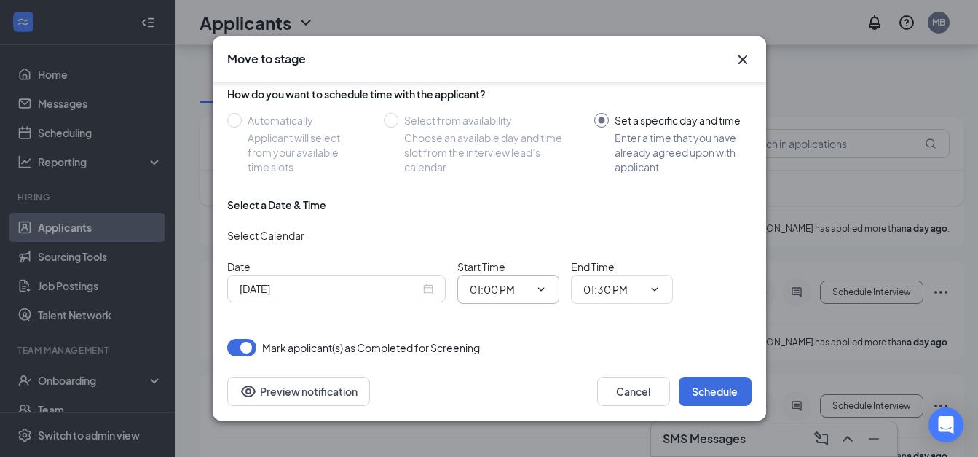
click at [543, 283] on icon "ChevronDown" at bounding box center [541, 289] width 12 height 12
click at [514, 283] on input "01:00 PM" at bounding box center [500, 289] width 60 height 16
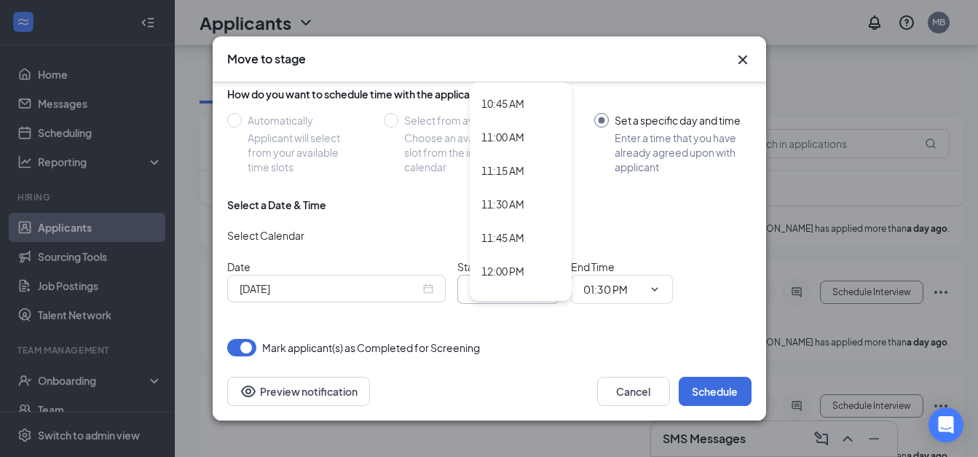
scroll to position [1494, 0]
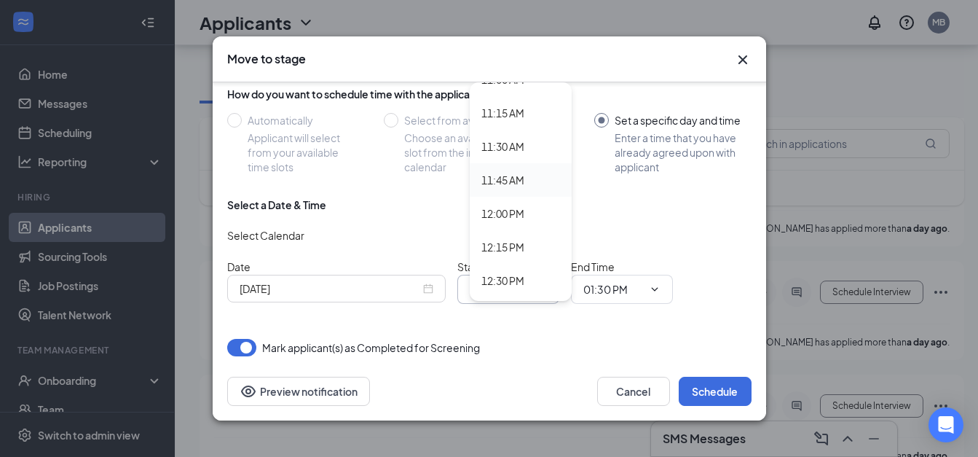
click at [502, 172] on div "11:45 AM" at bounding box center [503, 180] width 43 height 16
type input "11:45 AM"
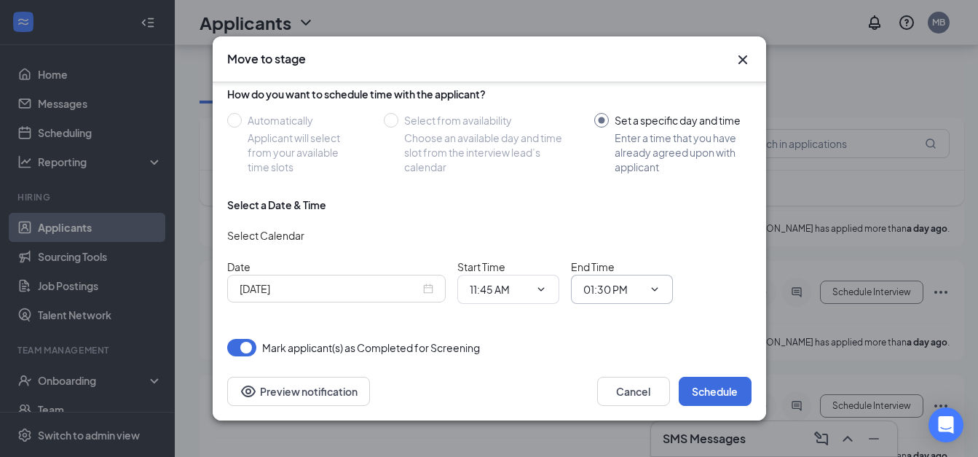
click at [653, 288] on icon "ChevronDown" at bounding box center [654, 290] width 7 height 4
click at [632, 284] on input "01:30 PM" at bounding box center [614, 289] width 60 height 16
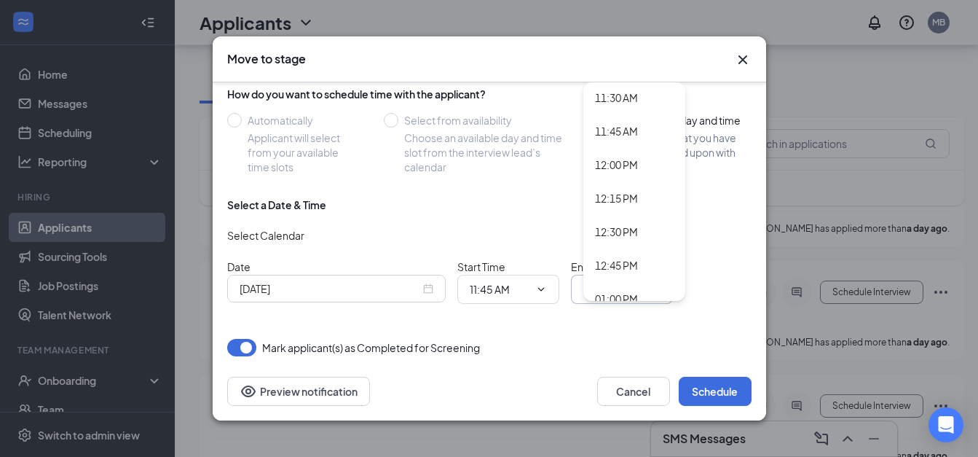
scroll to position [1563, 0]
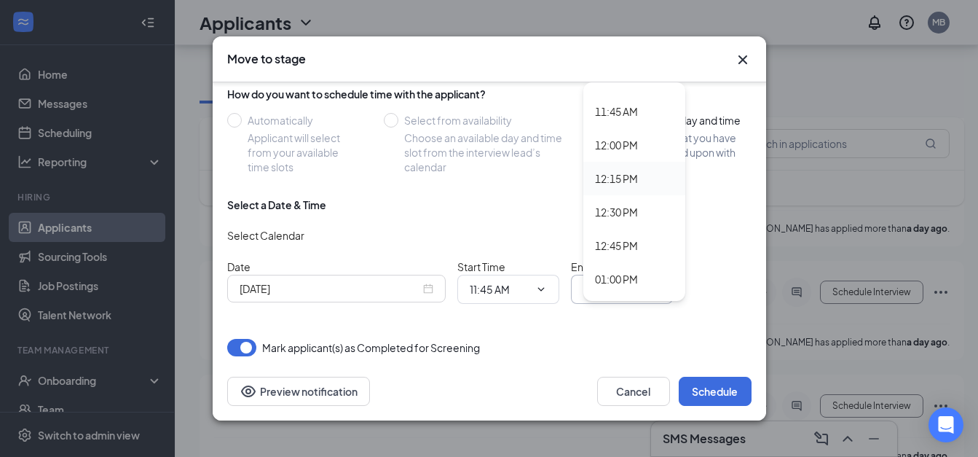
click at [618, 170] on div "12:15 PM" at bounding box center [616, 178] width 43 height 16
type input "12:15 PM"
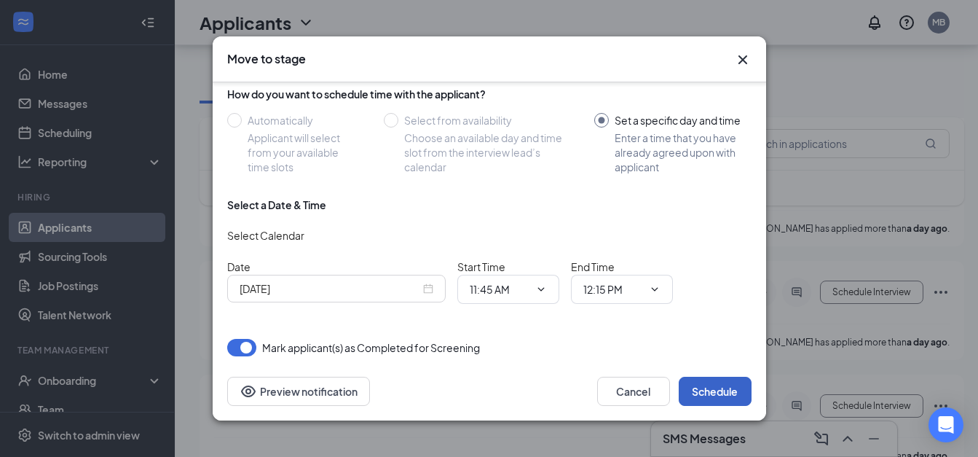
click at [702, 389] on button "Schedule" at bounding box center [715, 391] width 73 height 29
click at [632, 398] on button "Cancel" at bounding box center [633, 391] width 73 height 29
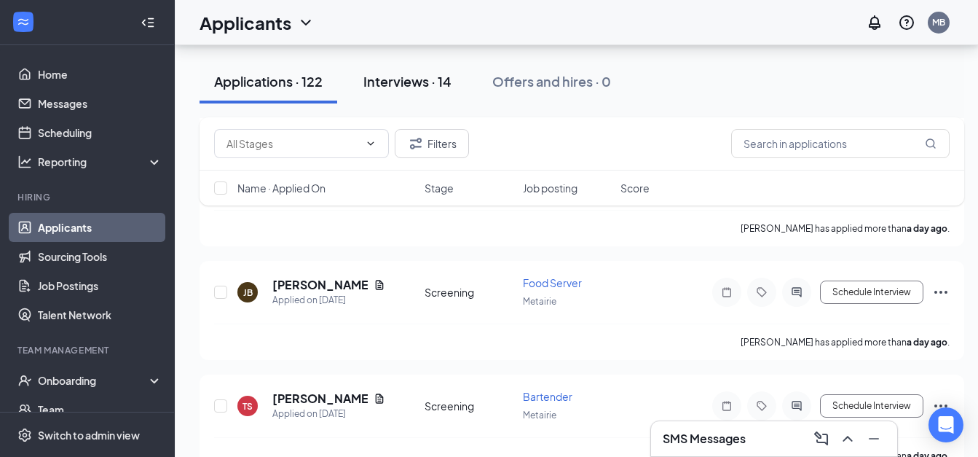
click at [417, 85] on div "Interviews · 14" at bounding box center [408, 81] width 88 height 18
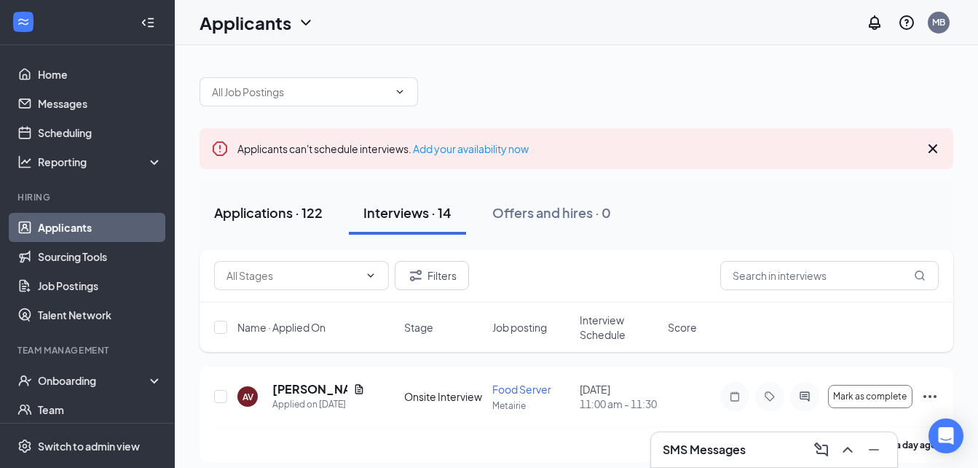
click at [286, 213] on div "Applications · 122" at bounding box center [268, 212] width 109 height 18
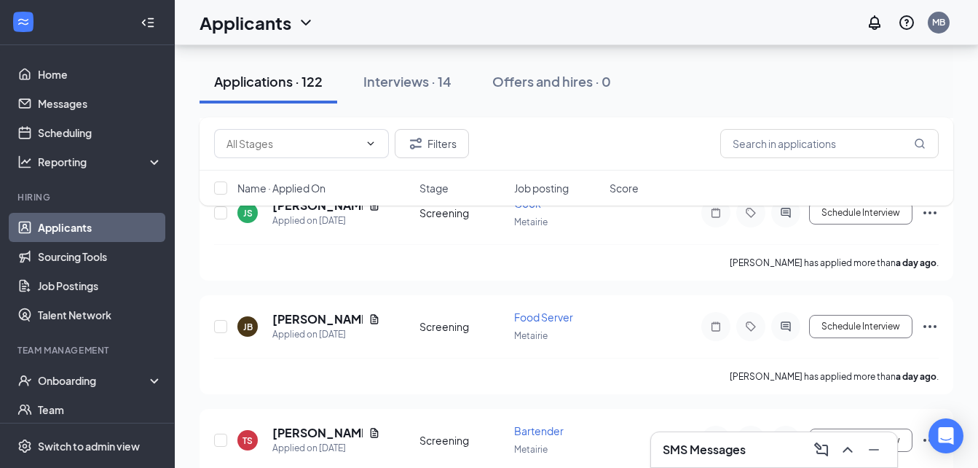
scroll to position [2135, 0]
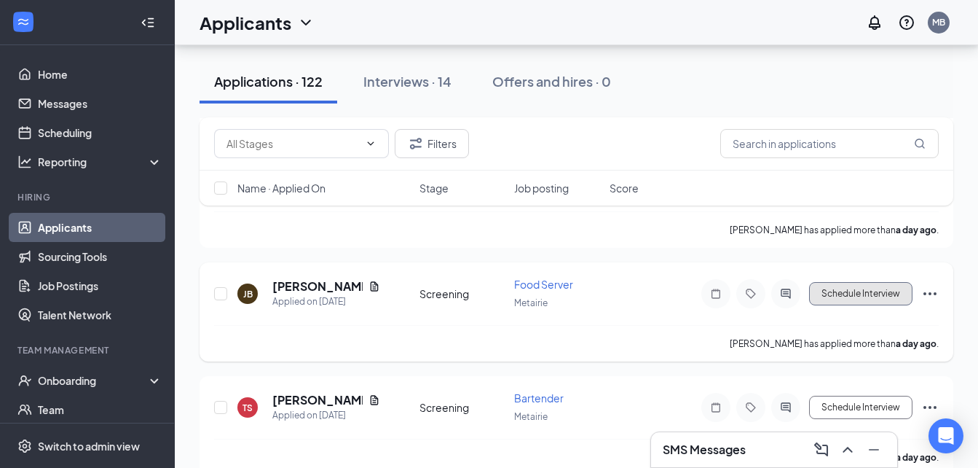
click at [850, 294] on button "Schedule Interview" at bounding box center [860, 293] width 103 height 23
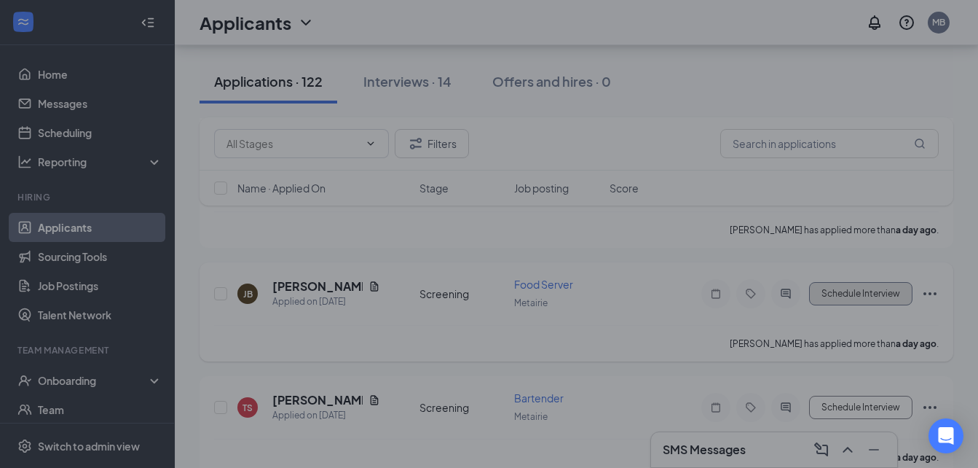
type input "Onsite Interview (next stage)"
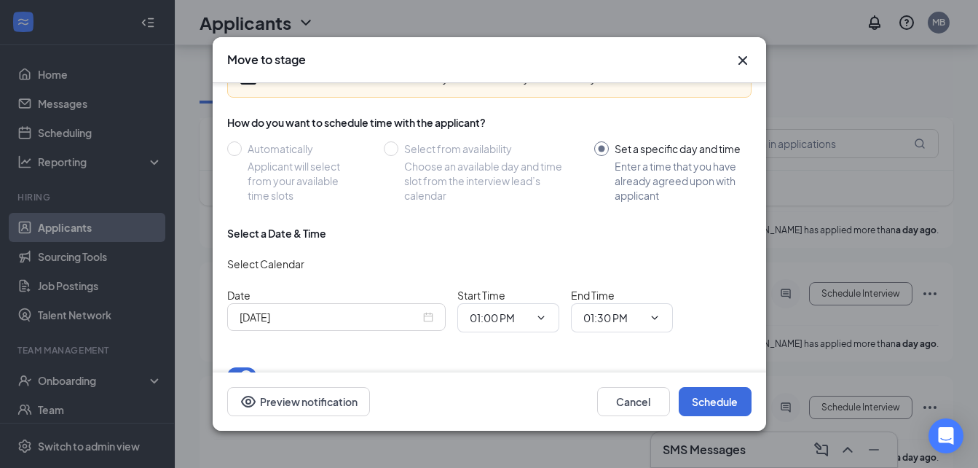
scroll to position [114, 0]
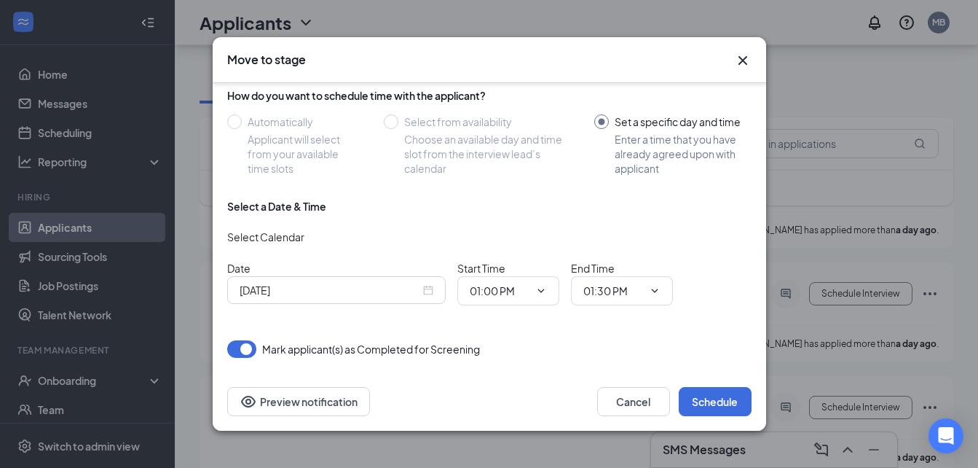
click at [329, 291] on input "[DATE]" at bounding box center [330, 290] width 181 height 16
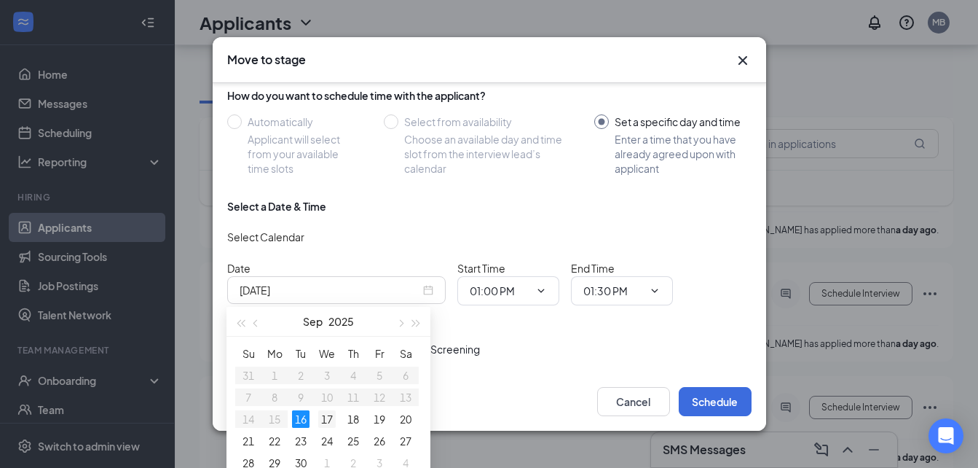
type input "[DATE]"
click at [329, 417] on div "17" at bounding box center [326, 418] width 17 height 17
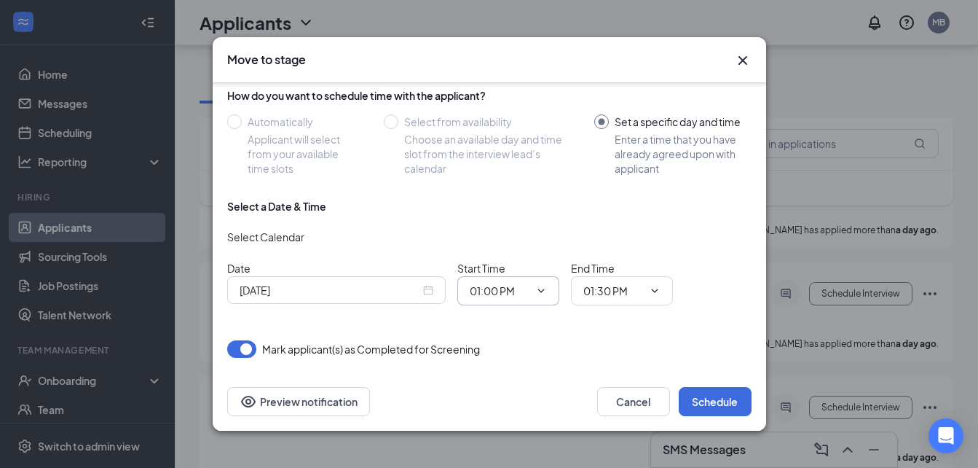
click at [540, 294] on icon "ChevronDown" at bounding box center [541, 291] width 12 height 12
click at [511, 291] on input "01:00 PM" at bounding box center [500, 291] width 60 height 16
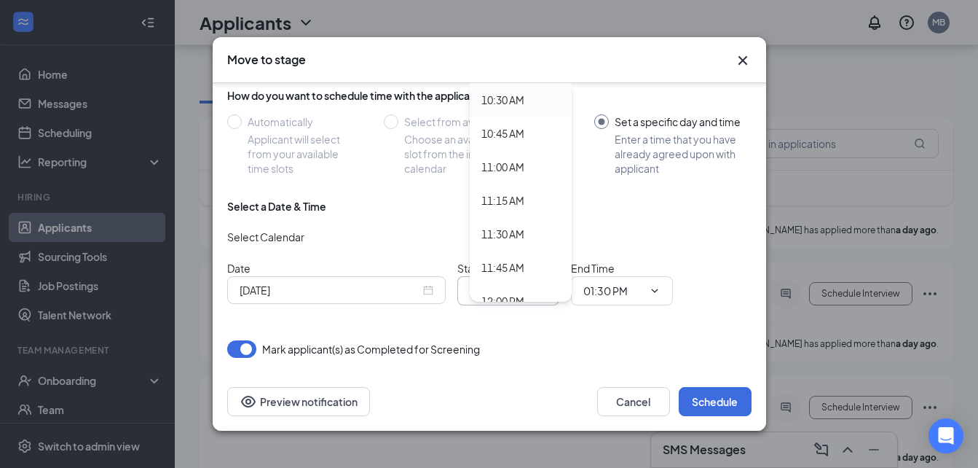
click at [508, 95] on div "10:30 AM" at bounding box center [503, 100] width 43 height 16
type input "10:30 AM"
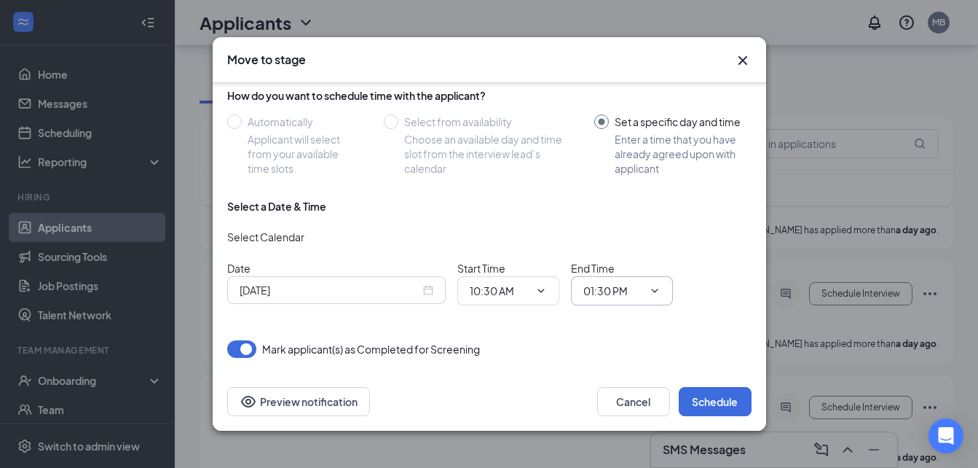
click at [620, 291] on input "01:30 PM" at bounding box center [614, 291] width 60 height 16
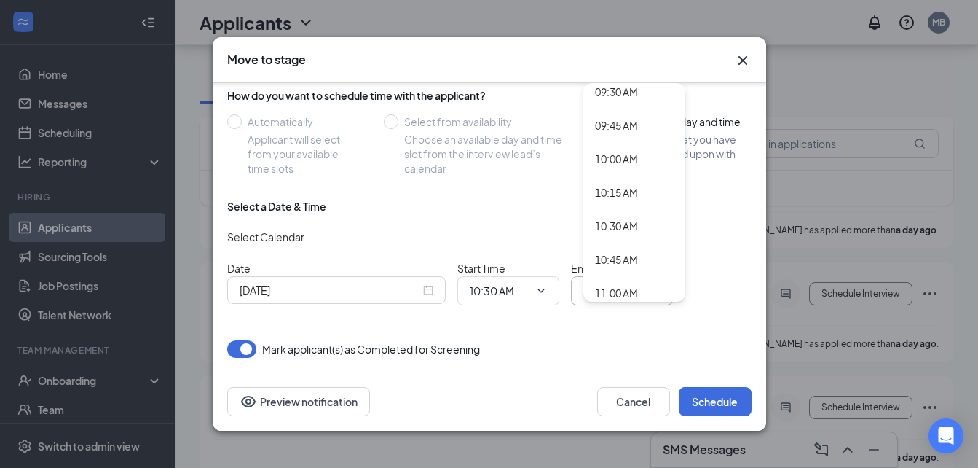
scroll to position [1271, 0]
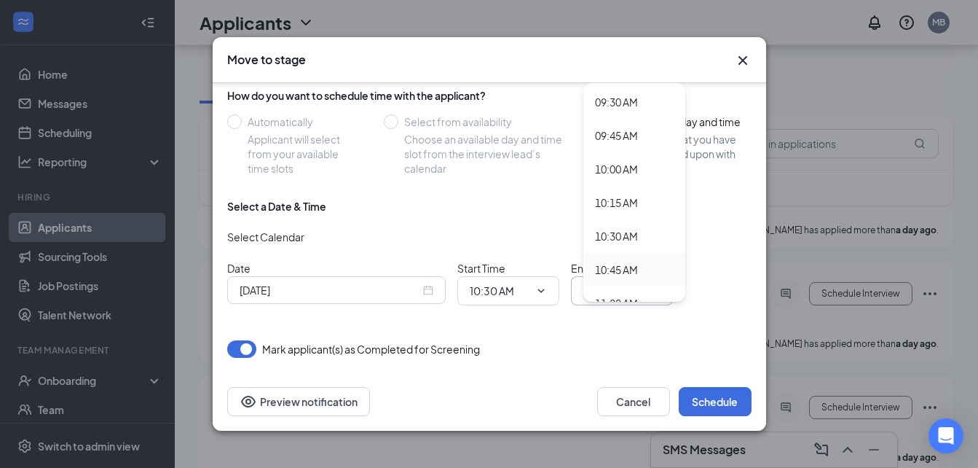
click at [624, 270] on div "10:45 AM" at bounding box center [616, 270] width 43 height 16
type input "10:45 AM"
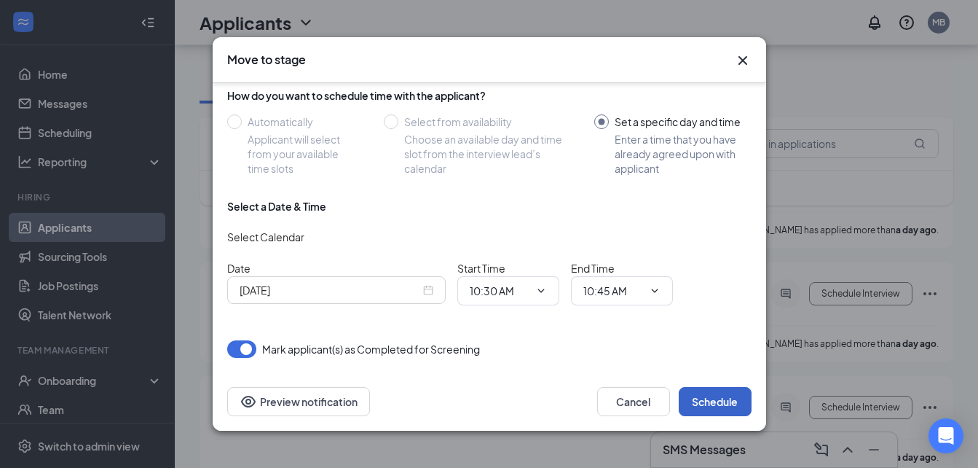
click at [718, 396] on button "Schedule" at bounding box center [715, 401] width 73 height 29
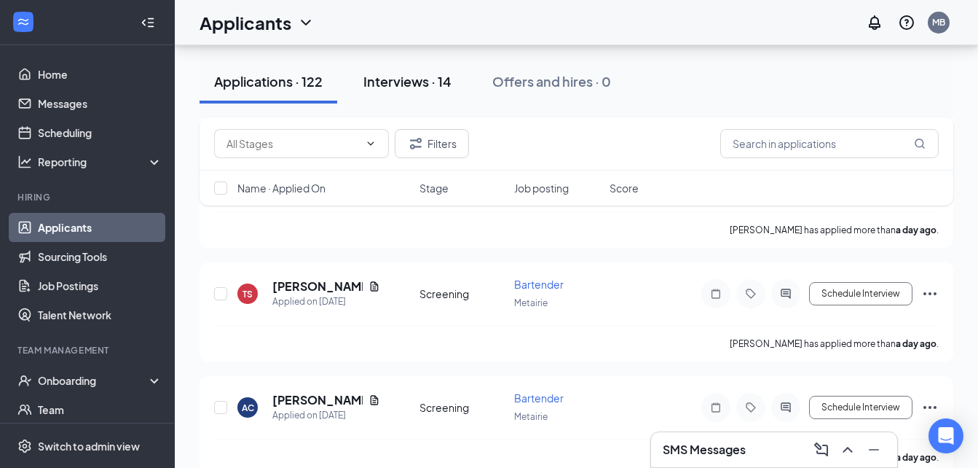
click at [412, 85] on div "Interviews · 14" at bounding box center [408, 81] width 88 height 18
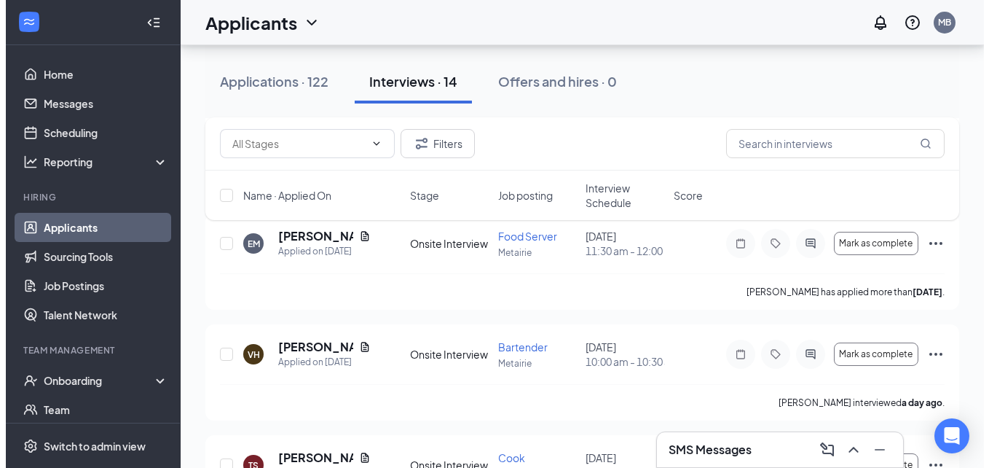
scroll to position [495, 0]
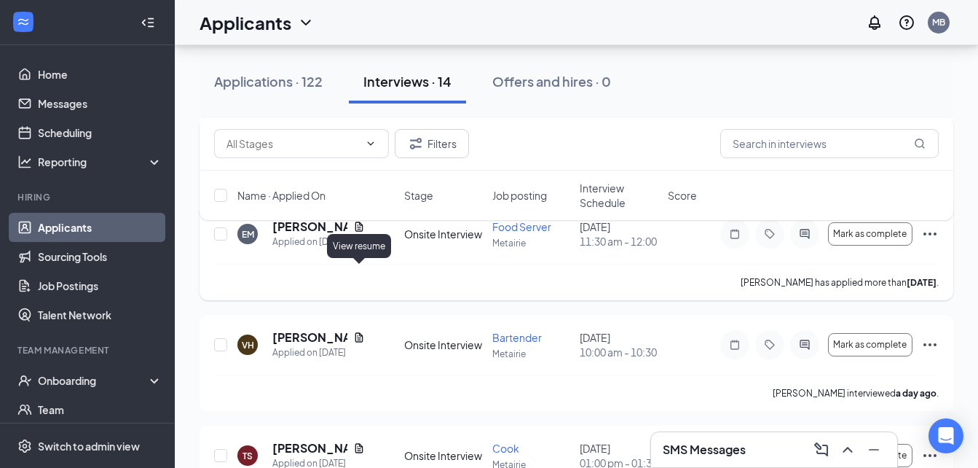
click at [359, 231] on icon "Document" at bounding box center [359, 225] width 8 height 9
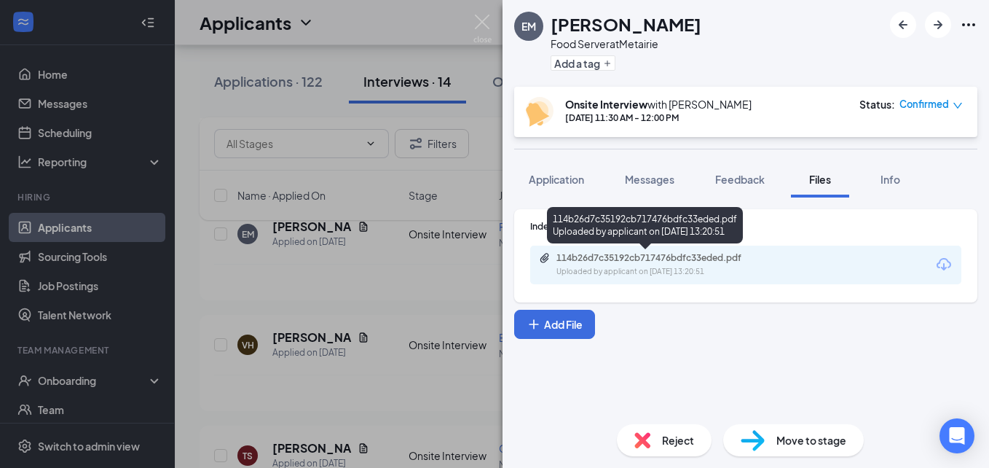
click at [666, 265] on div "114b26d7c35192cb717476bdfc33eded.pdf Uploaded by applicant on [DATE] 13:20:51" at bounding box center [657, 264] width 236 height 25
